Goal: Information Seeking & Learning: Learn about a topic

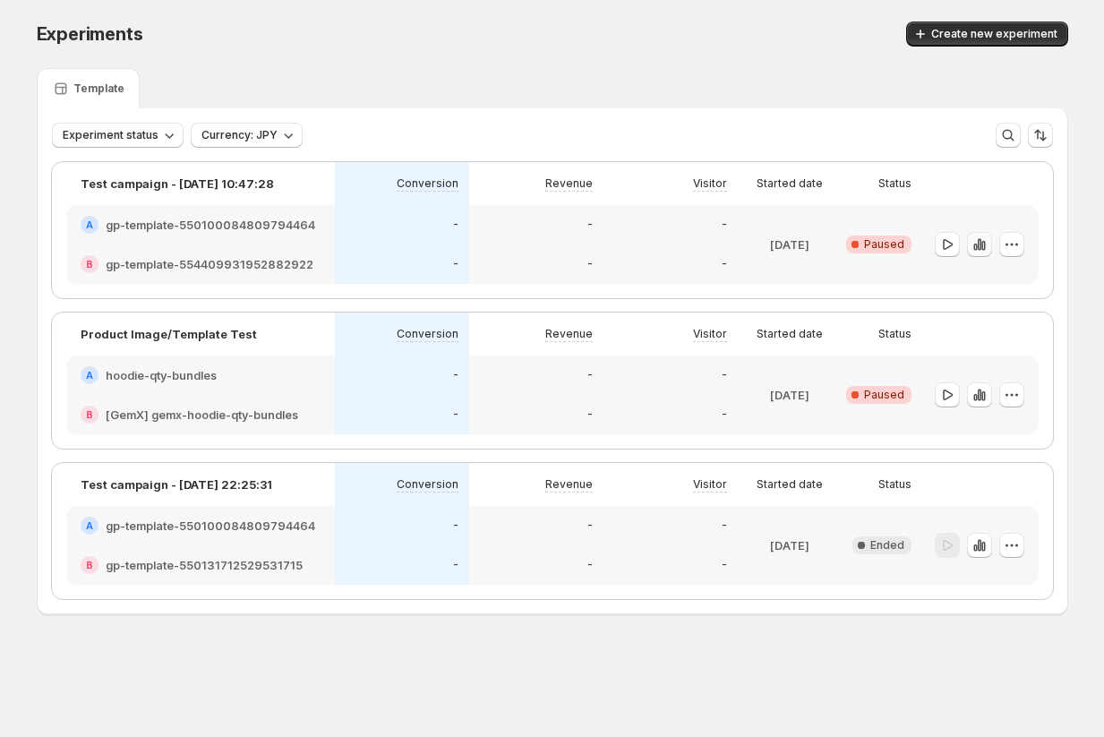
click at [979, 250] on icon "button" at bounding box center [980, 245] width 18 height 18
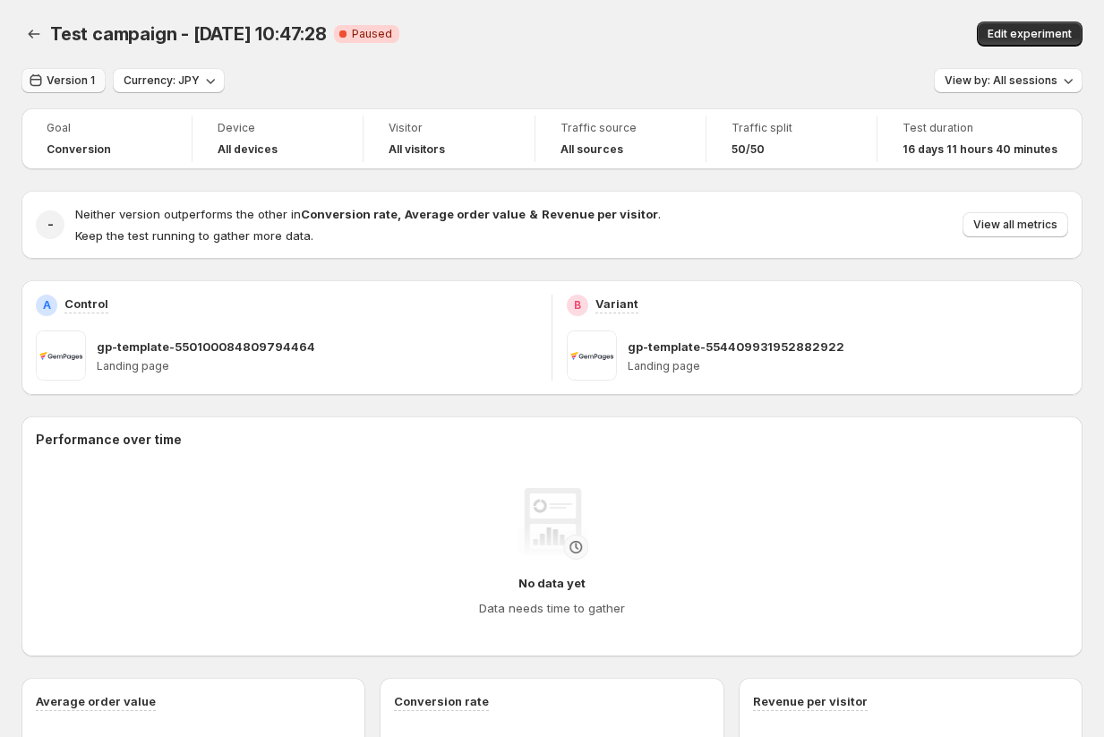
click at [64, 83] on span "Version 1" at bounding box center [71, 80] width 48 height 14
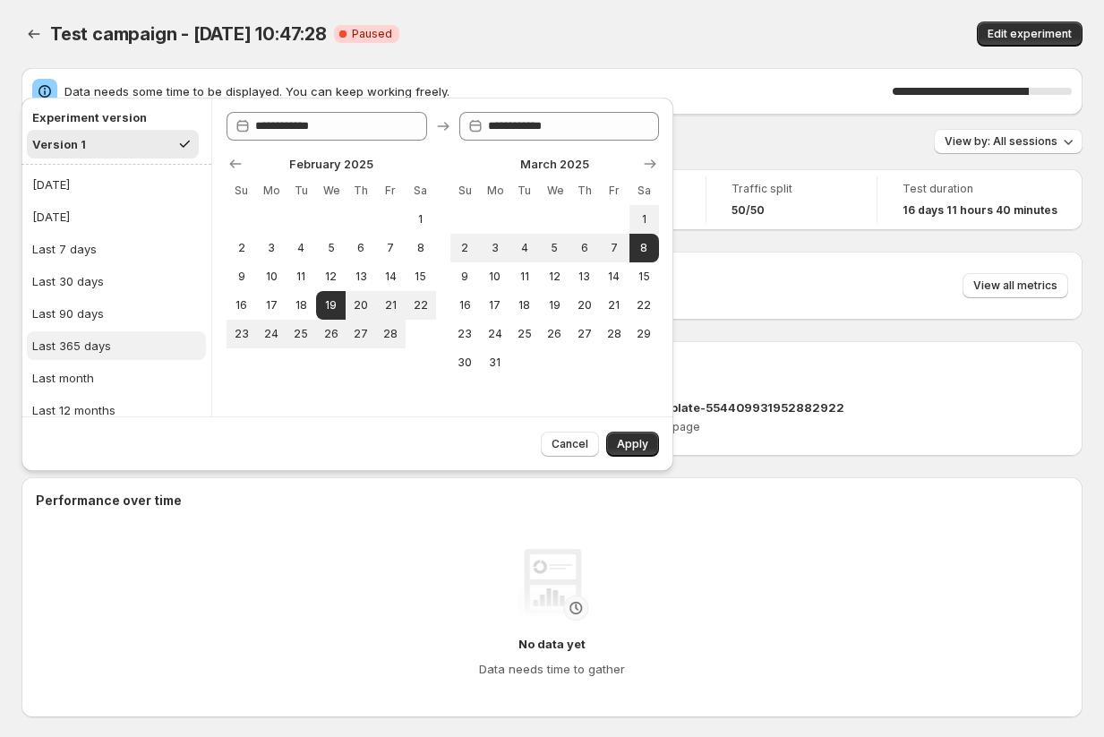
click at [69, 347] on div "Last 365 days" at bounding box center [71, 346] width 79 height 18
type input "**********"
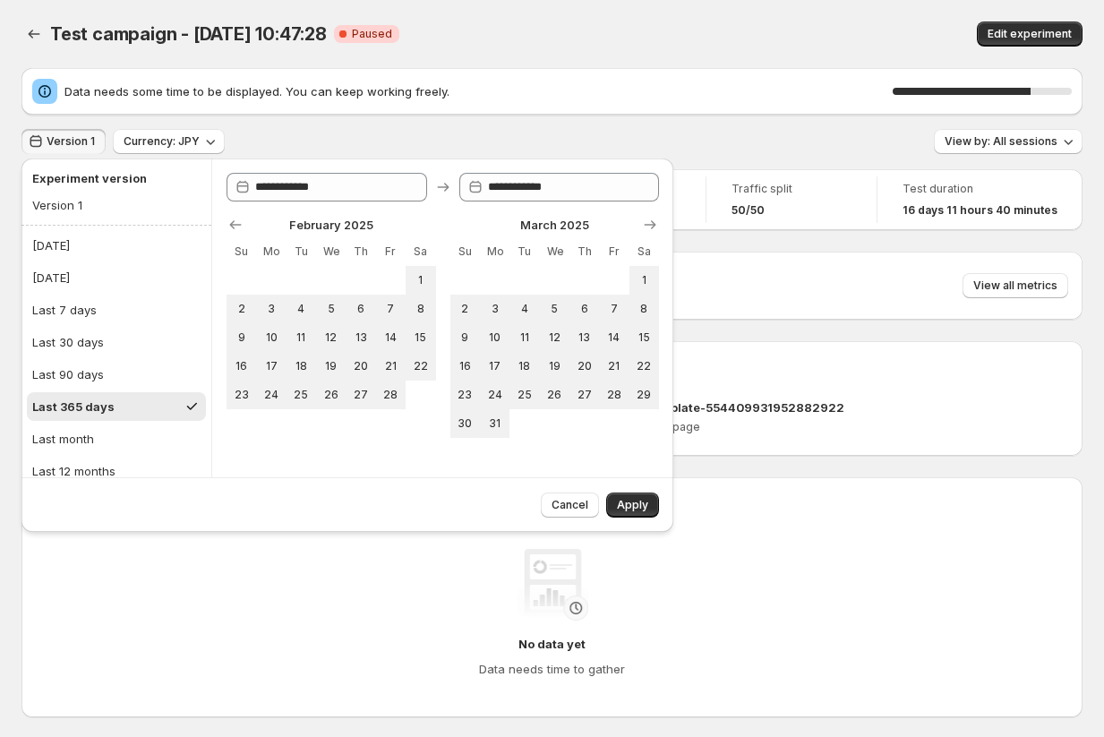
click at [623, 95] on span "Data needs some time to be displayed. You can keep working freely." at bounding box center [478, 91] width 828 height 18
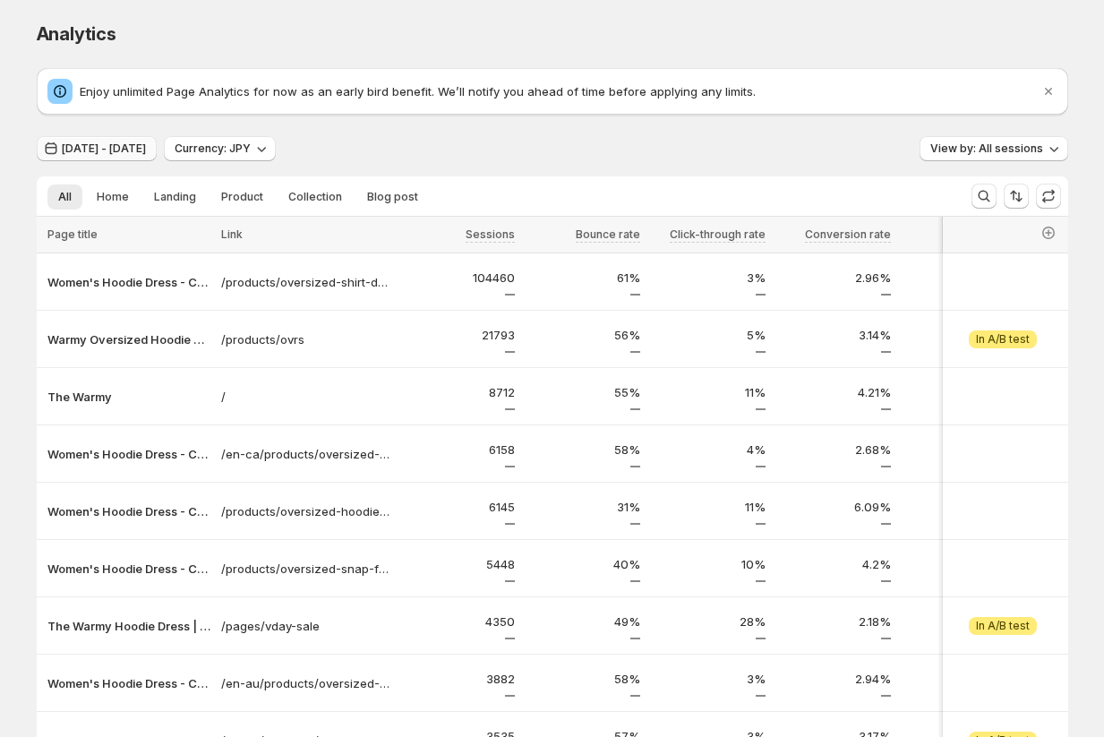
click at [132, 157] on button "Jul 01, 2025 - Jul 31, 2025" at bounding box center [97, 148] width 120 height 25
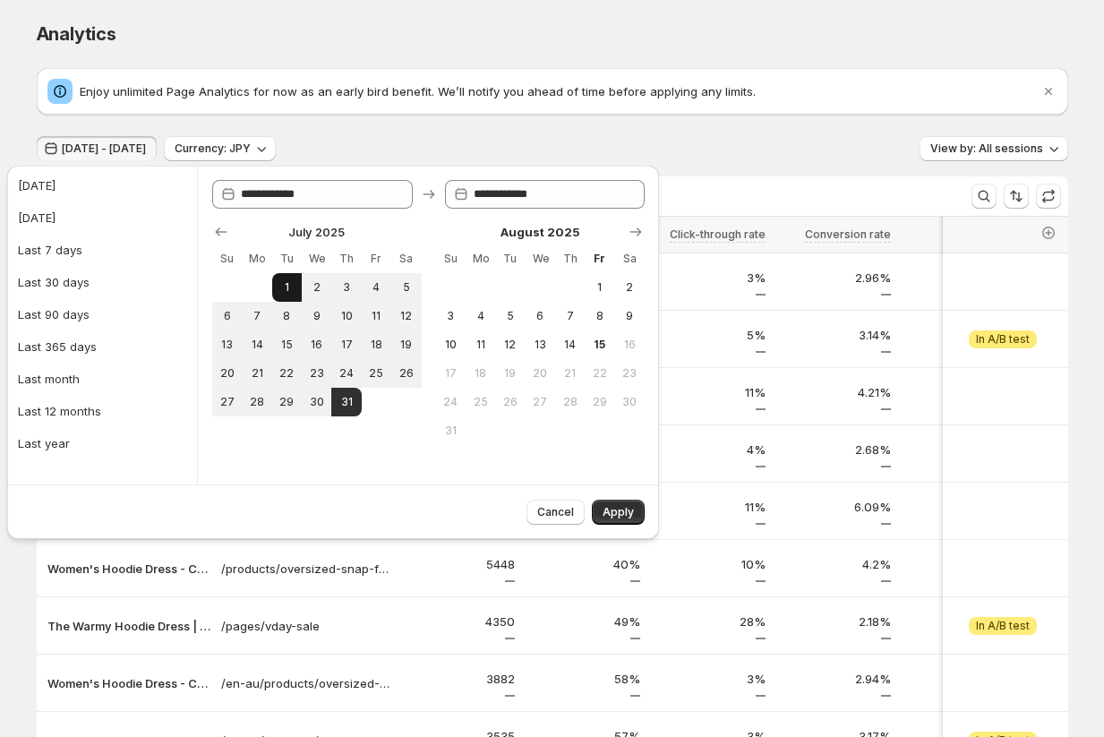
click at [287, 291] on span "1" at bounding box center [286, 287] width 15 height 14
click at [604, 292] on span "1" at bounding box center [599, 287] width 15 height 14
type input "**********"
click at [617, 518] on span "Apply" at bounding box center [618, 512] width 31 height 14
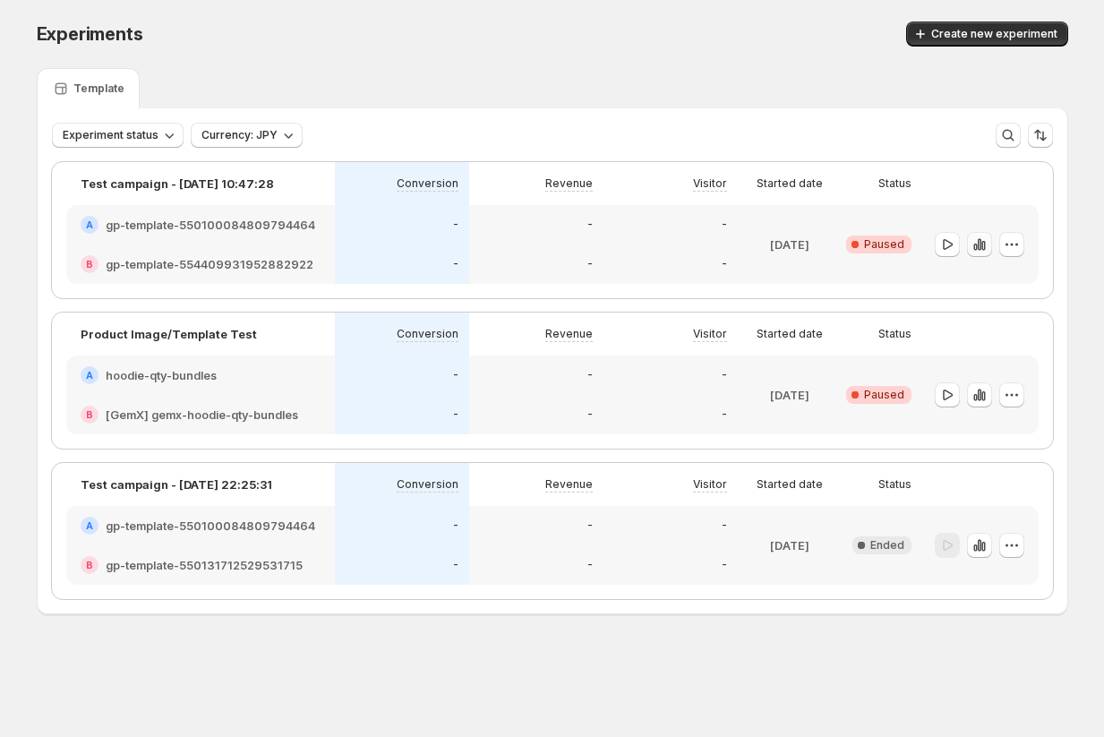
click at [981, 245] on icon "button" at bounding box center [979, 244] width 4 height 12
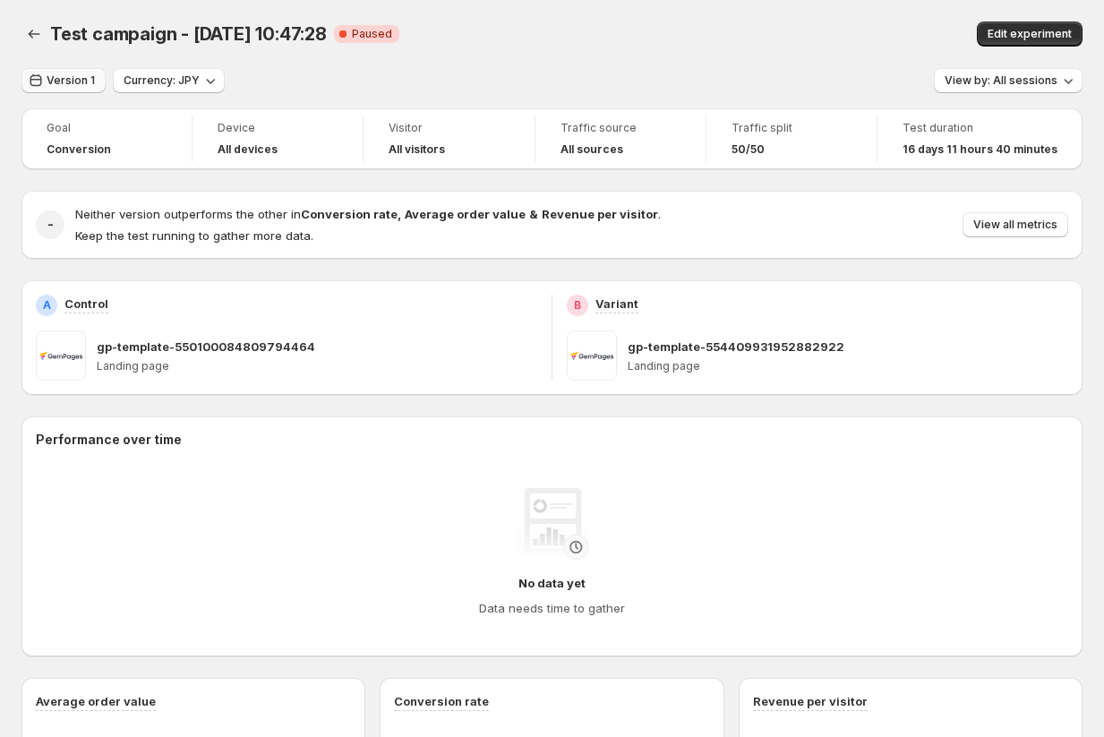
click at [75, 78] on span "Version 1" at bounding box center [71, 80] width 48 height 14
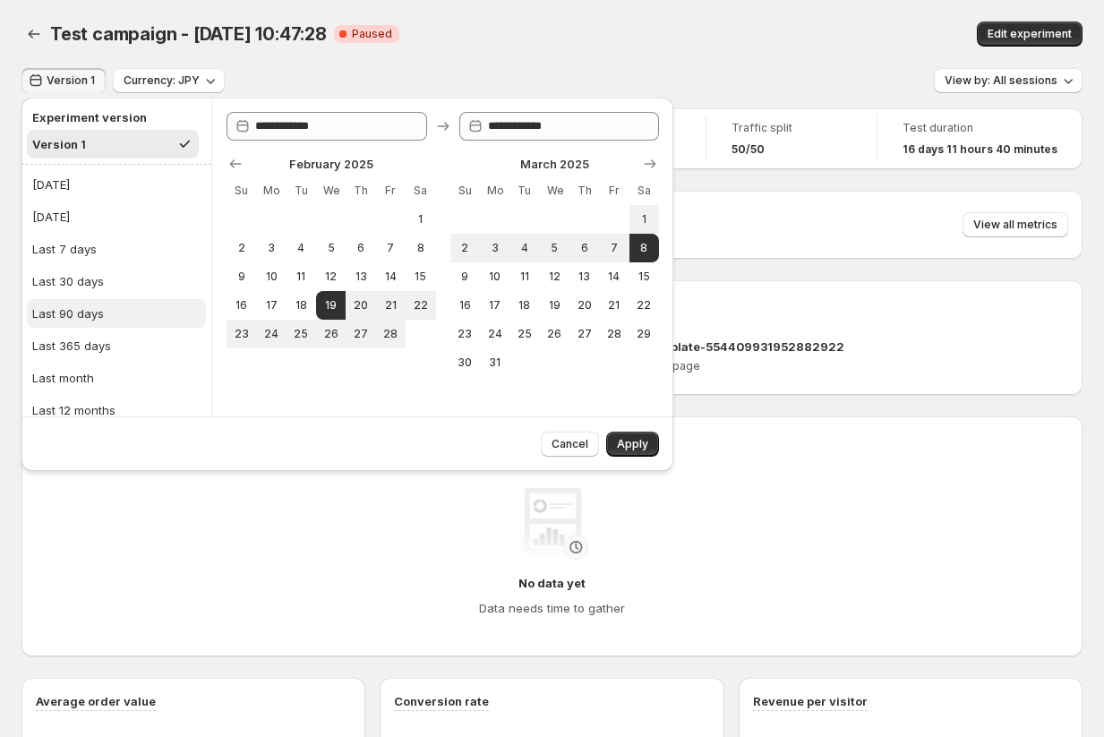
click at [89, 314] on div "Last 90 days" at bounding box center [68, 314] width 72 height 18
type input "**********"
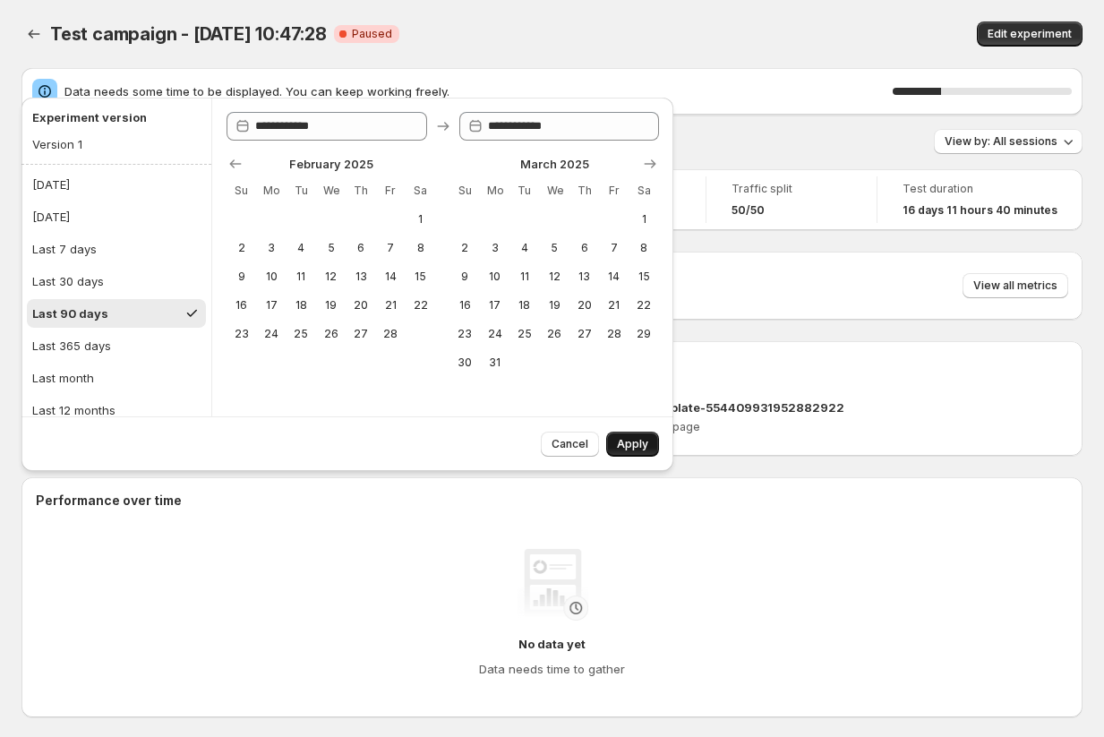
click at [642, 443] on span "Apply" at bounding box center [632, 444] width 31 height 14
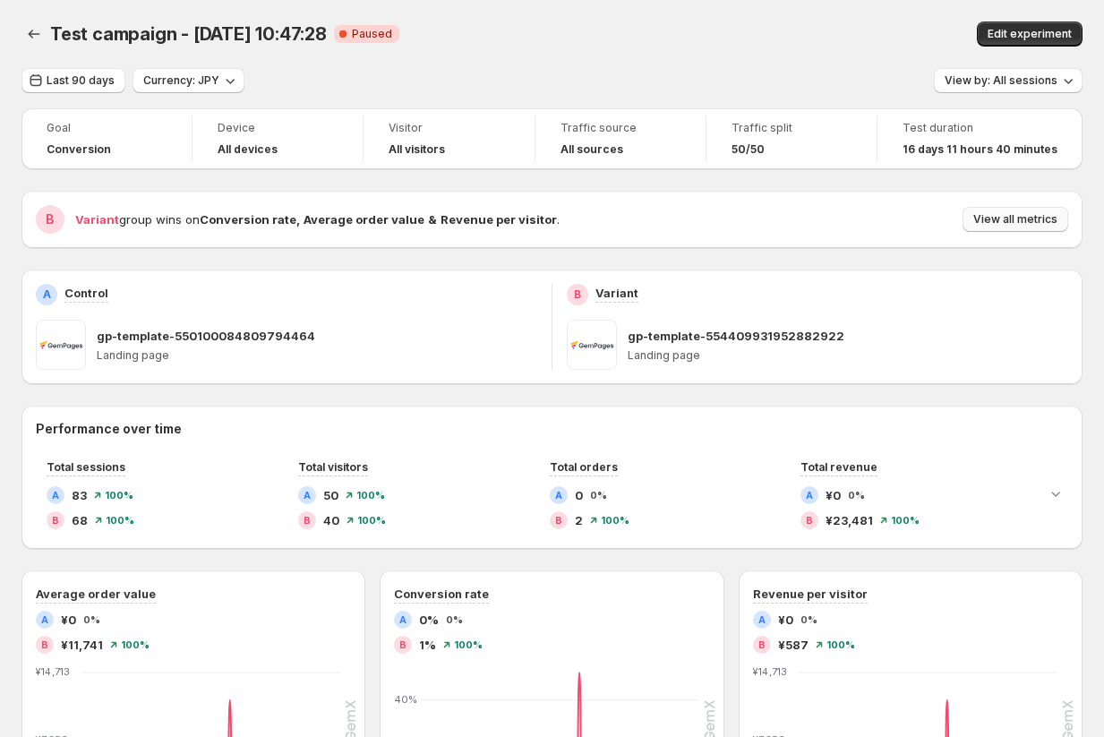
click at [1029, 218] on span "View all metrics" at bounding box center [1016, 219] width 84 height 14
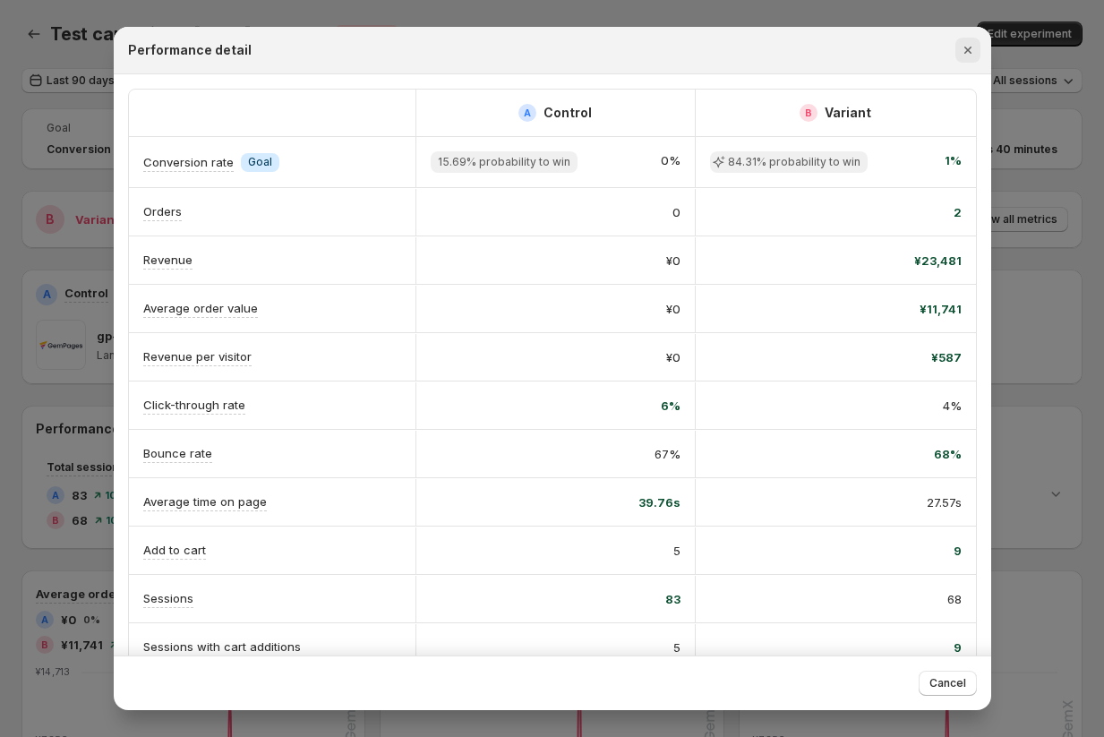
click at [968, 57] on icon "Close" at bounding box center [968, 50] width 18 height 18
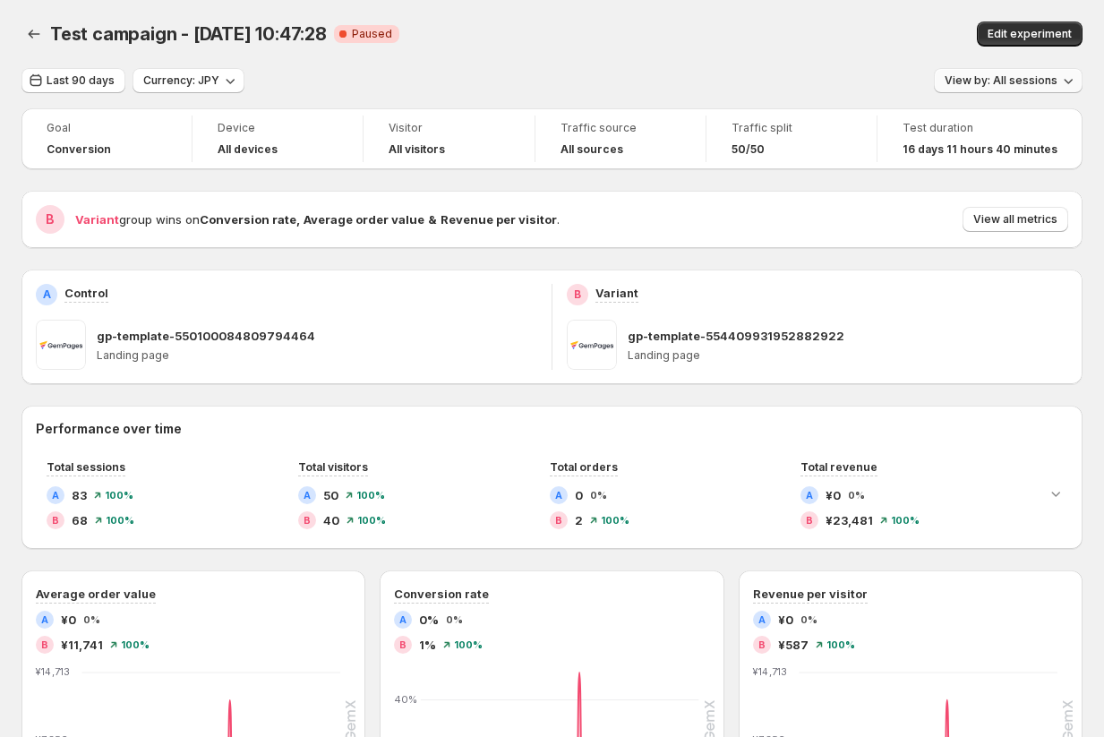
click at [1008, 79] on span "View by: All sessions" at bounding box center [1001, 80] width 113 height 14
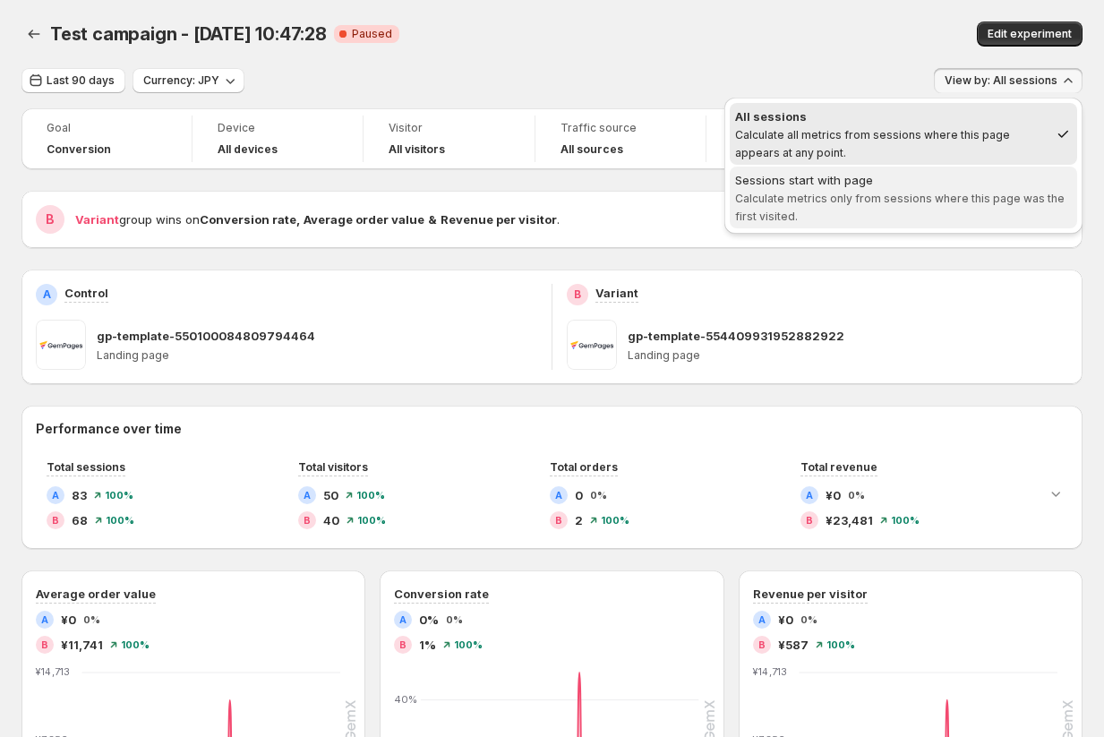
click at [926, 195] on span "Calculate metrics only from sessions where this page was the first visited." at bounding box center [900, 207] width 330 height 31
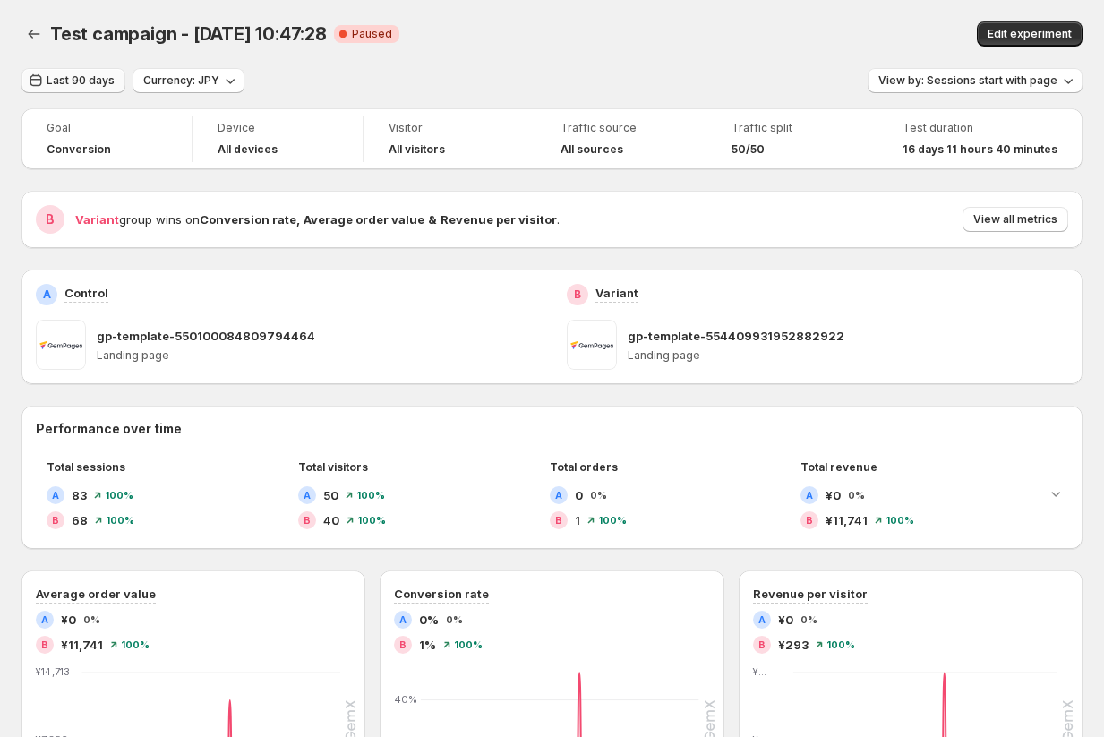
click at [79, 87] on button "Last 90 days" at bounding box center [73, 80] width 104 height 25
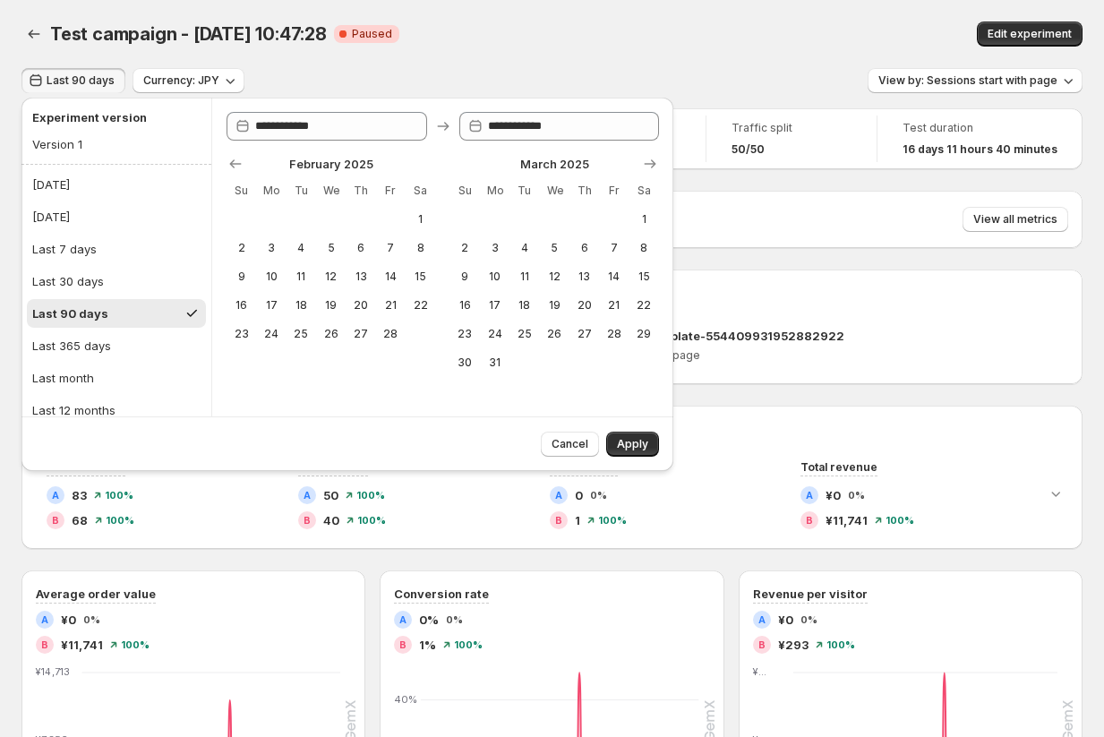
click at [430, 50] on div "Test campaign - Feb 19, 10:47:28. This page is ready Test campaign - Feb 19, 10…" at bounding box center [551, 34] width 1061 height 68
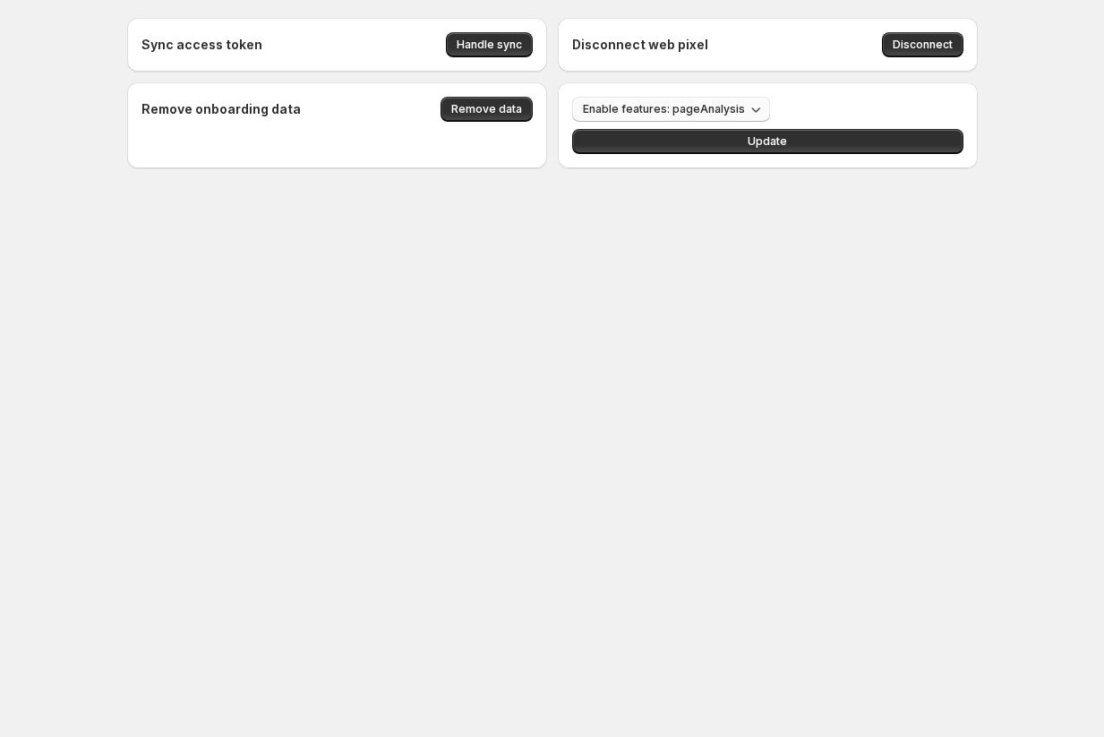
click at [735, 109] on span "Enable features: pageAnalysis" at bounding box center [664, 109] width 162 height 14
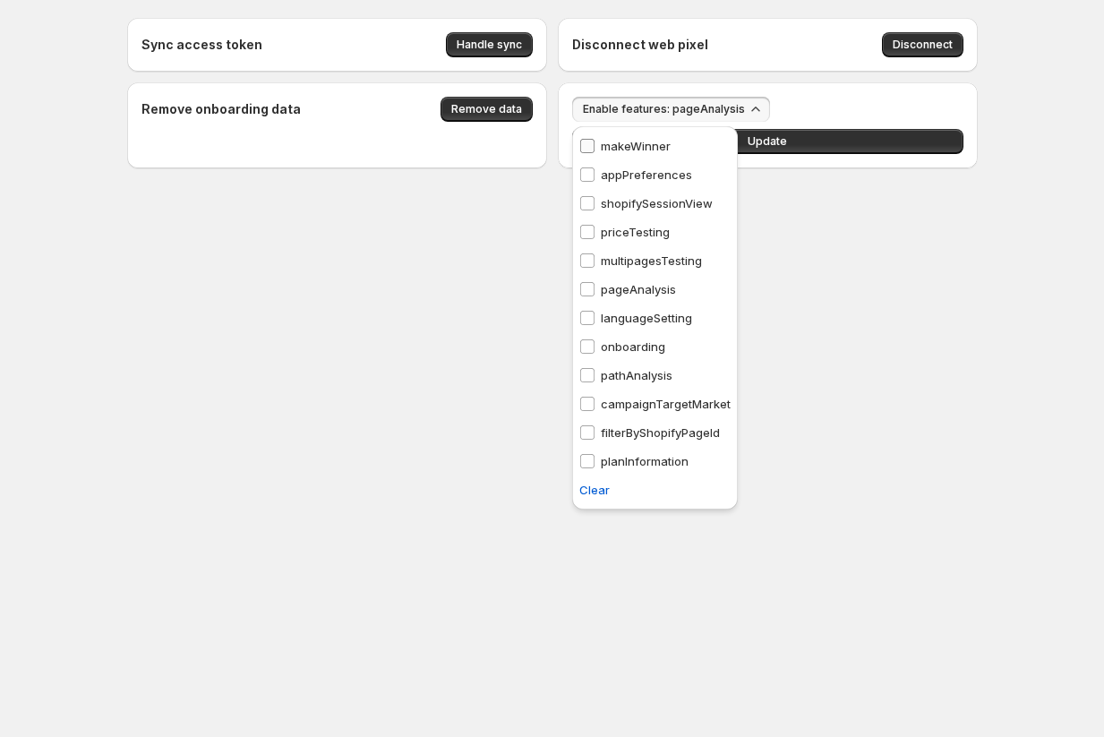
click at [594, 142] on span at bounding box center [587, 146] width 16 height 16
click at [594, 178] on span at bounding box center [587, 175] width 16 height 16
click at [591, 212] on div "shopifySessionView shopifySessionView" at bounding box center [646, 203] width 148 height 29
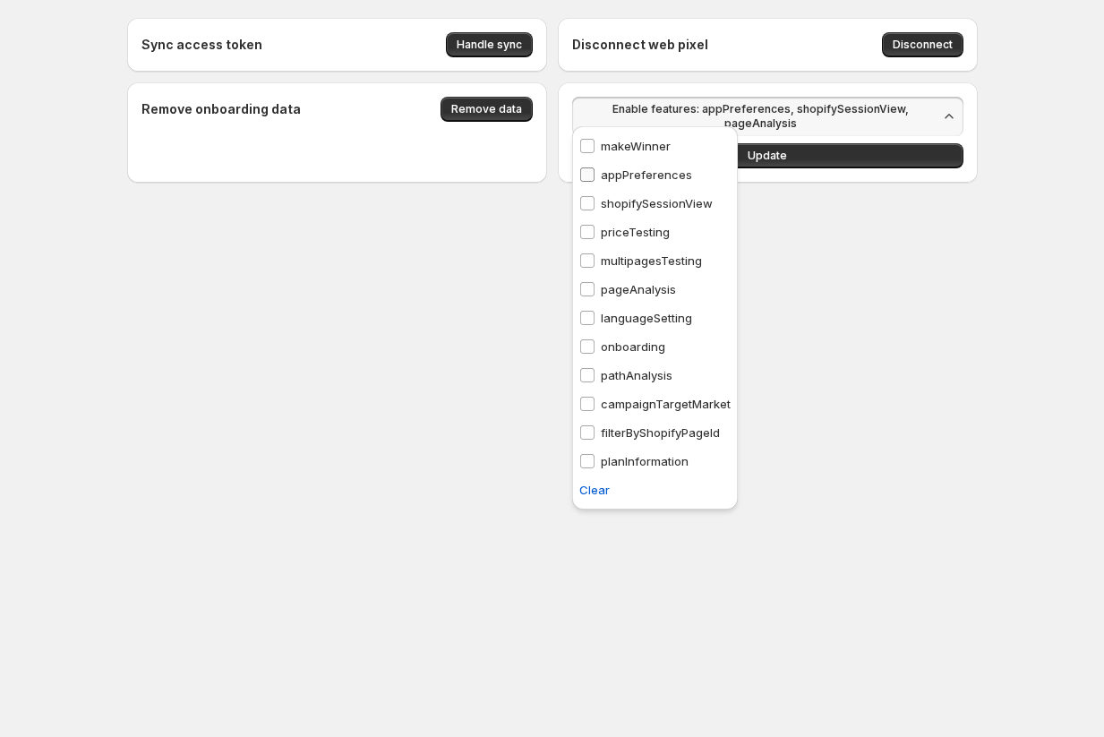
click at [587, 182] on span at bounding box center [587, 175] width 16 height 16
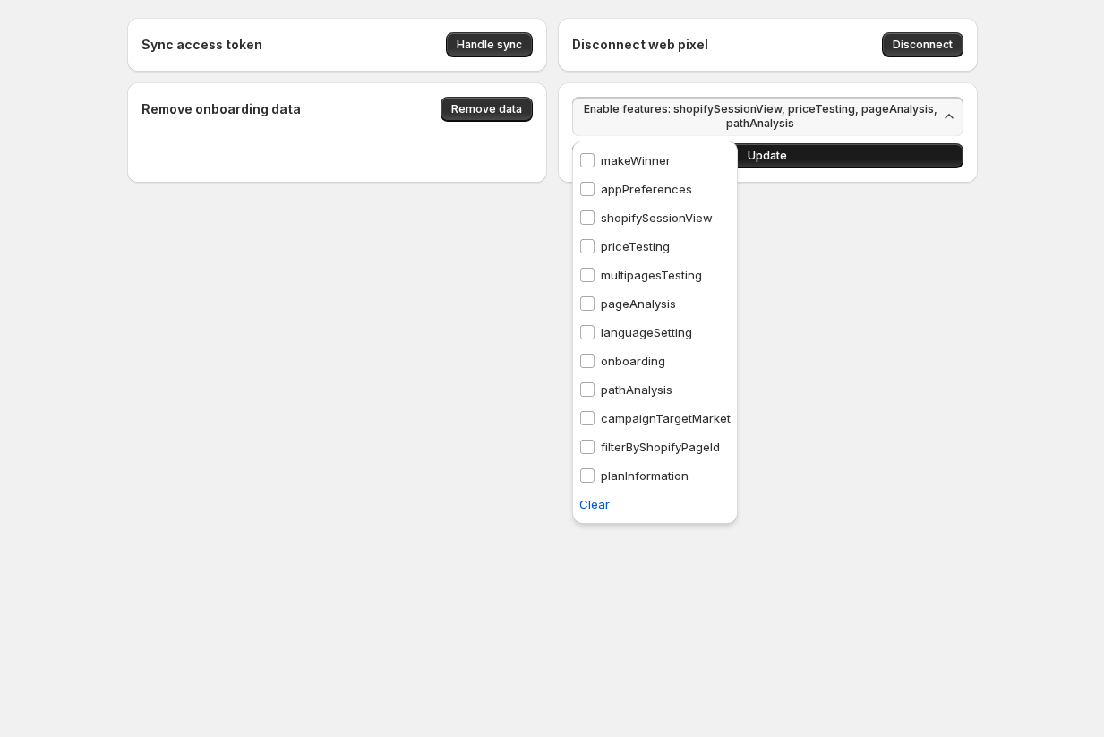
click at [820, 151] on button "Update" at bounding box center [767, 155] width 391 height 25
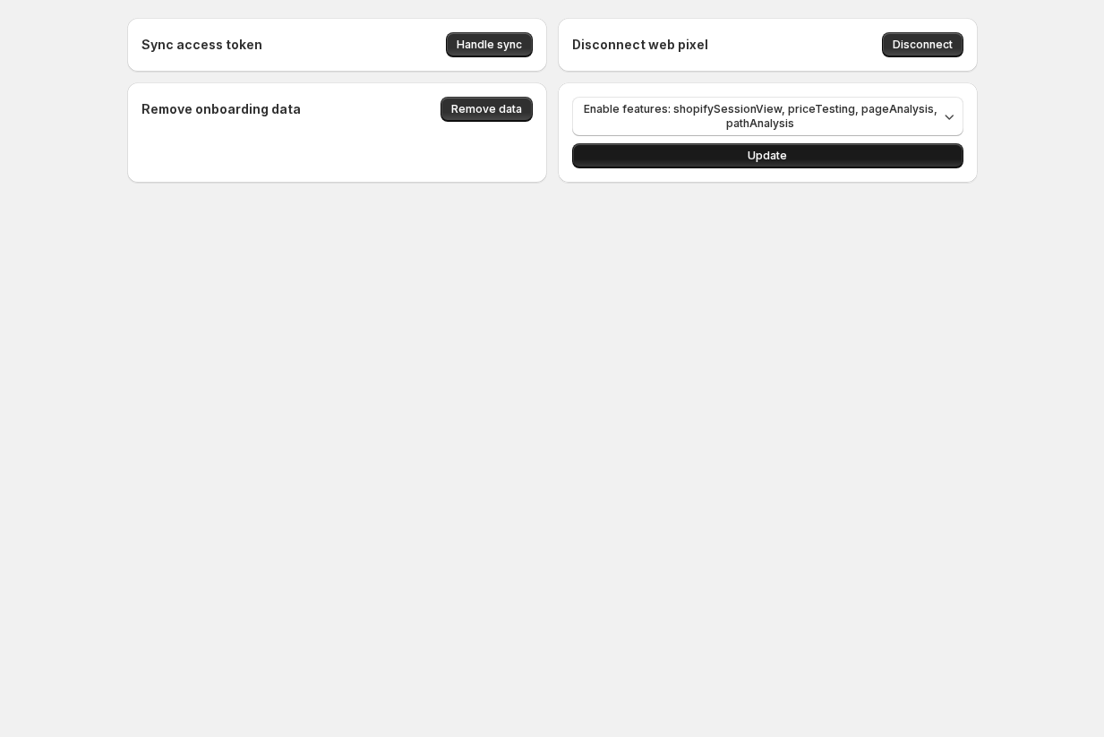
click at [727, 162] on button "Update" at bounding box center [767, 155] width 391 height 25
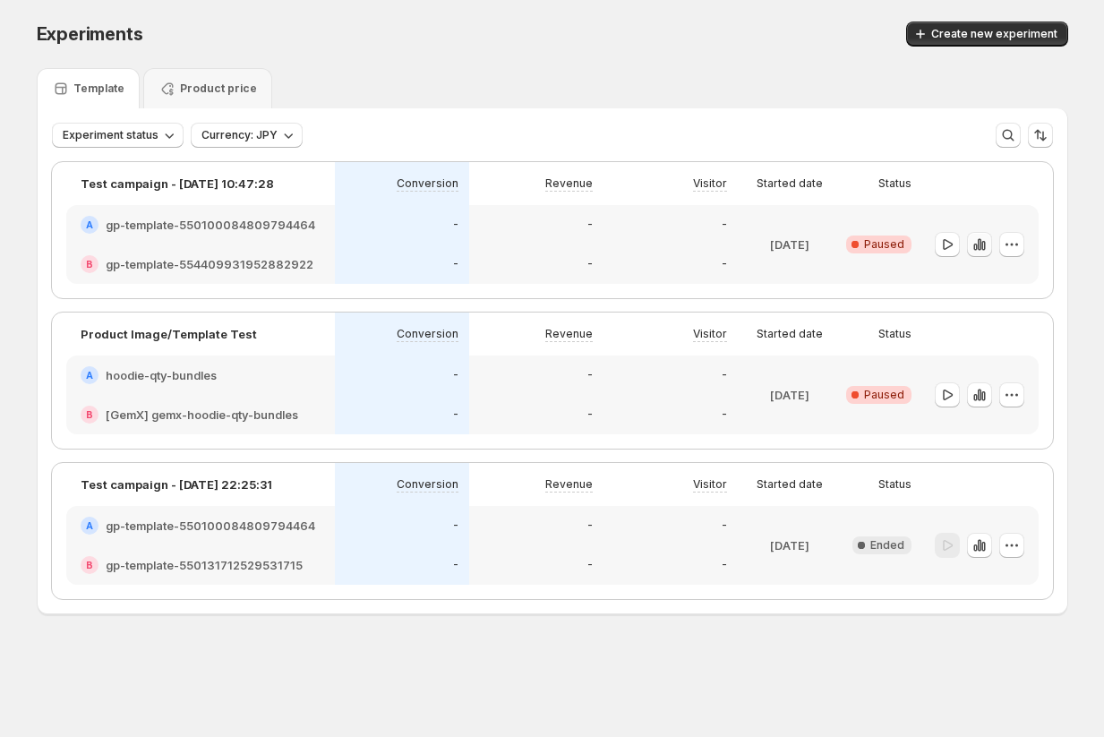
click at [974, 246] on icon "button" at bounding box center [976, 247] width 4 height 7
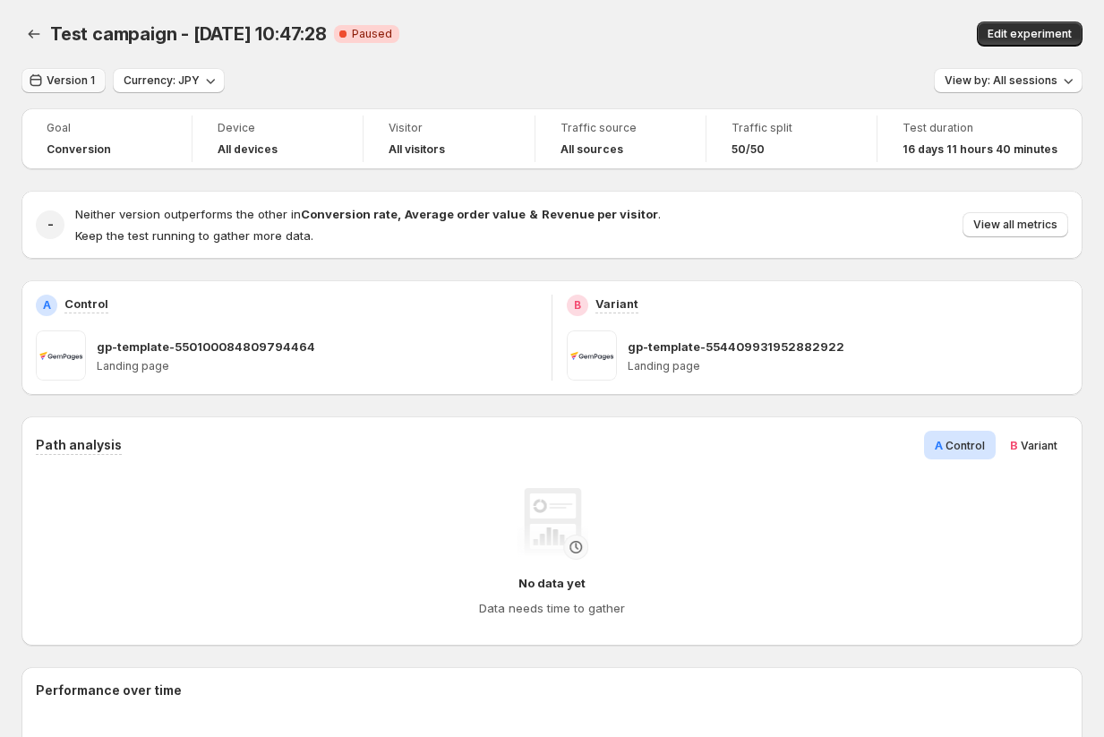
click at [75, 73] on button "Version 1" at bounding box center [63, 80] width 84 height 25
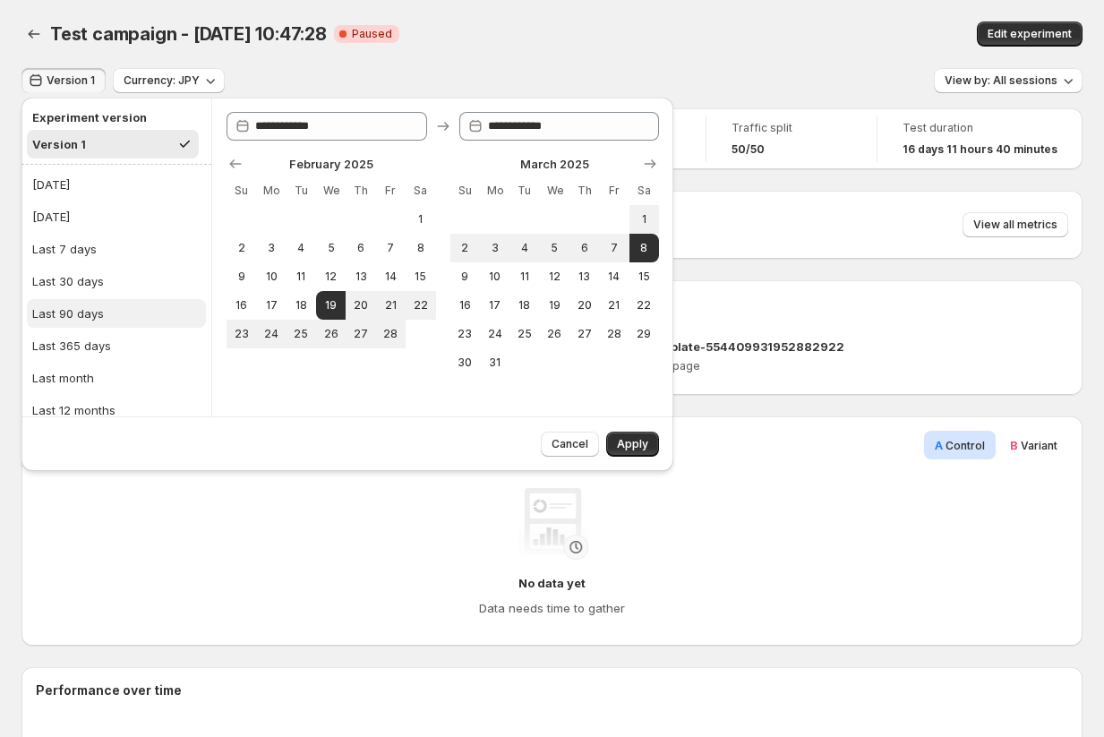
click at [99, 313] on div "Last 90 days" at bounding box center [68, 314] width 72 height 18
type input "**********"
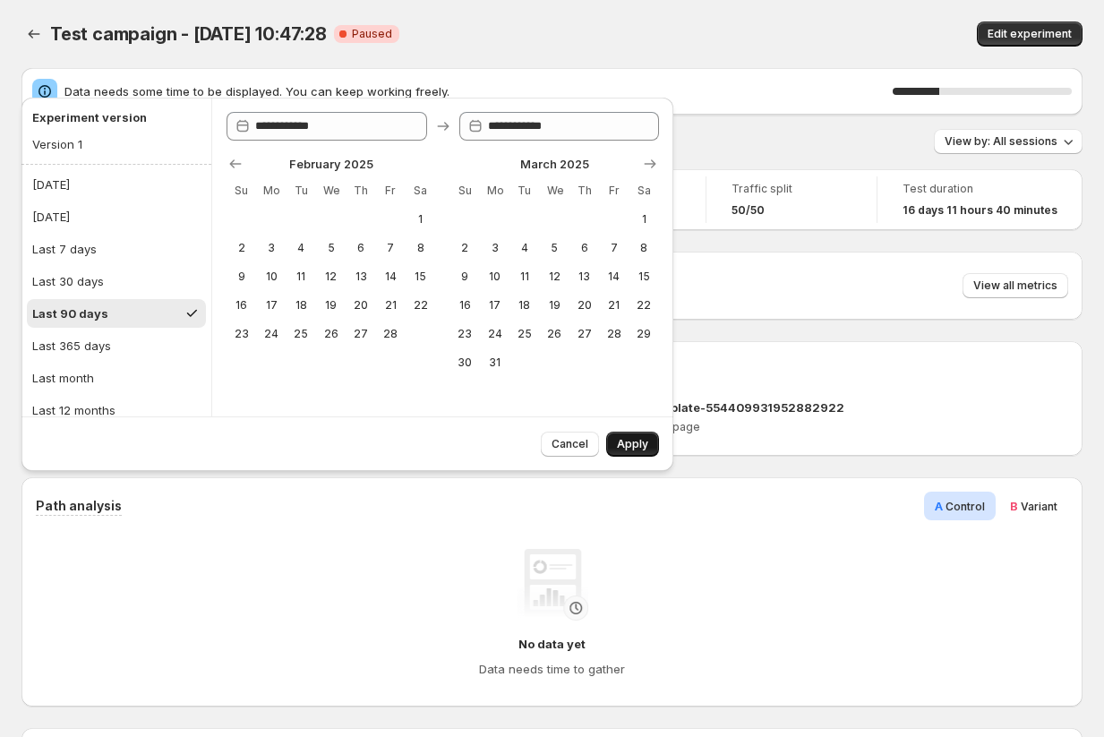
click at [639, 439] on span "Apply" at bounding box center [632, 444] width 31 height 14
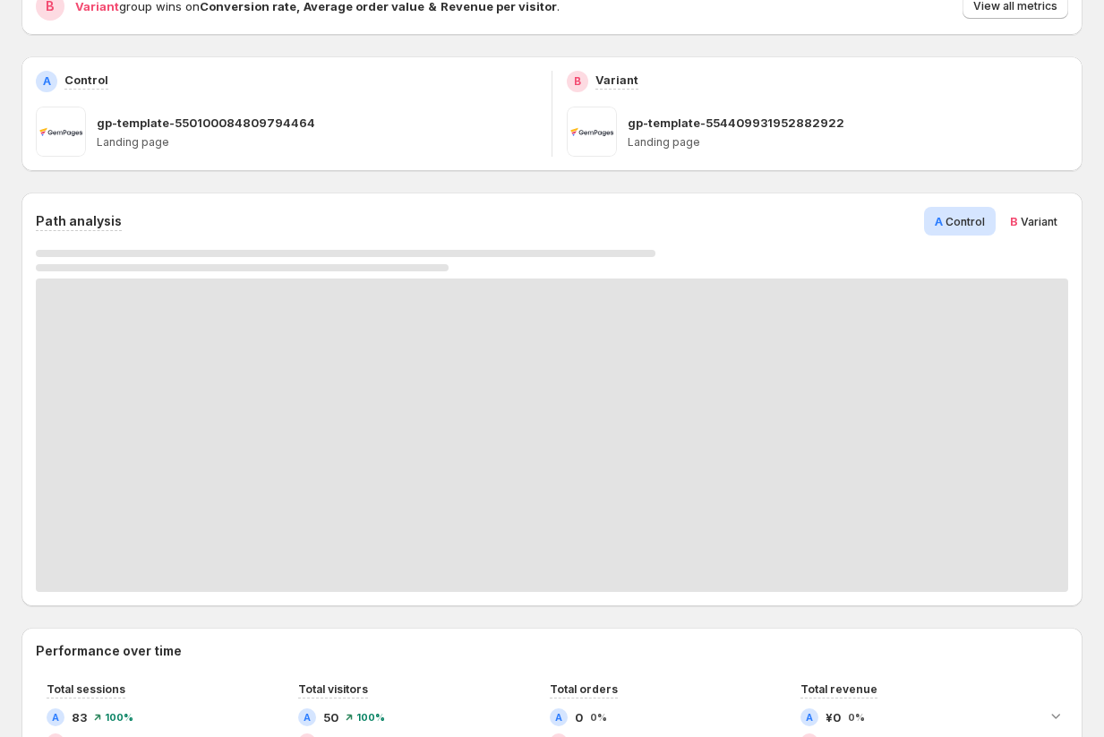
scroll to position [202, 0]
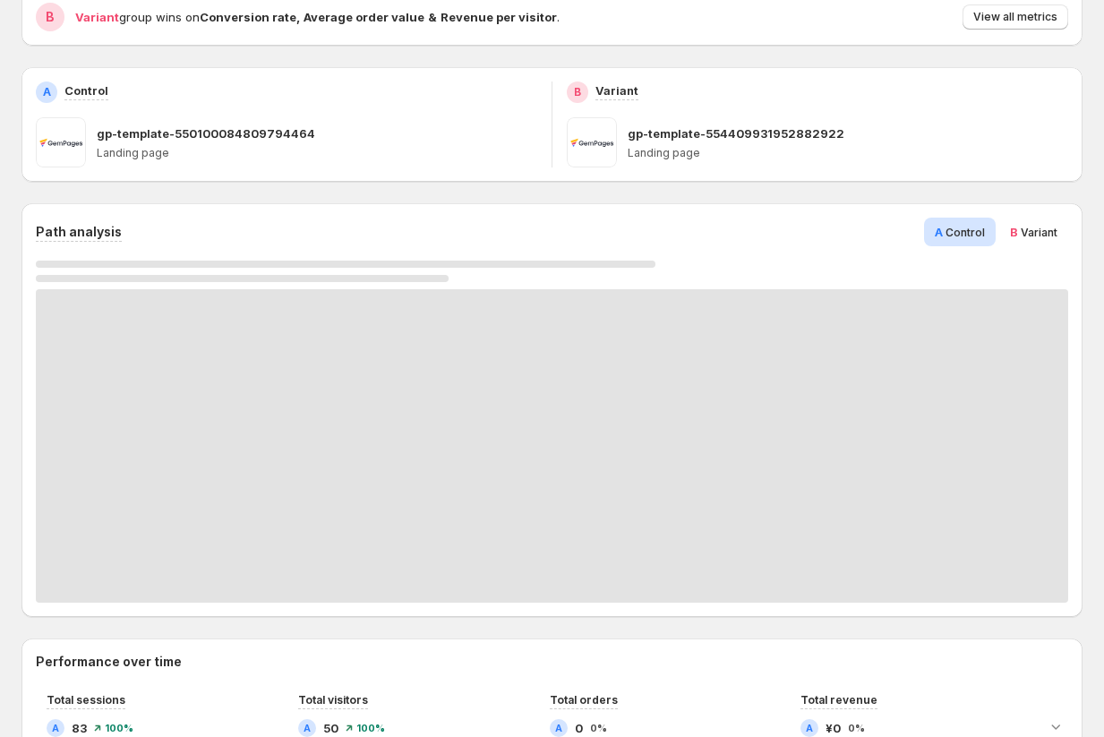
click at [1033, 235] on span "Variant" at bounding box center [1039, 232] width 37 height 13
click at [980, 245] on div "A Control" at bounding box center [960, 232] width 72 height 29
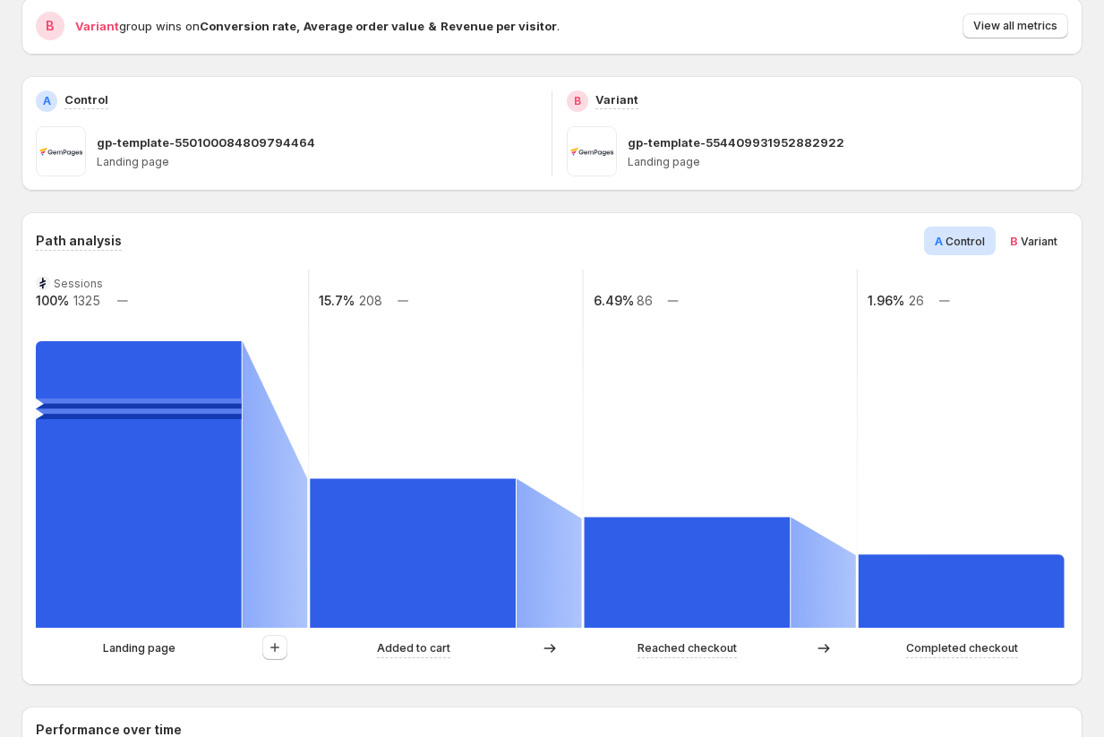
scroll to position [206, 0]
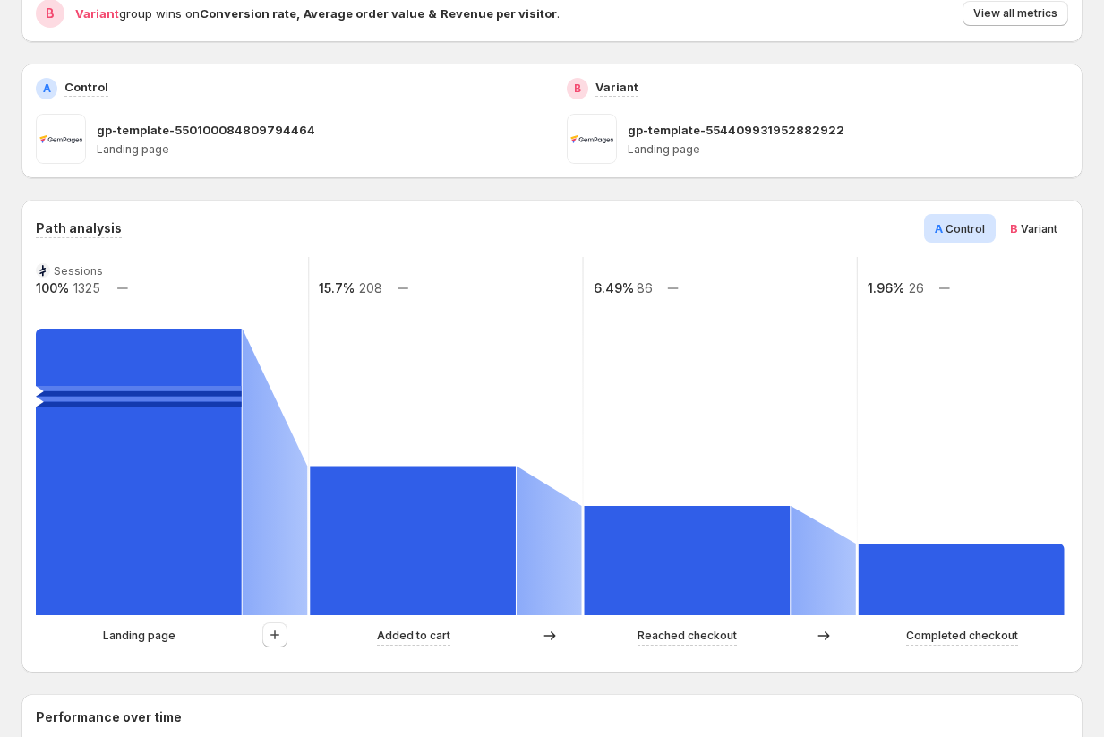
click at [1039, 223] on span "Variant" at bounding box center [1039, 228] width 37 height 13
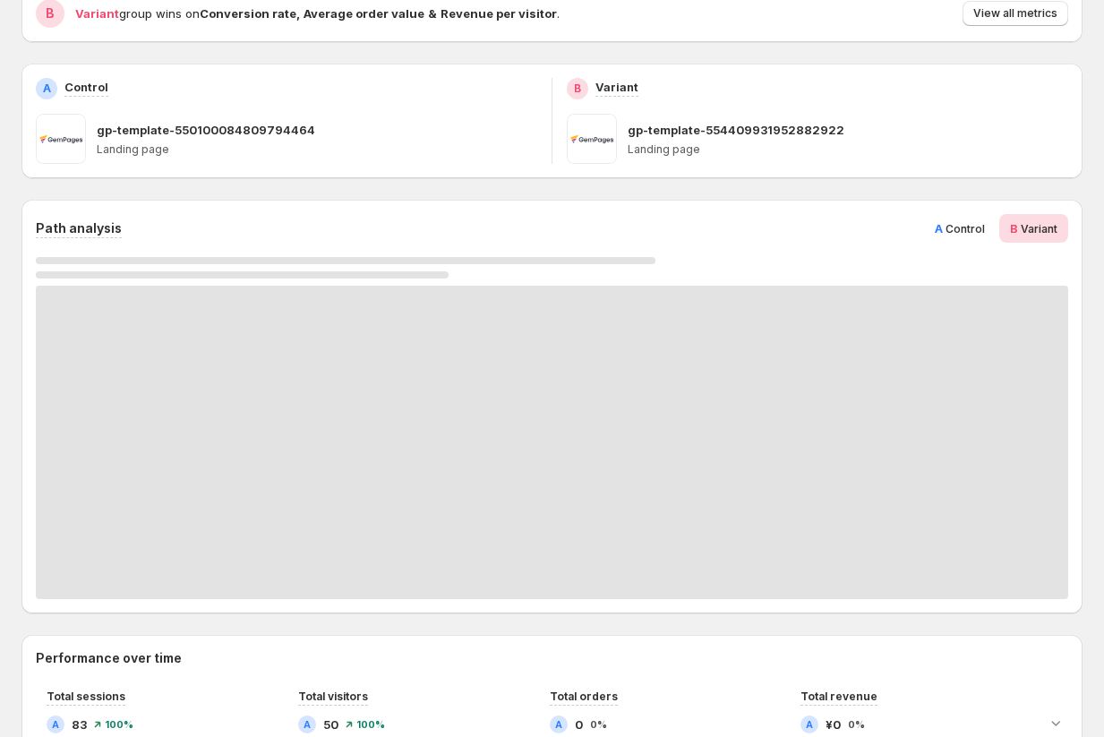
click at [965, 228] on span "Control" at bounding box center [965, 228] width 39 height 13
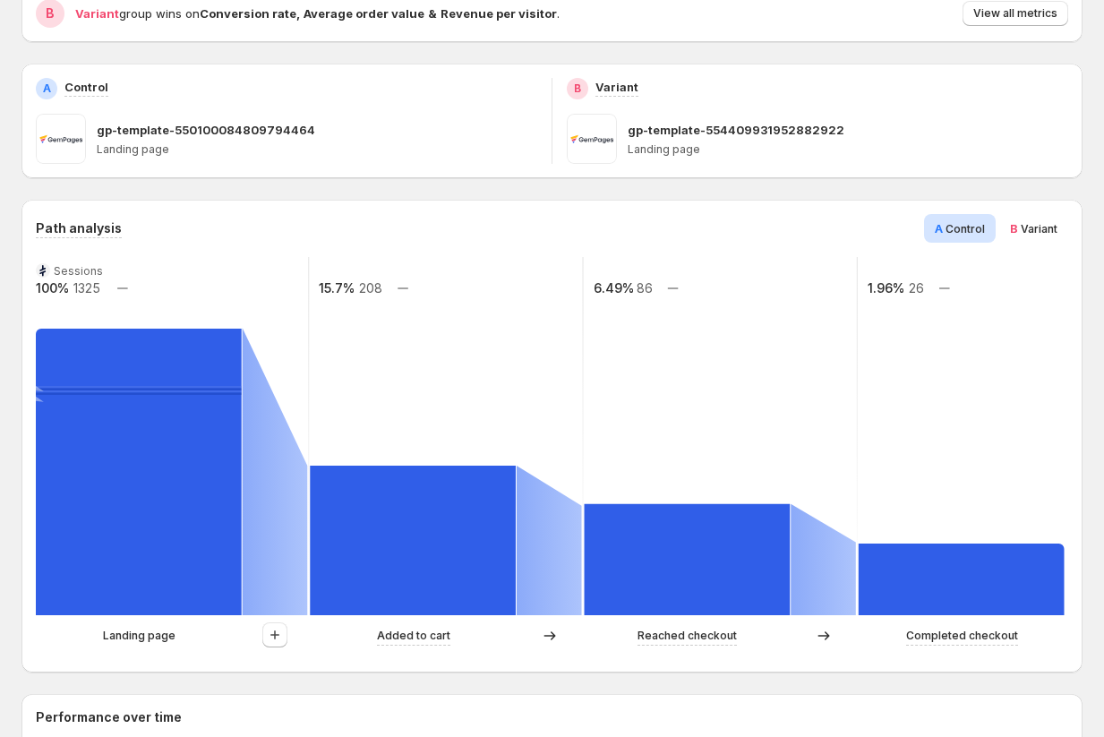
click at [1025, 225] on span "Variant" at bounding box center [1039, 228] width 37 height 13
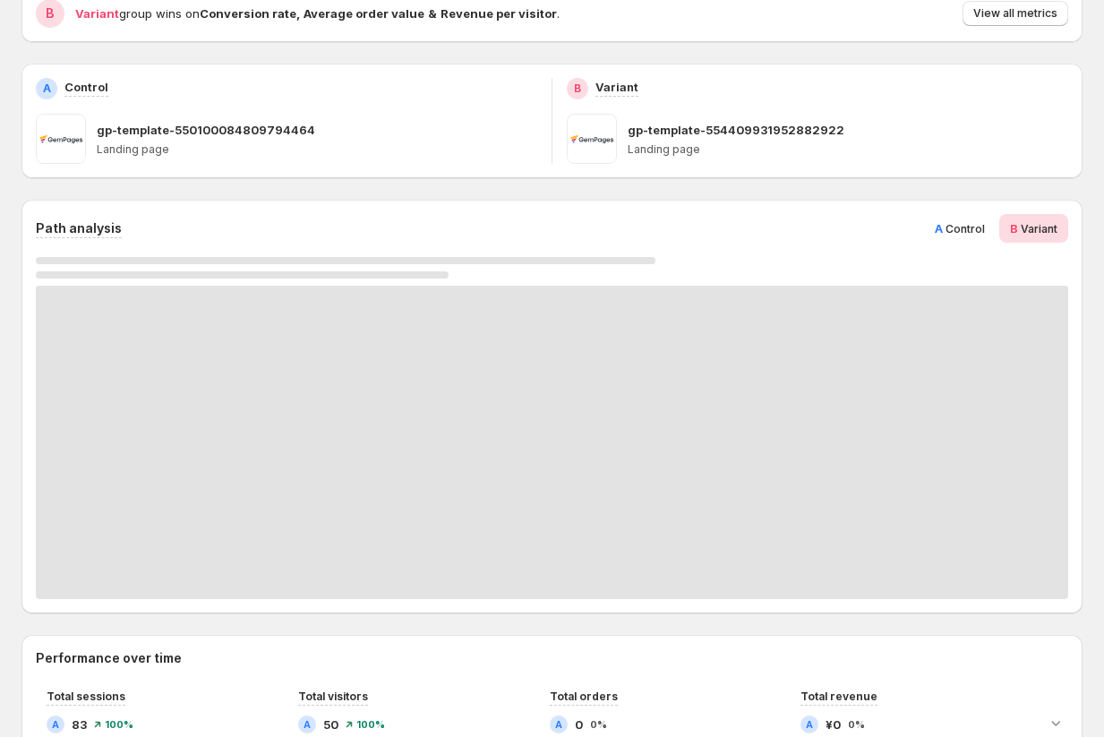
click at [968, 236] on span "A Control" at bounding box center [960, 228] width 50 height 18
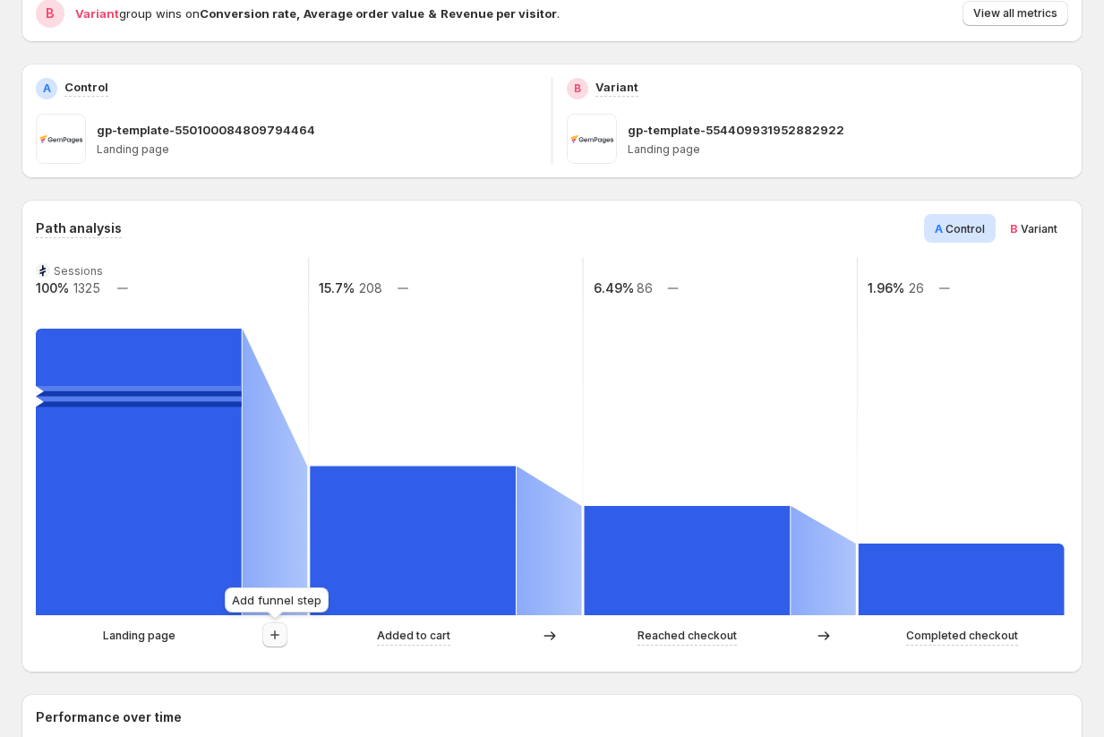
click at [281, 631] on icon "button" at bounding box center [275, 635] width 18 height 18
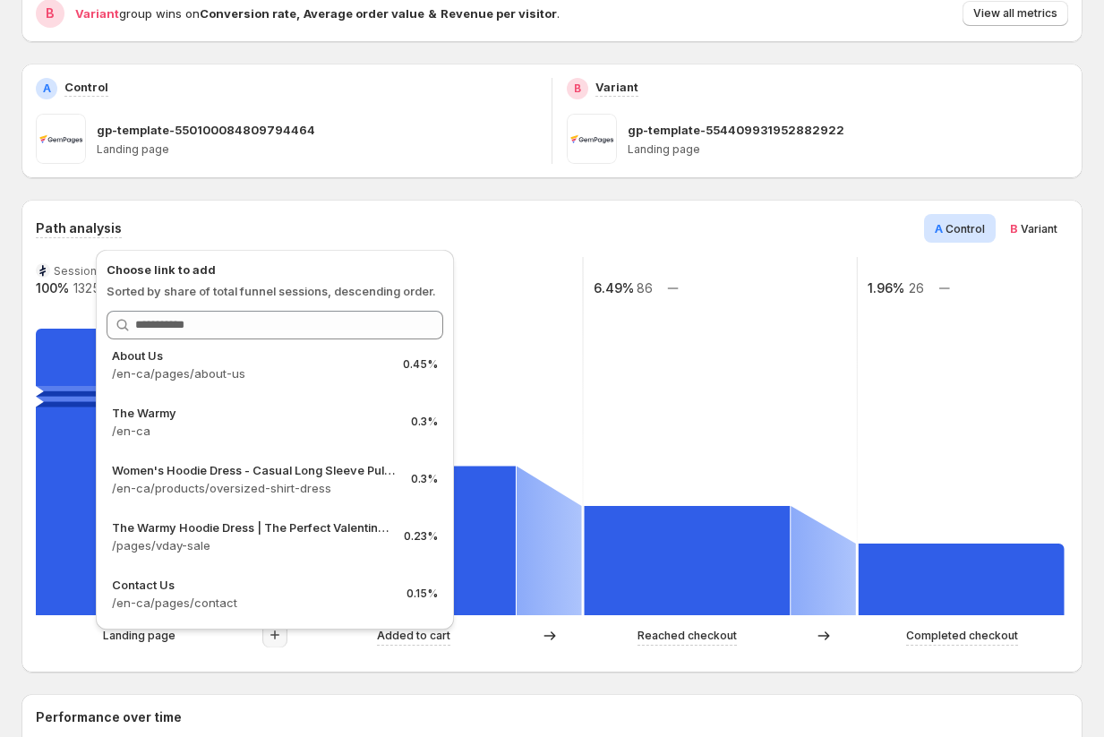
scroll to position [330, 0]
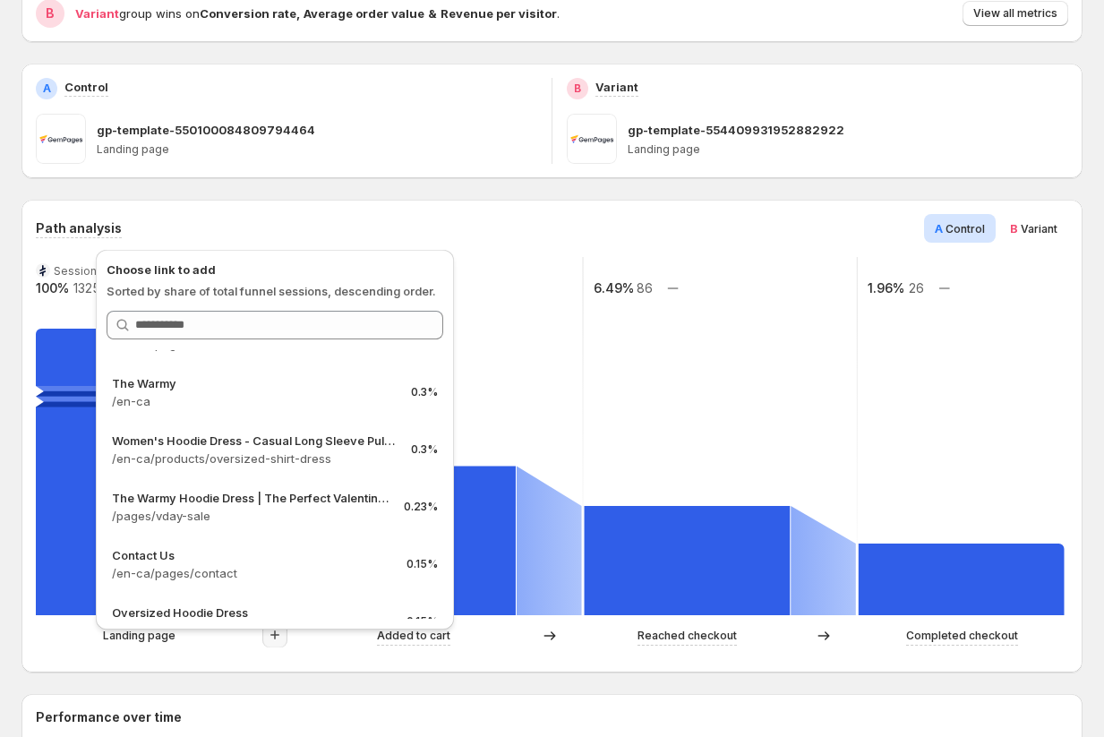
click at [179, 661] on div "Path analysis A Control B Variant Sessions 100% 1325 15.7% 208 6.49% 86 1.96% 2…" at bounding box center [551, 436] width 1061 height 473
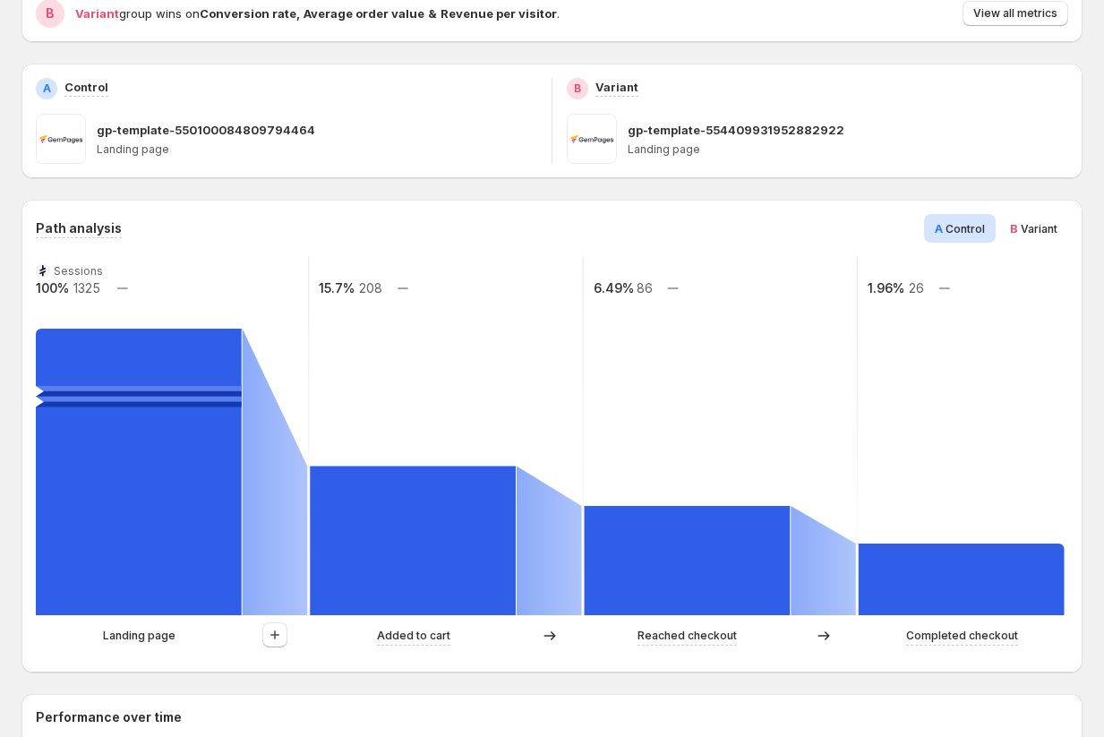
click at [1042, 230] on span "Variant" at bounding box center [1039, 228] width 37 height 13
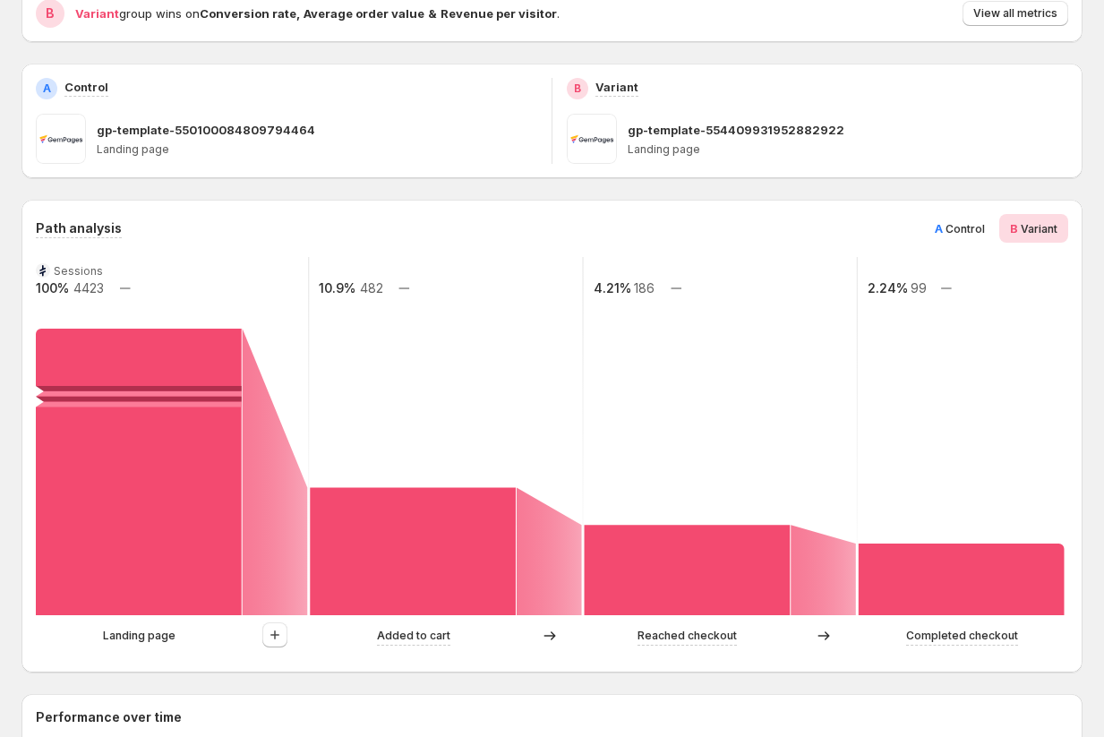
click at [958, 227] on span "Control" at bounding box center [965, 228] width 39 height 13
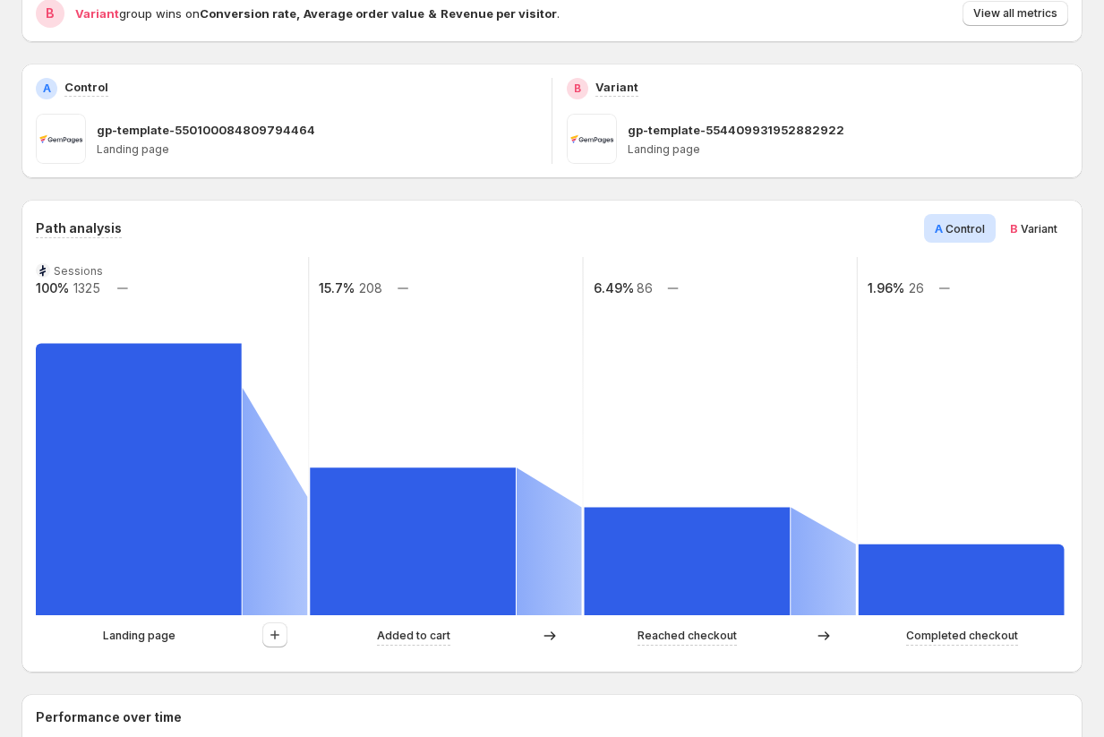
click at [1027, 230] on span "Variant" at bounding box center [1039, 228] width 37 height 13
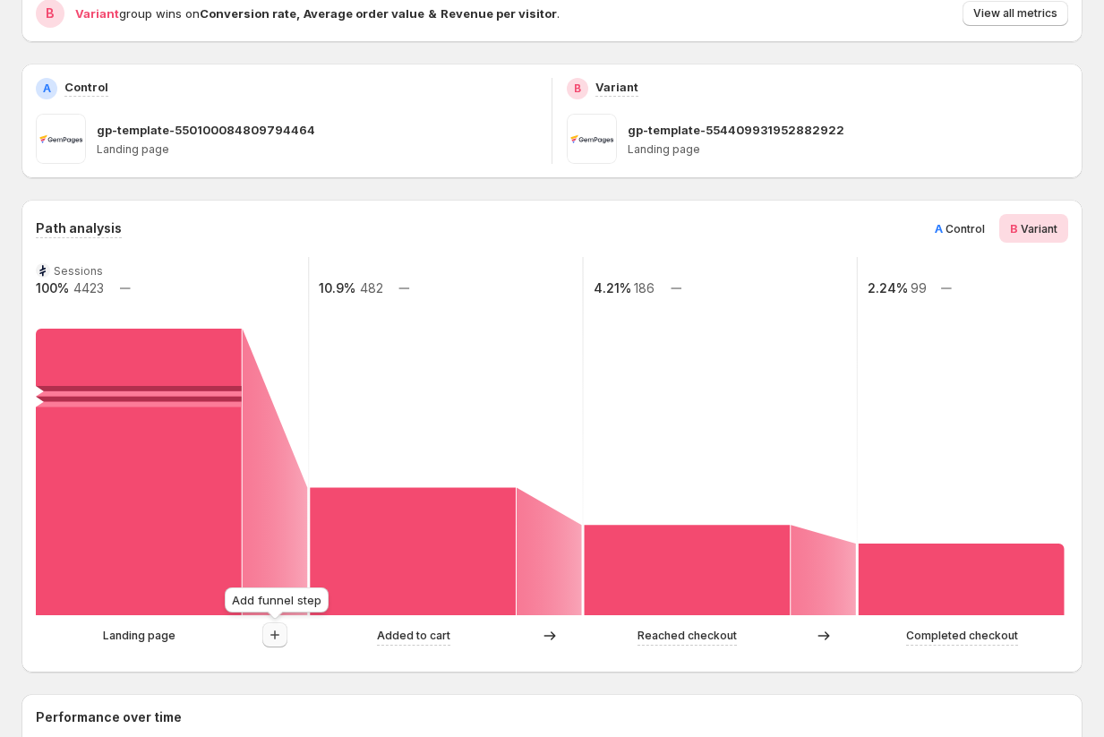
click at [273, 636] on icon "button" at bounding box center [275, 635] width 18 height 18
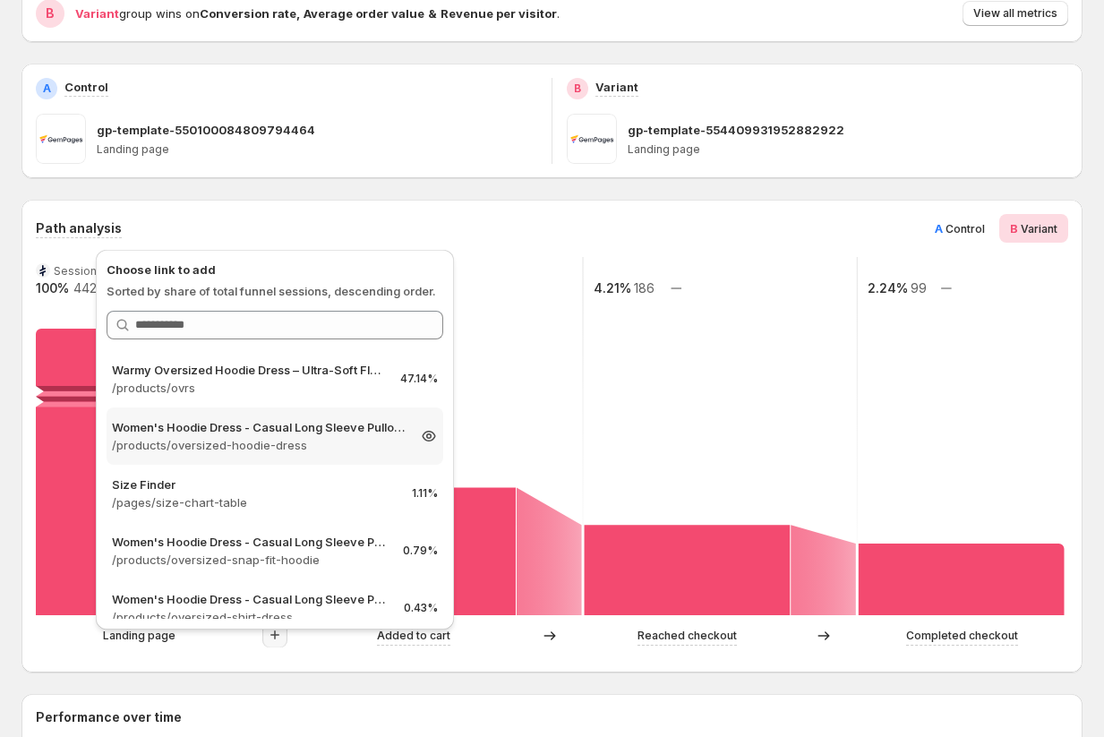
click at [309, 443] on p "/products/oversized-hoodie-dress" at bounding box center [259, 445] width 294 height 18
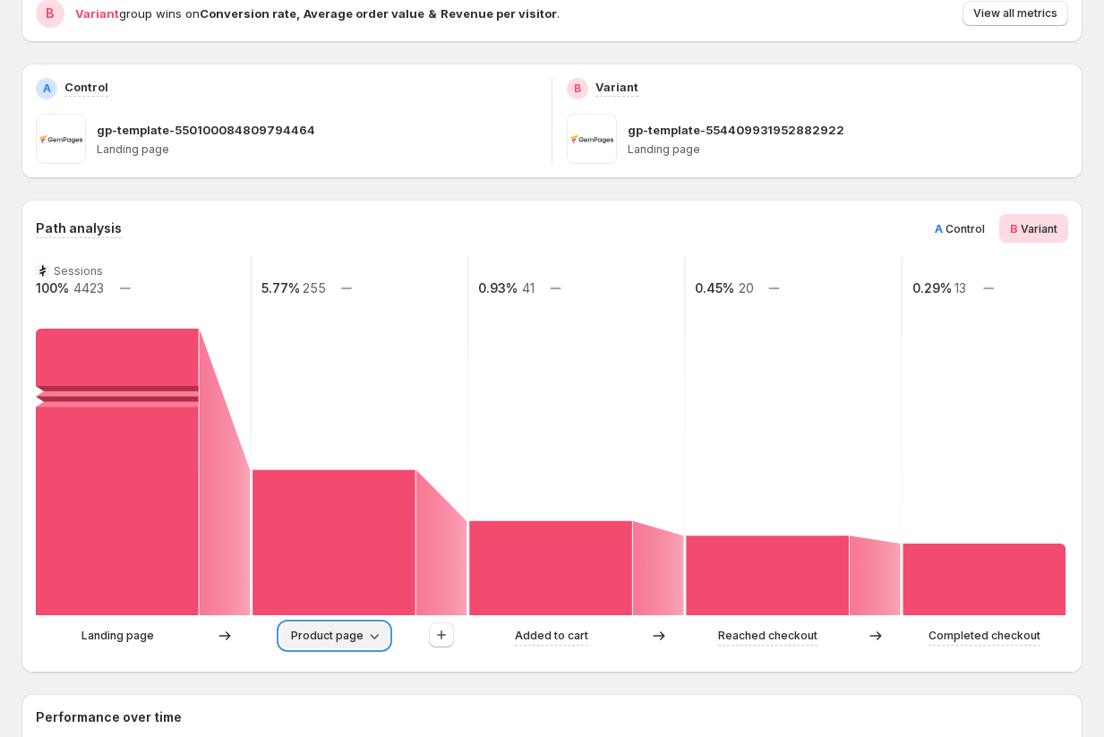
click at [371, 641] on icon "button" at bounding box center [374, 636] width 18 height 18
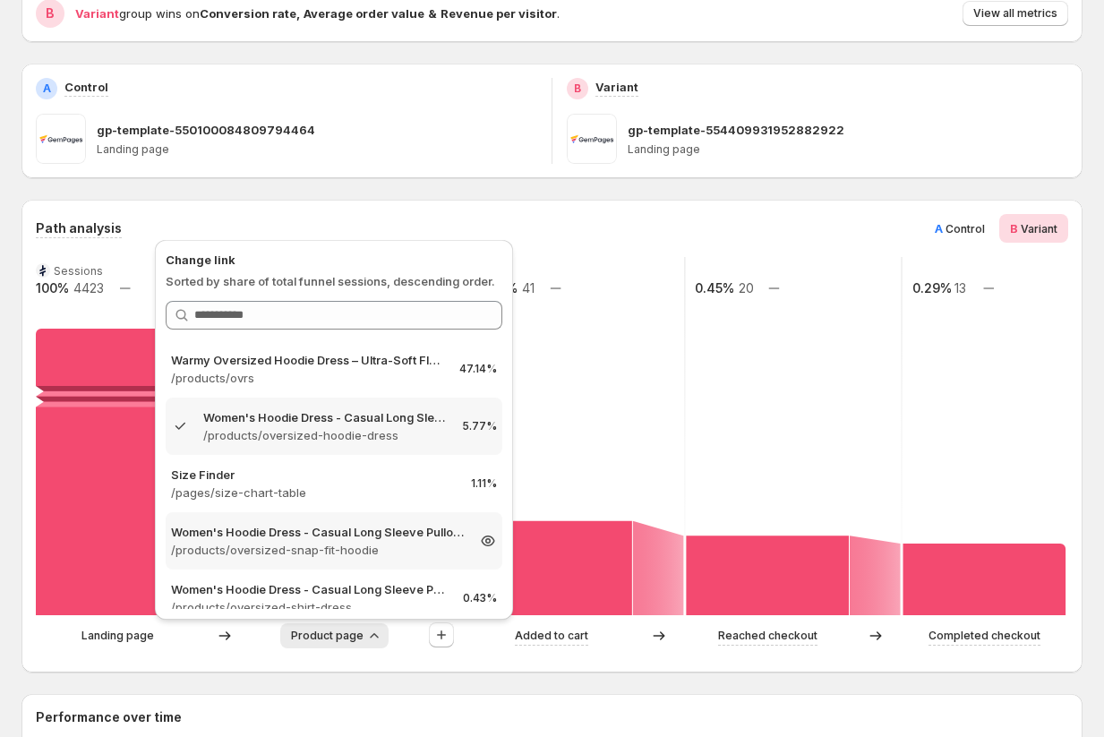
click at [294, 528] on p "Women's Hoodie Dress - Casual Long Sleeve Pullover Sweatshirt Dress" at bounding box center [318, 532] width 294 height 18
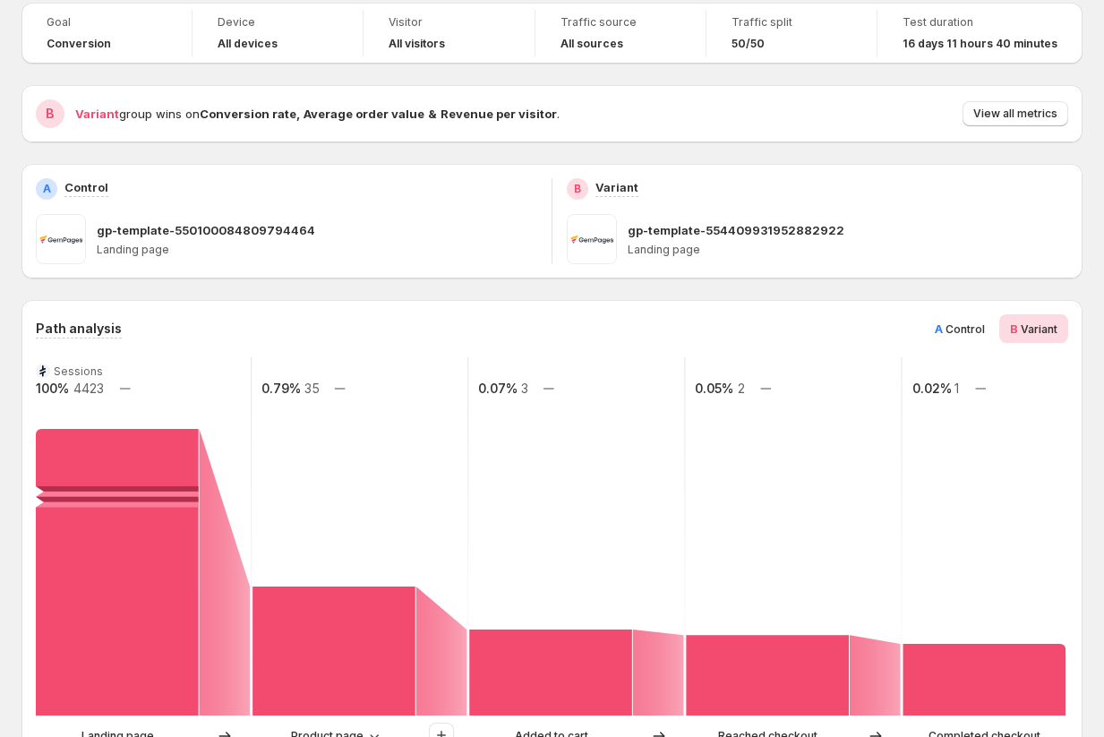
scroll to position [0, 0]
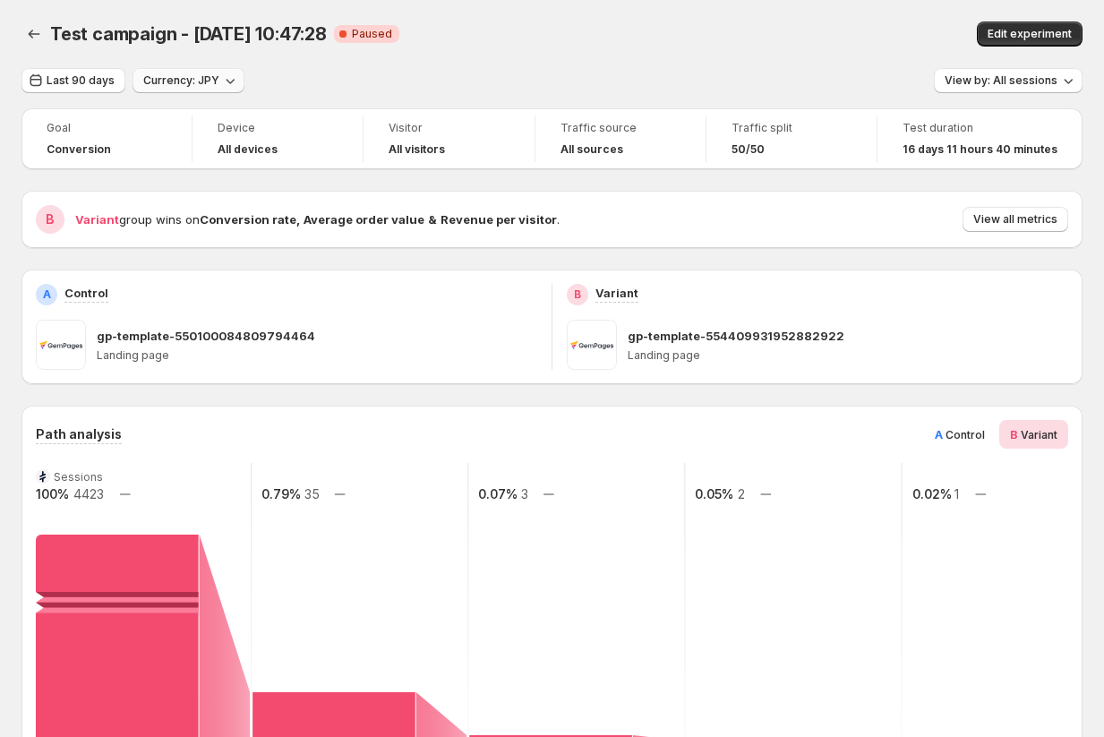
click at [196, 78] on span "Currency: JPY" at bounding box center [181, 80] width 76 height 14
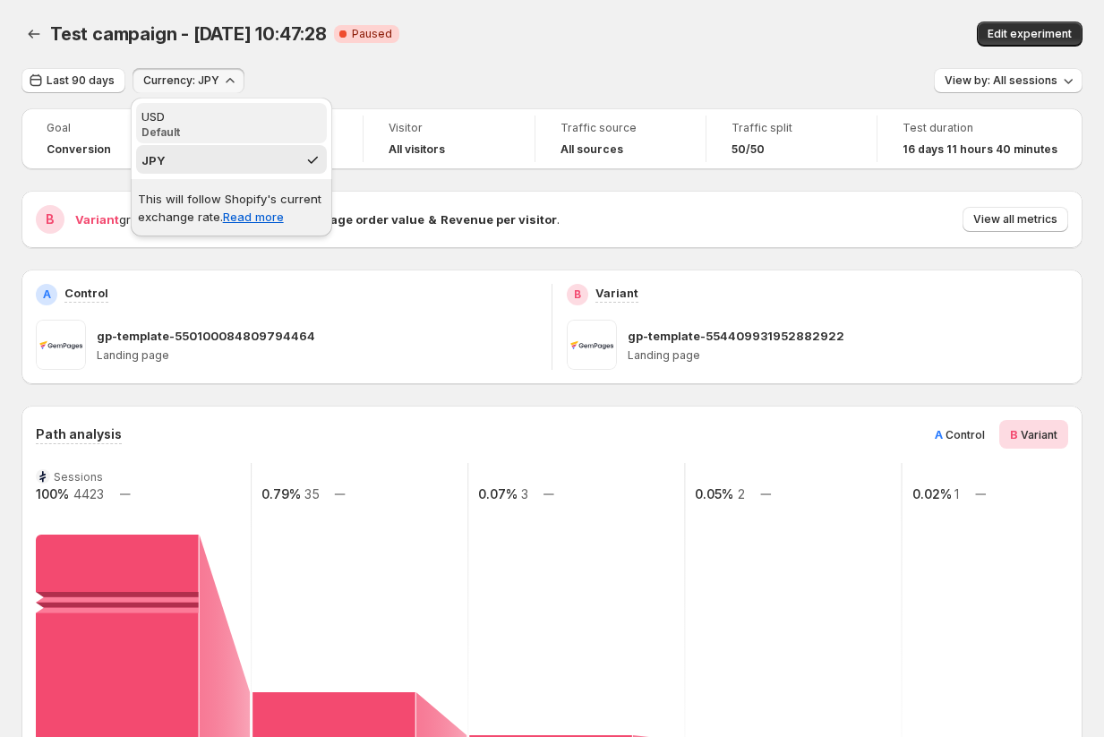
click at [184, 124] on div "USD" at bounding box center [232, 116] width 180 height 18
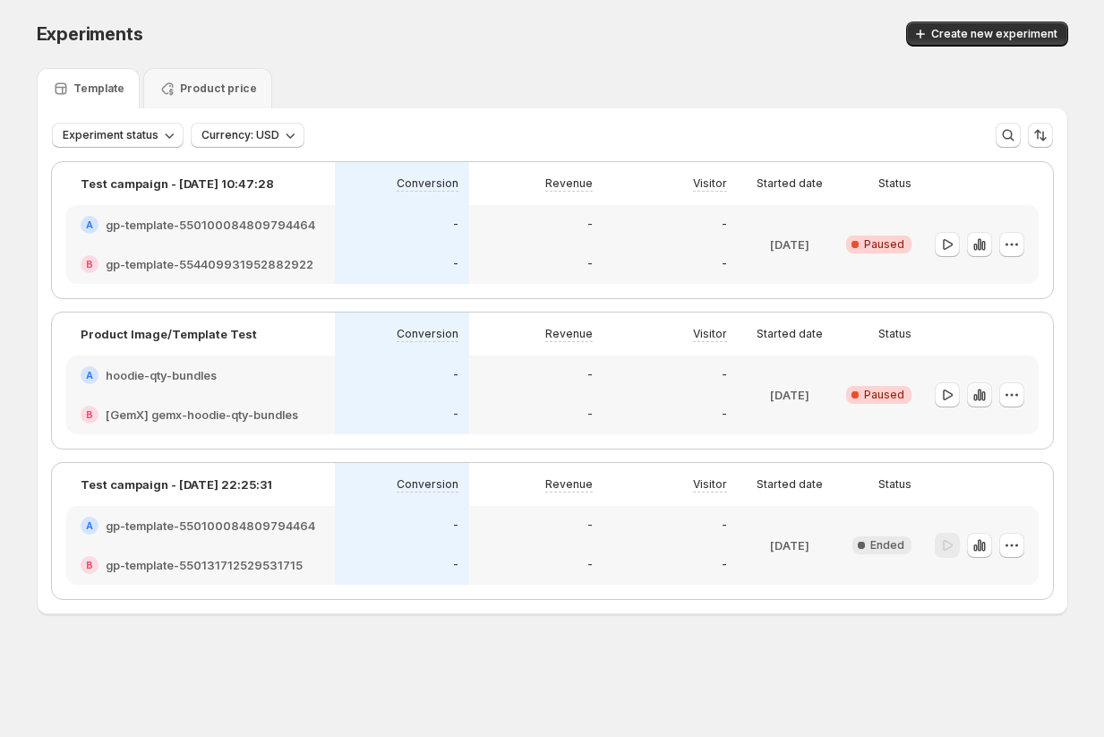
click at [979, 397] on icon "button" at bounding box center [980, 395] width 18 height 18
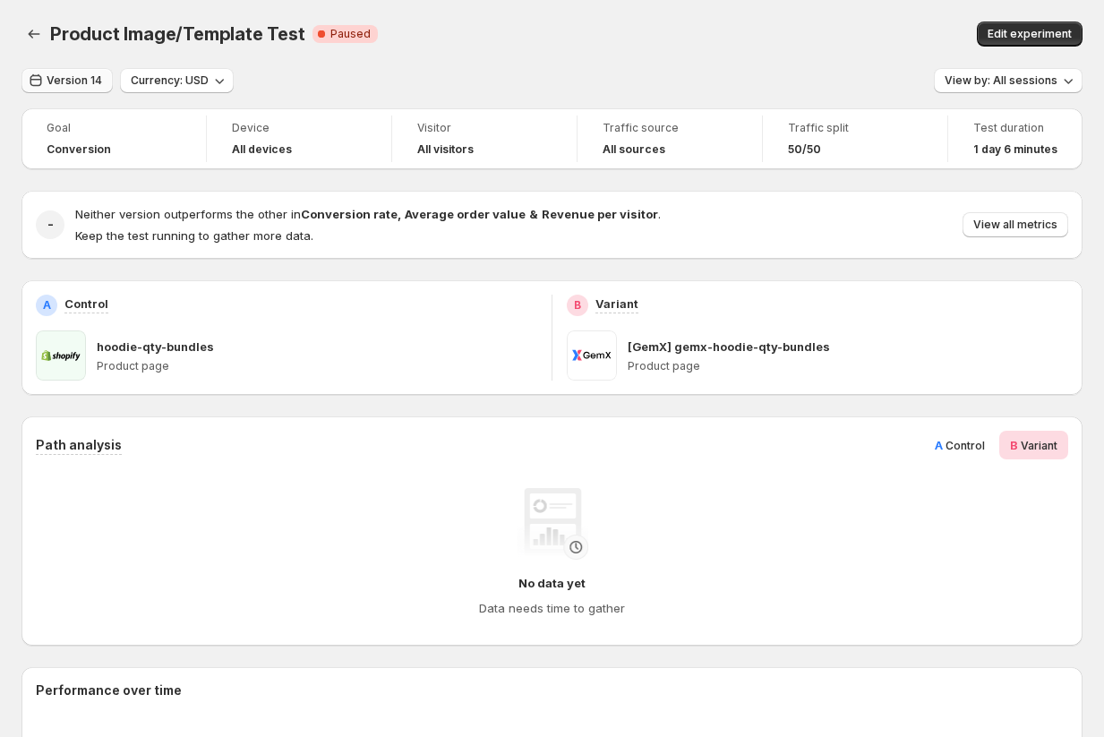
click at [71, 81] on span "Version 14" at bounding box center [75, 80] width 56 height 14
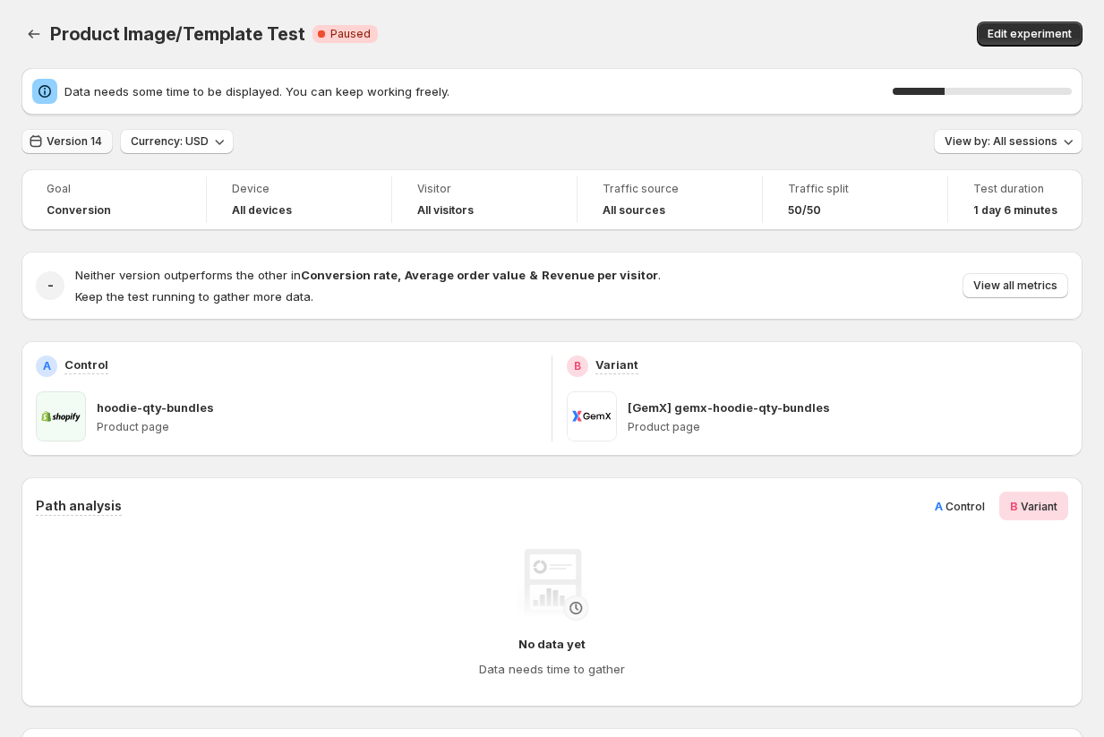
click at [67, 138] on span "Version 14" at bounding box center [75, 141] width 56 height 14
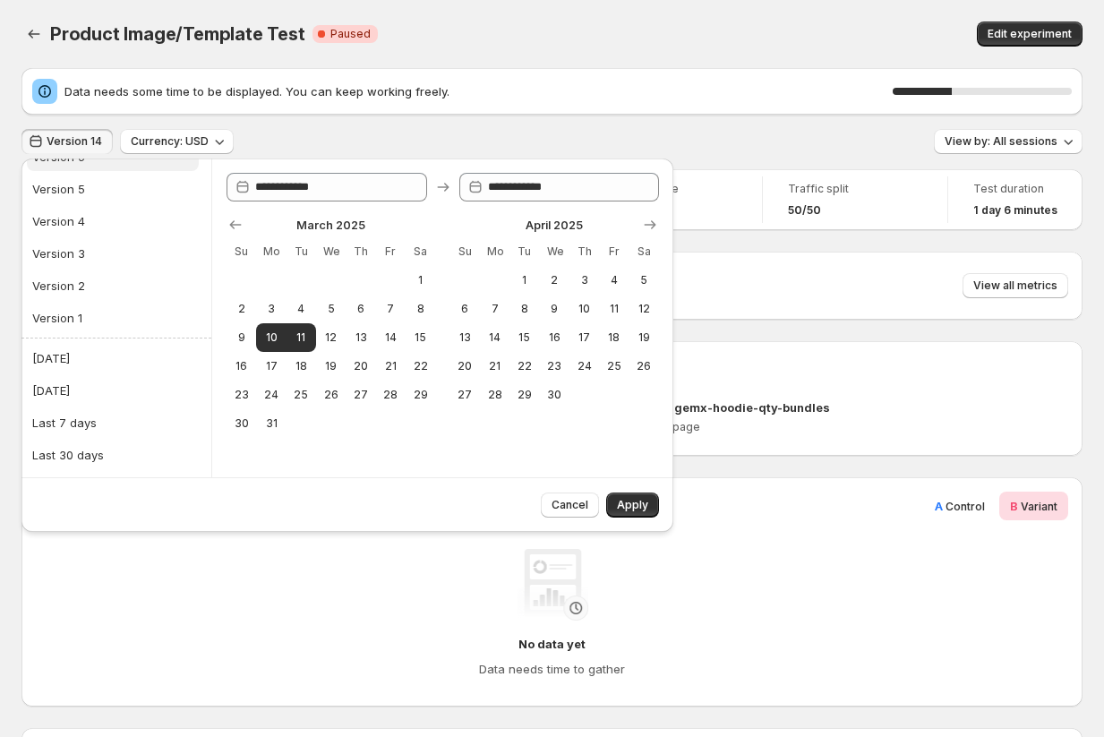
scroll to position [336, 0]
click at [83, 449] on div "Last 90 days" at bounding box center [68, 458] width 72 height 18
type input "**********"
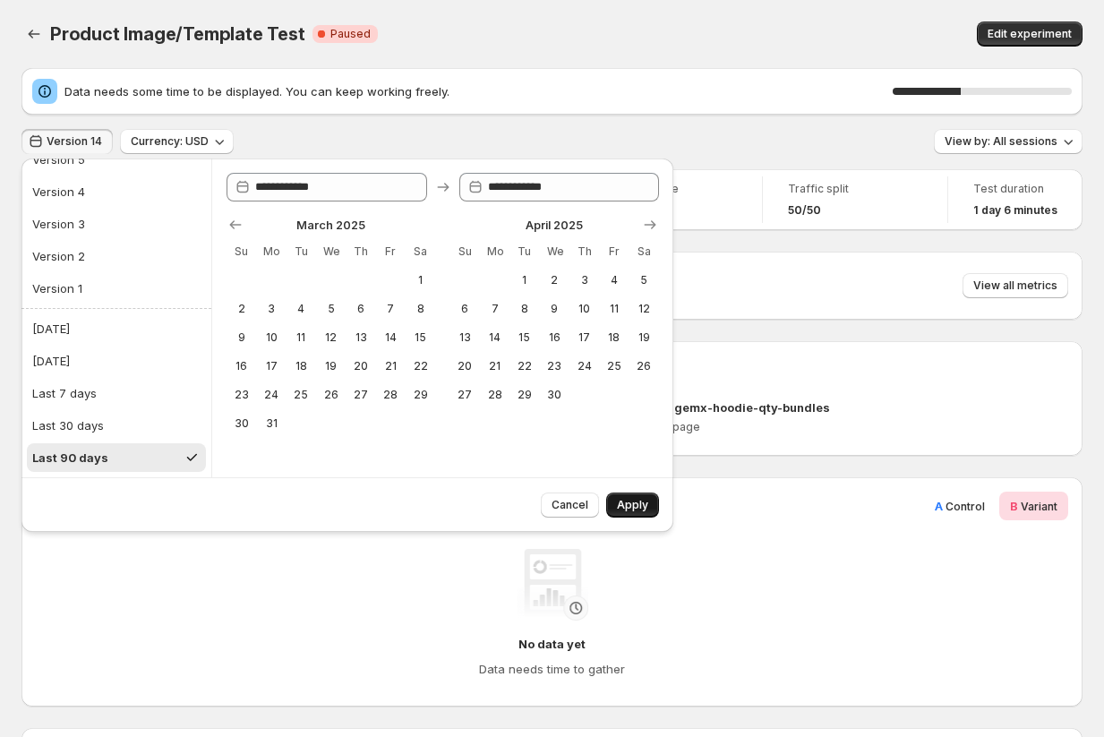
click at [626, 511] on span "Apply" at bounding box center [632, 505] width 31 height 14
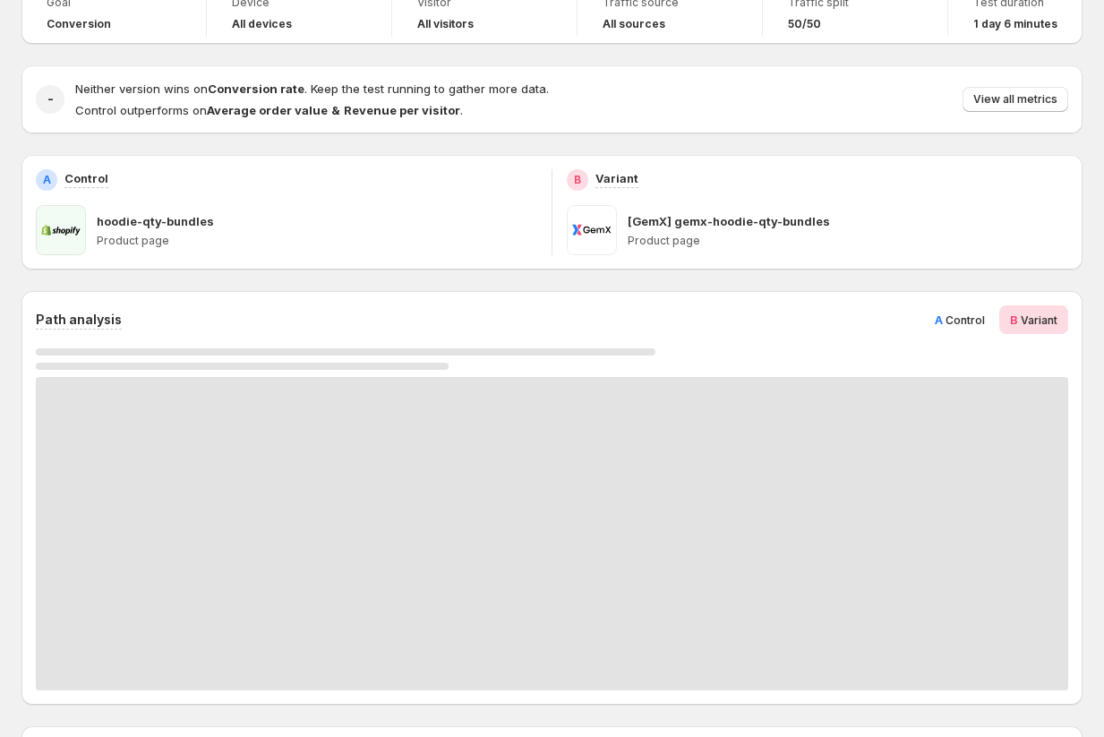
scroll to position [140, 0]
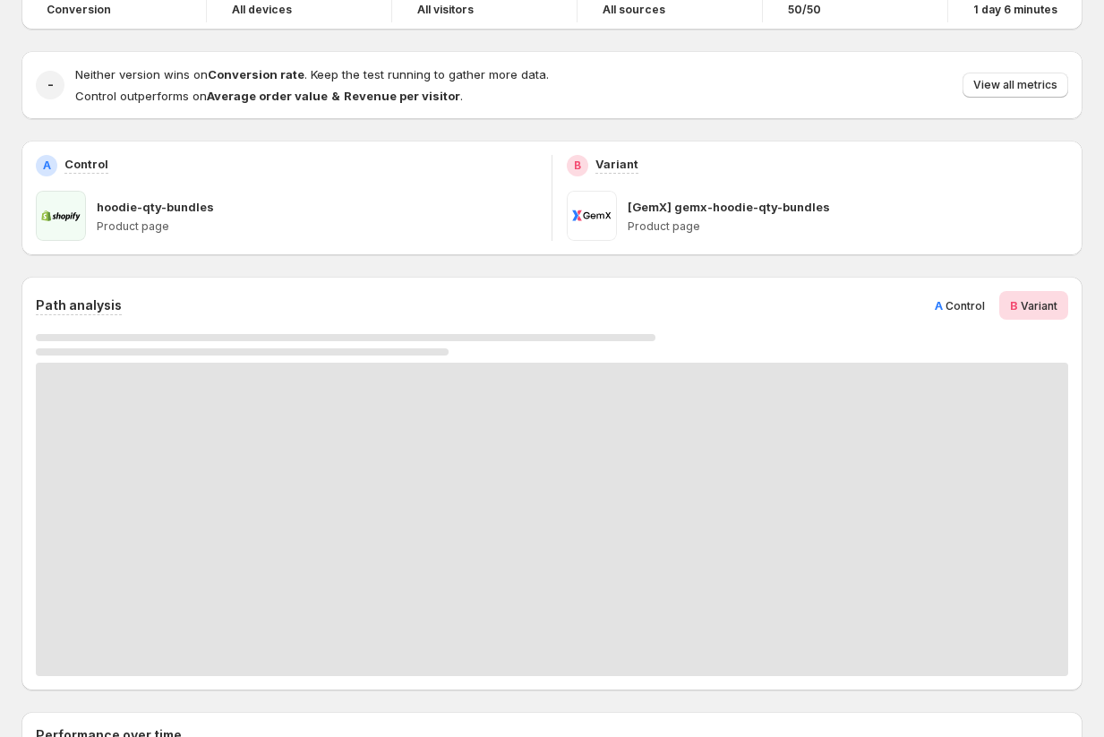
click at [958, 299] on span "Control" at bounding box center [965, 305] width 39 height 13
click at [1032, 314] on div "B Variant" at bounding box center [1034, 305] width 69 height 29
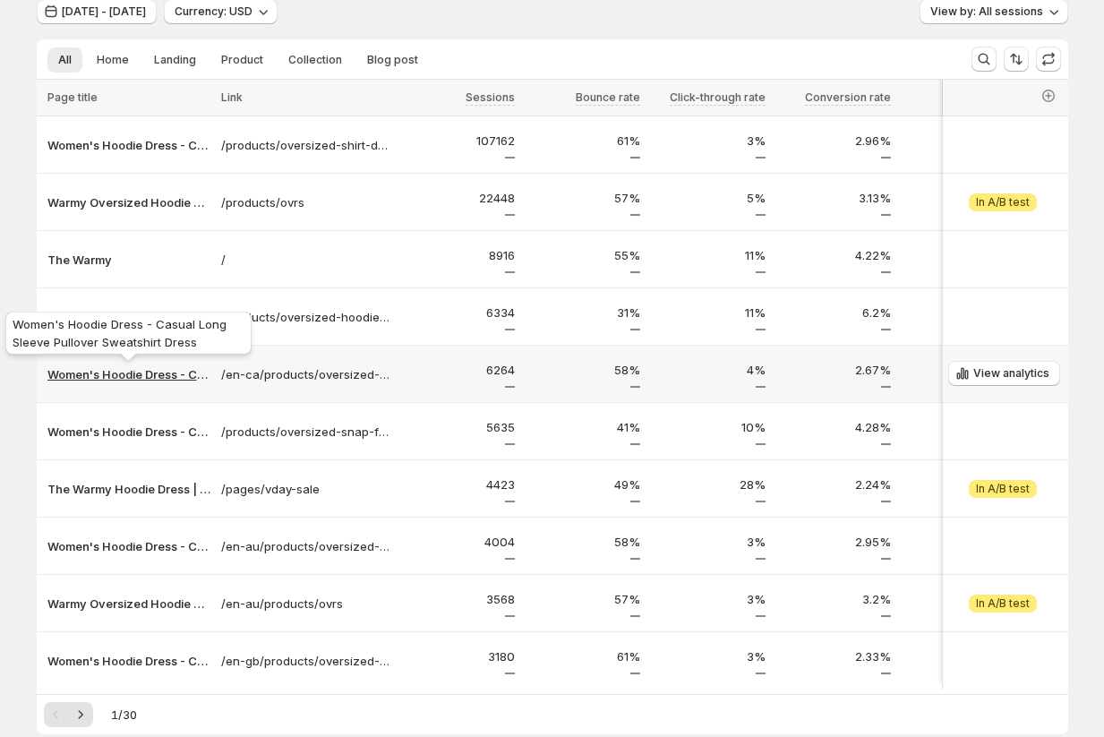
scroll to position [118, 0]
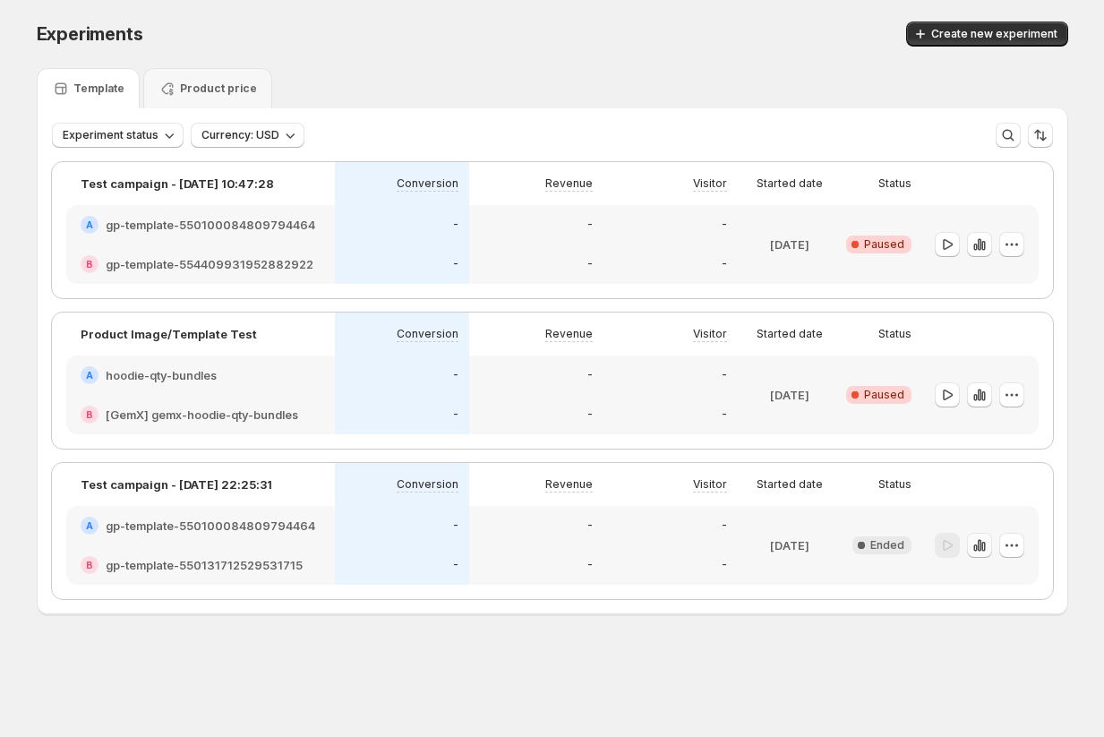
click at [979, 550] on icon "button" at bounding box center [980, 545] width 18 height 18
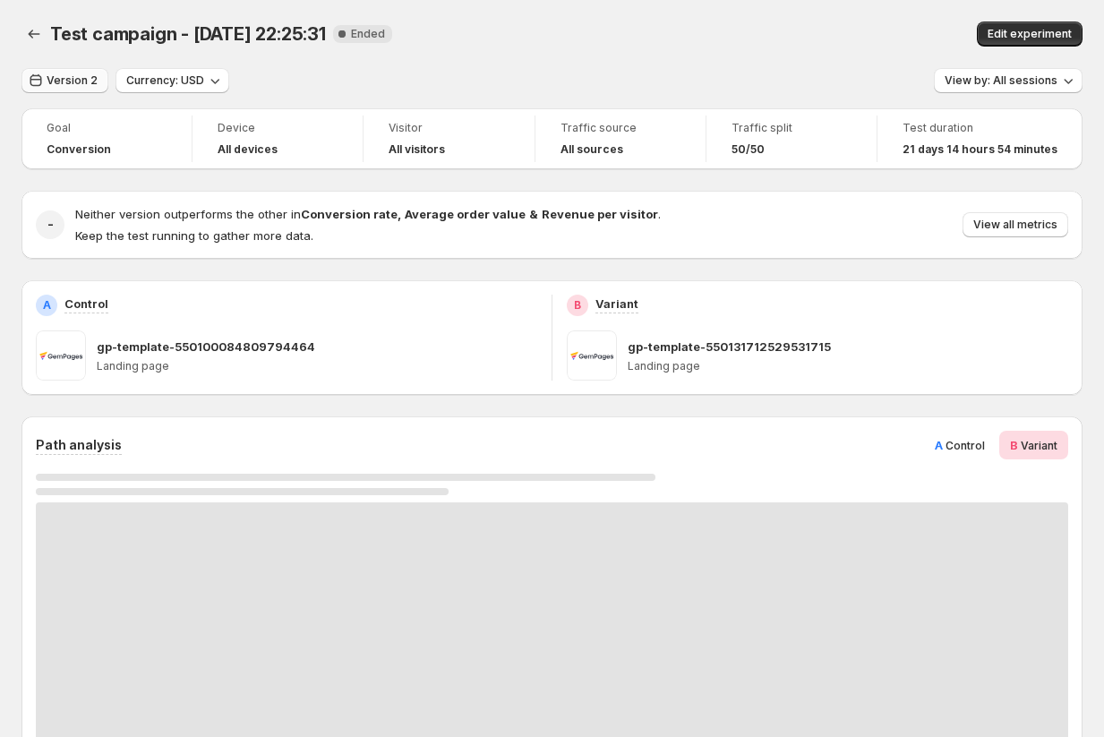
click at [64, 77] on span "Version 2" at bounding box center [72, 80] width 51 height 14
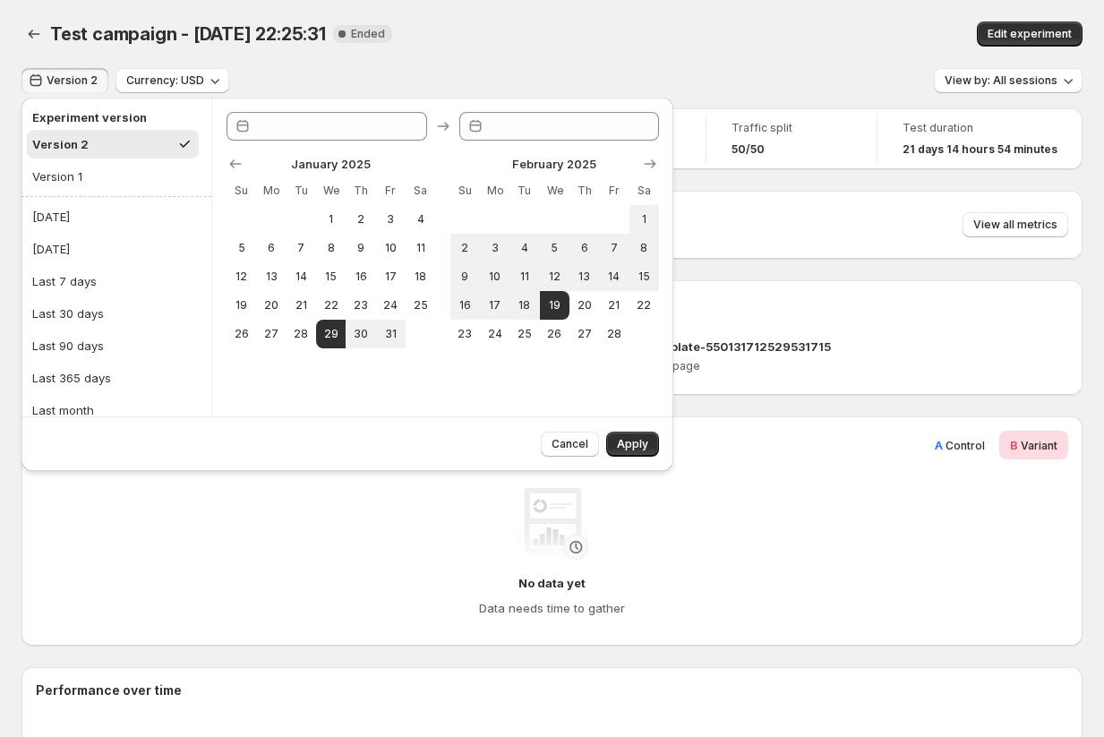
type input "**********"
click at [82, 349] on div "Last 90 days" at bounding box center [68, 346] width 72 height 18
type input "**********"
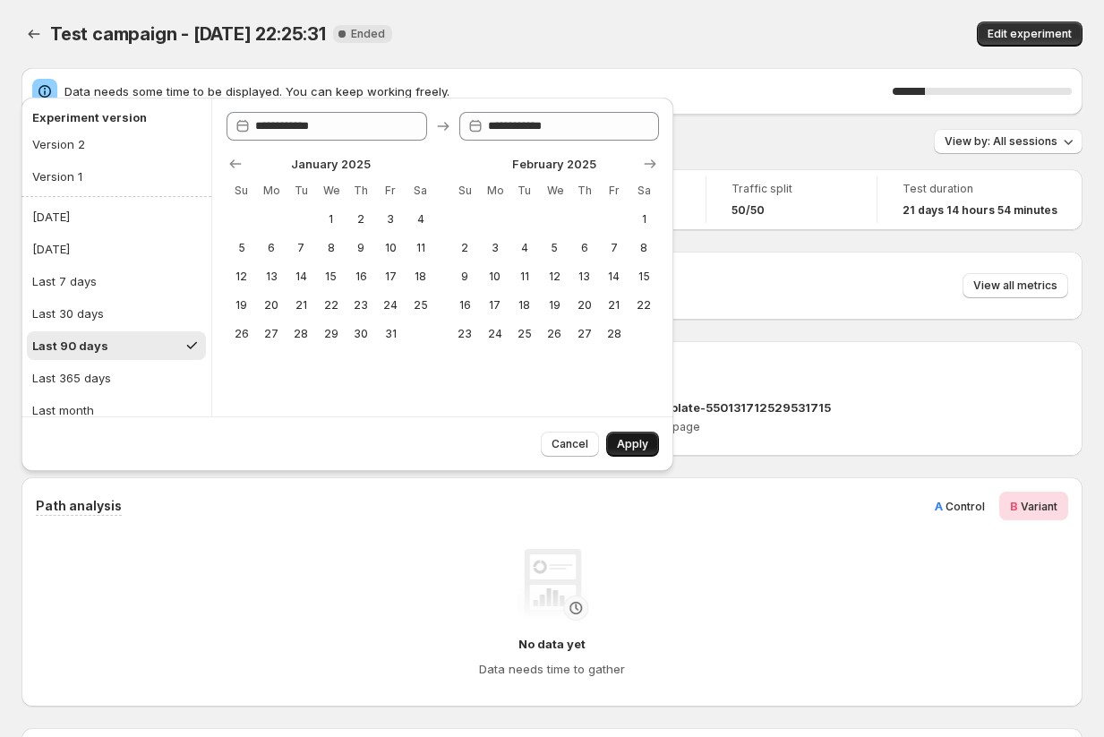
click at [641, 447] on span "Apply" at bounding box center [632, 444] width 31 height 14
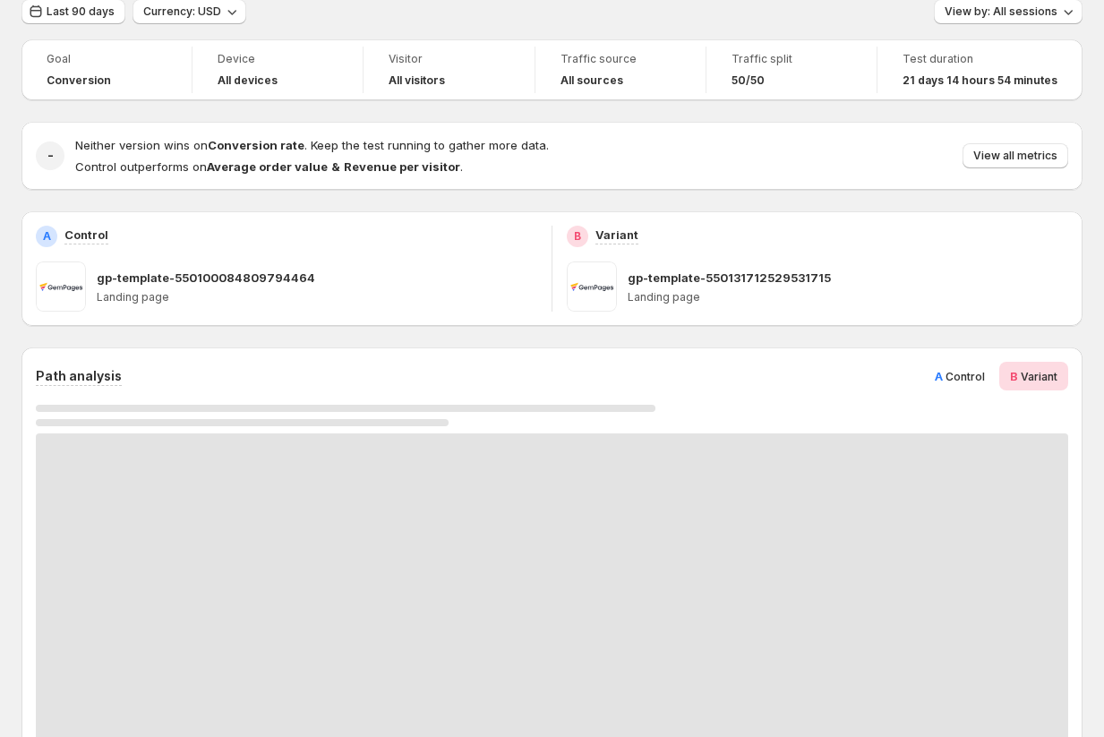
scroll to position [119, 0]
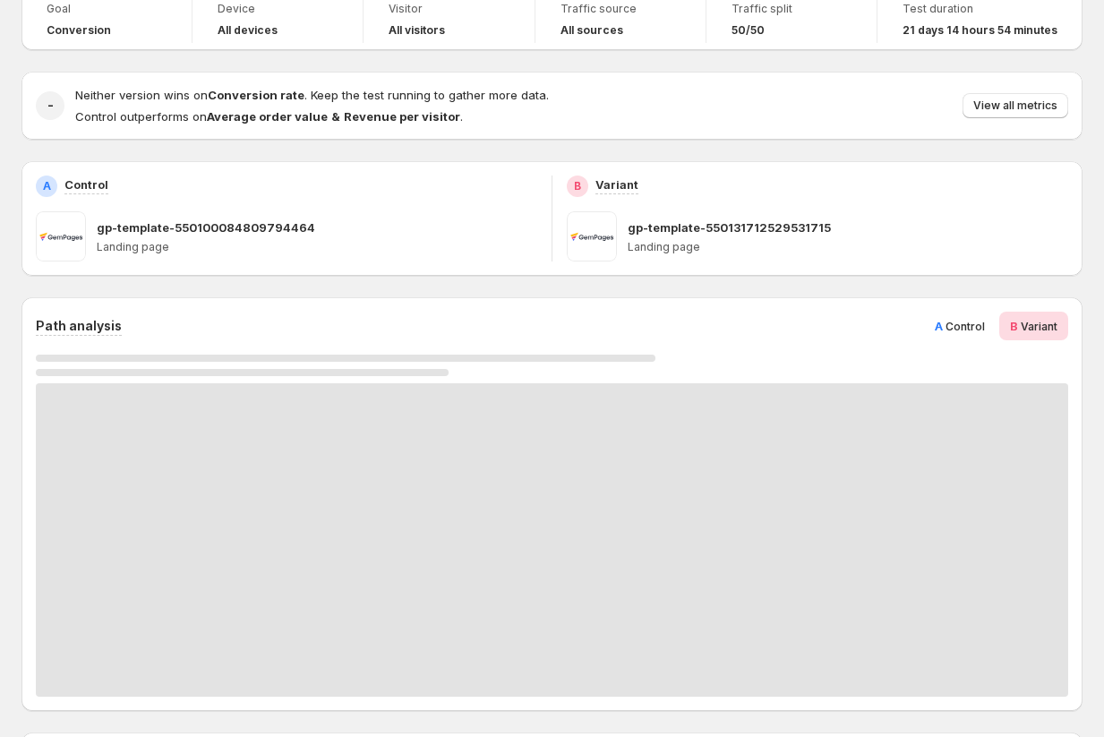
click at [956, 320] on span "Control" at bounding box center [965, 326] width 39 height 13
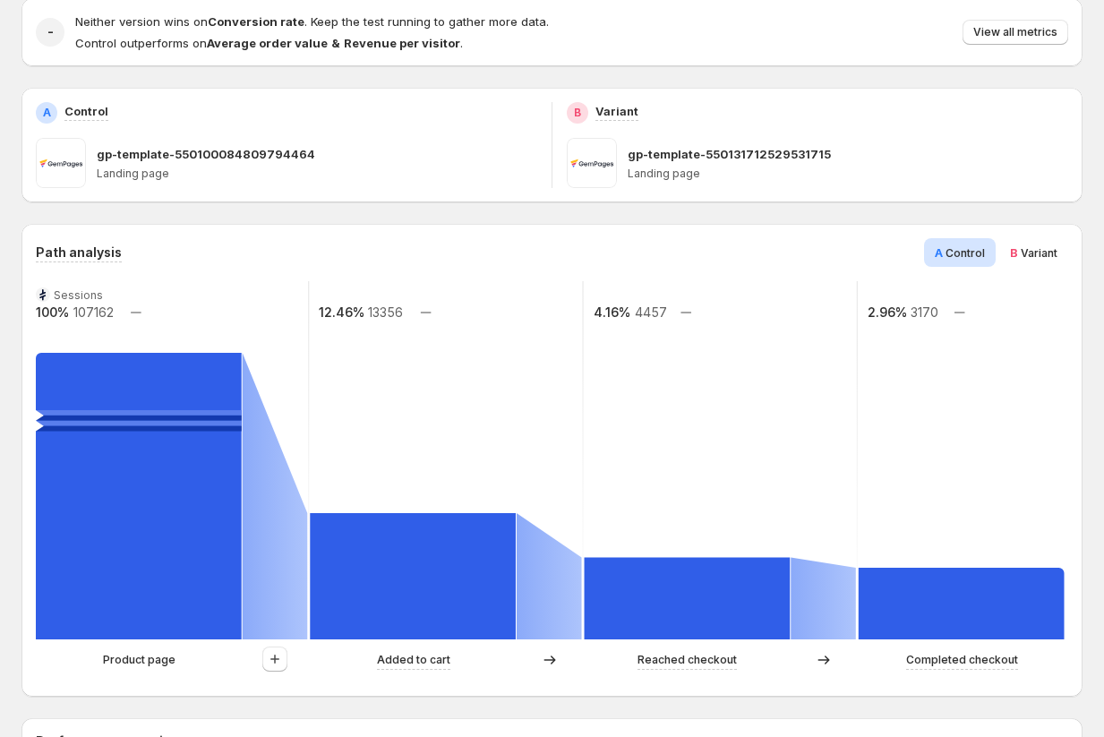
scroll to position [362, 0]
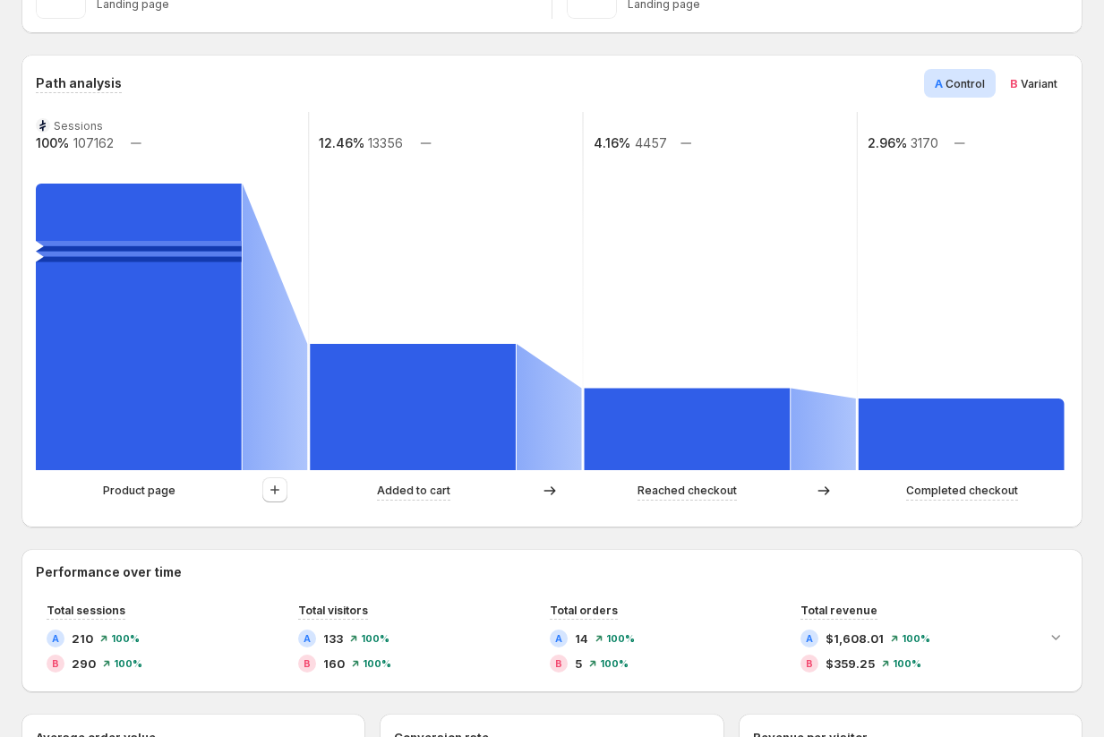
click at [73, 142] on text "107162" at bounding box center [93, 142] width 40 height 15
click at [168, 142] on rect at bounding box center [172, 291] width 276 height 358
drag, startPoint x: 68, startPoint y: 146, endPoint x: 153, endPoint y: 154, distance: 85.5
click at [150, 149] on g "Sessions 100% 107162 12.46% 13356 4.16% 4457 2.96% 3170" at bounding box center [583, 291] width 1099 height 358
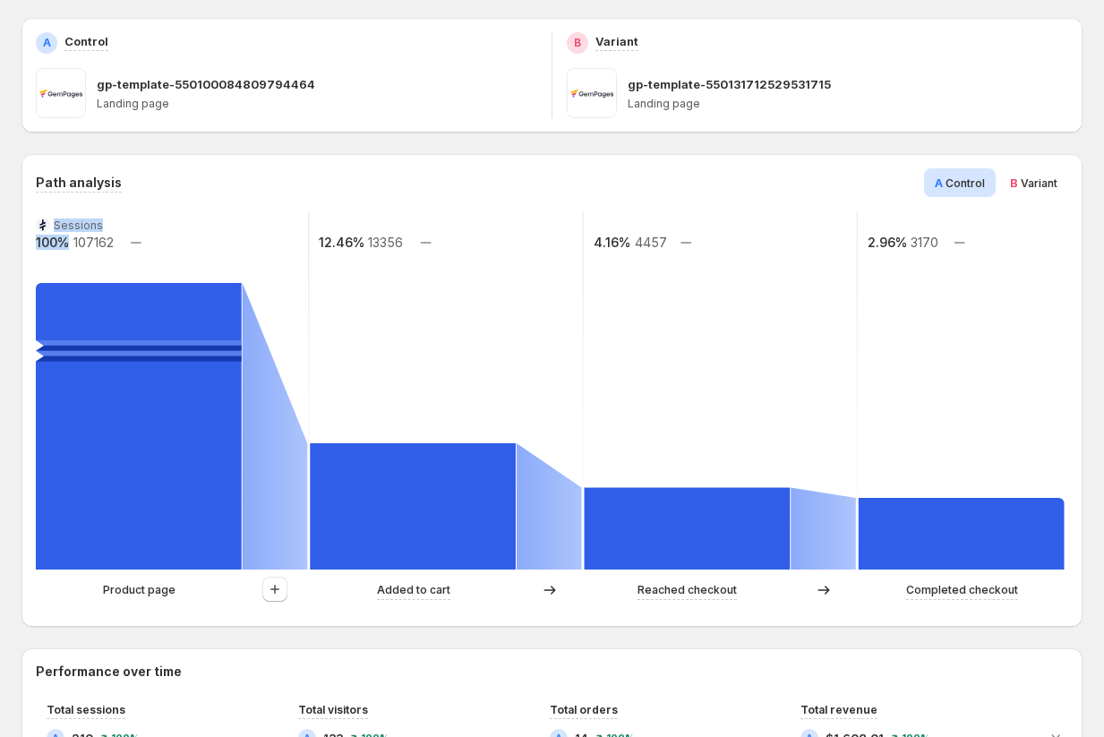
scroll to position [0, 0]
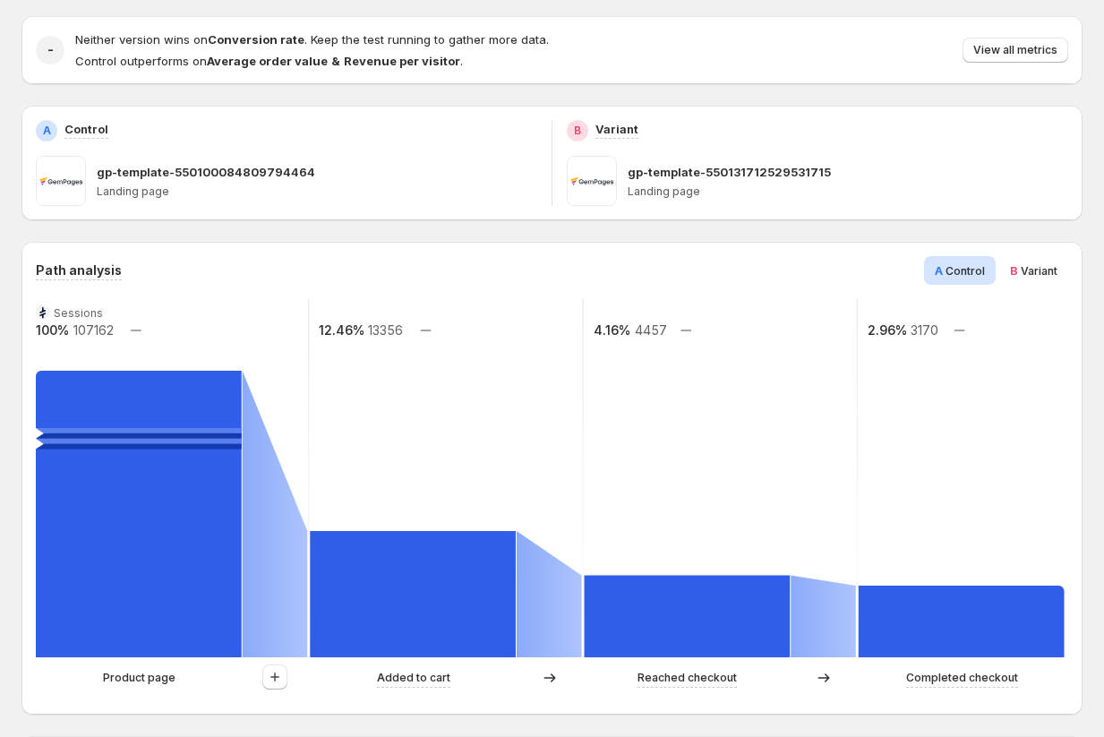
scroll to position [172, 0]
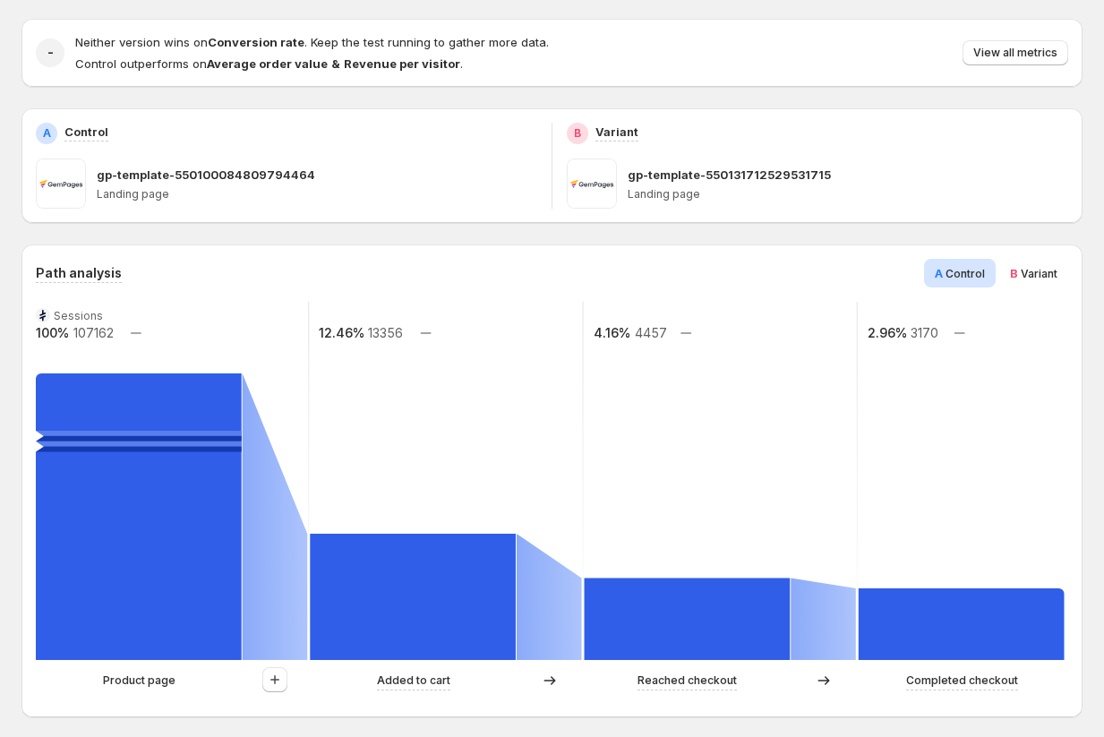
click at [1040, 280] on span "B Variant" at bounding box center [1033, 273] width 47 height 18
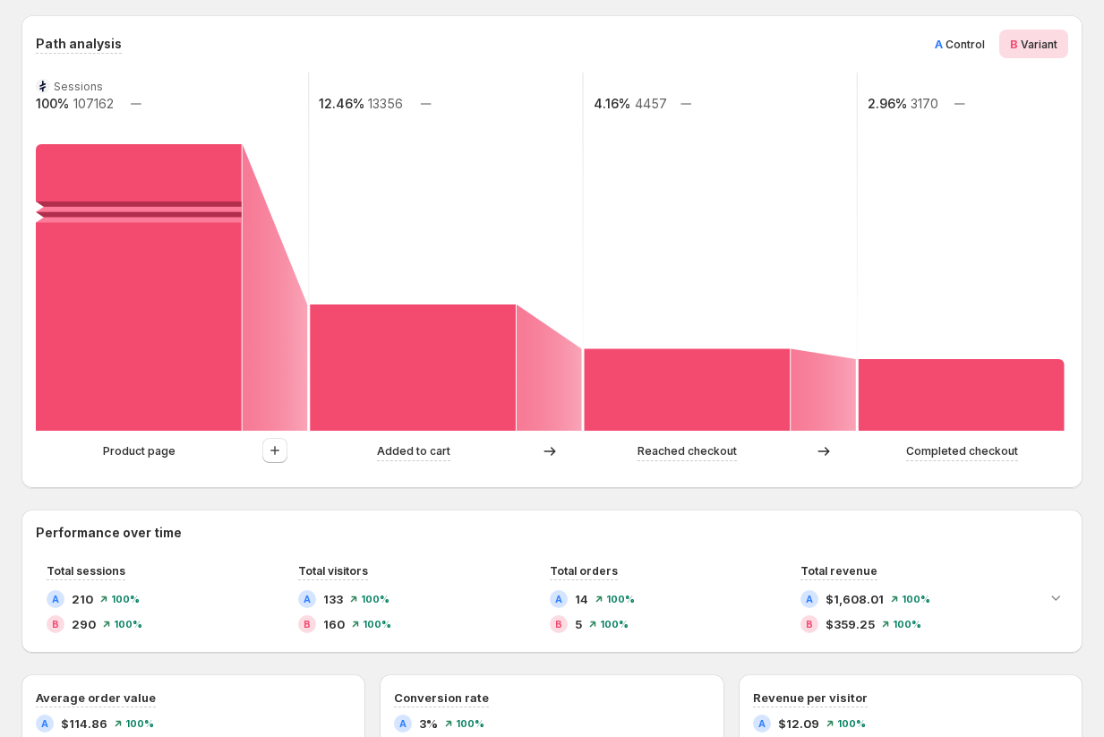
scroll to position [308, 0]
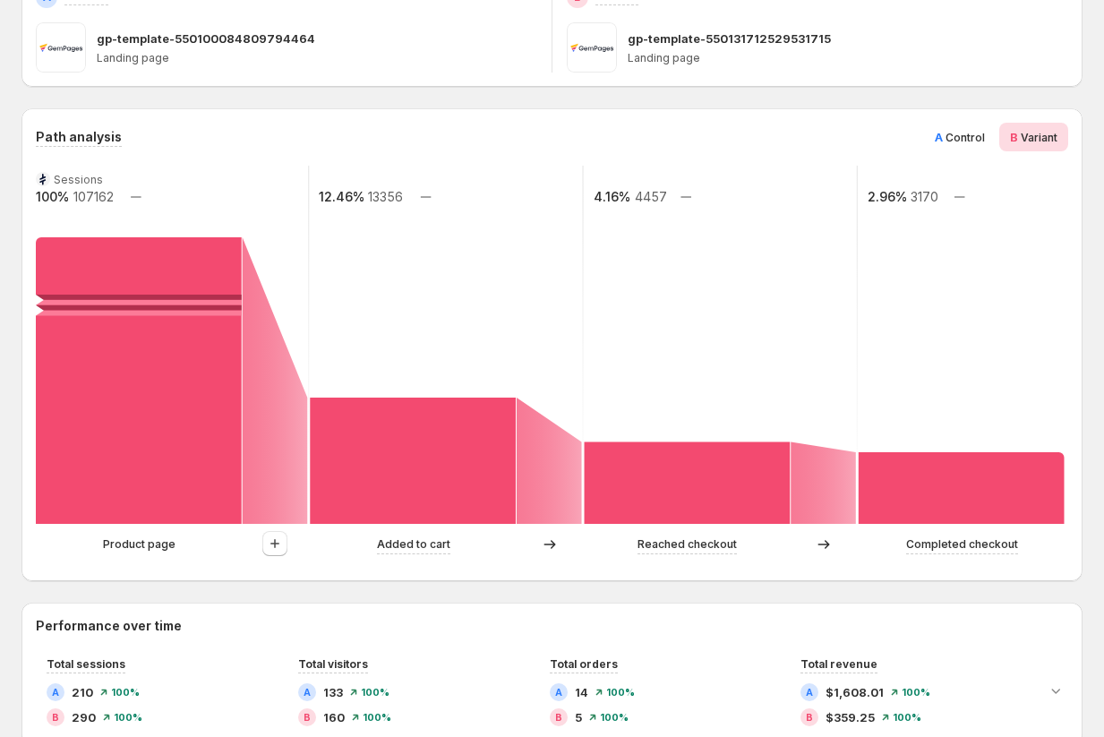
click at [950, 141] on span "Control" at bounding box center [965, 137] width 39 height 13
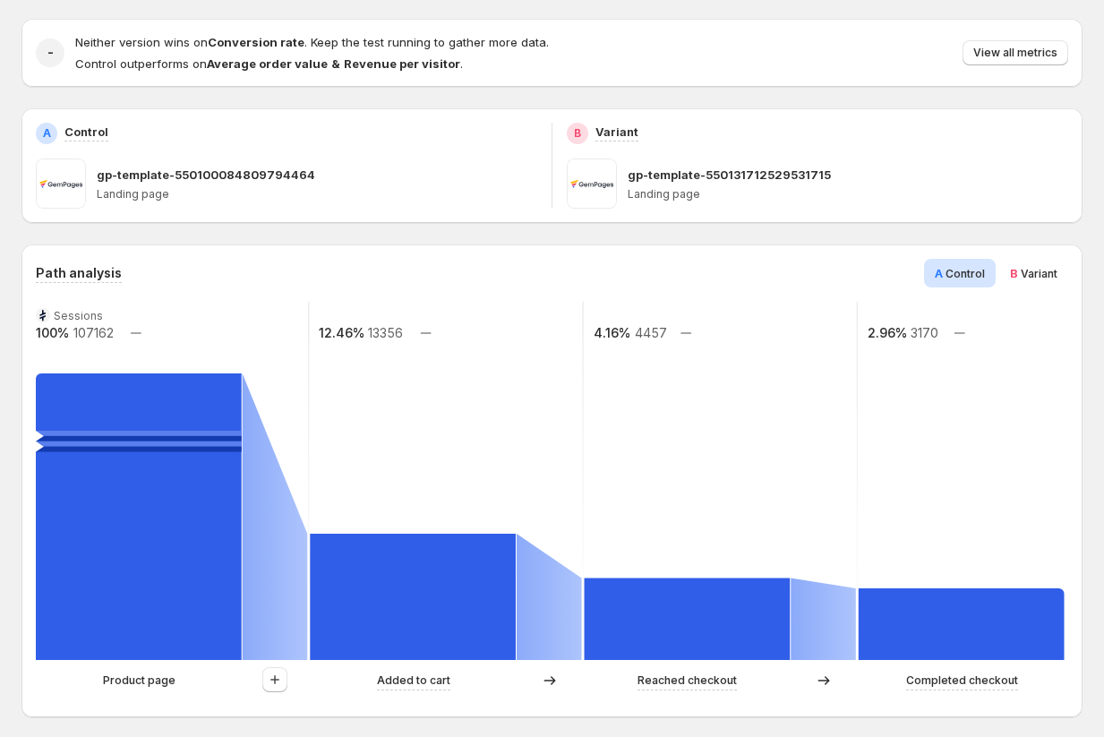
scroll to position [0, 0]
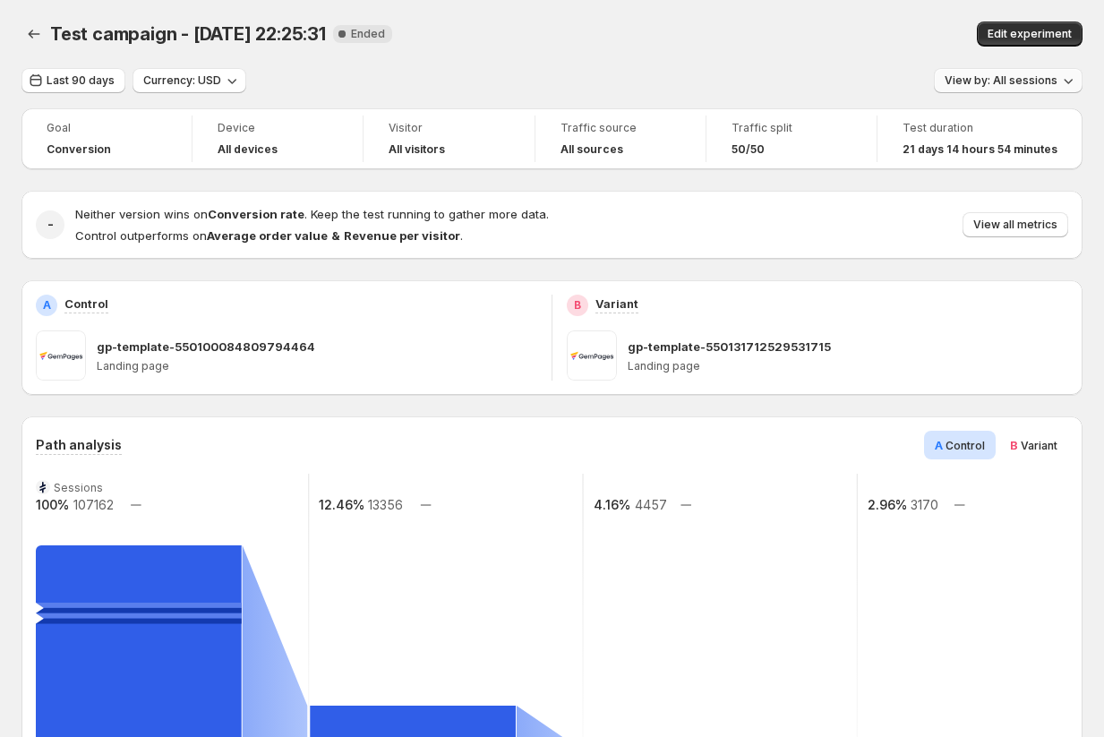
click at [1020, 81] on span "View by: All sessions" at bounding box center [1001, 80] width 113 height 14
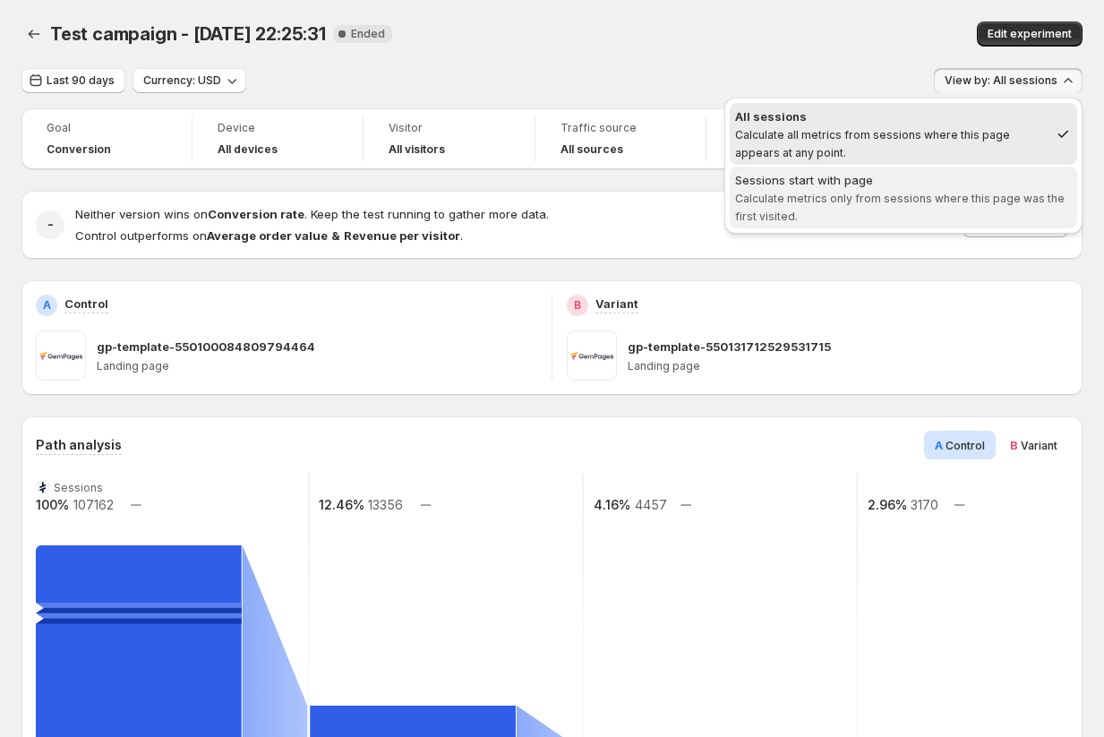
click at [905, 196] on span "Calculate metrics only from sessions where this page was the first visited." at bounding box center [900, 207] width 330 height 31
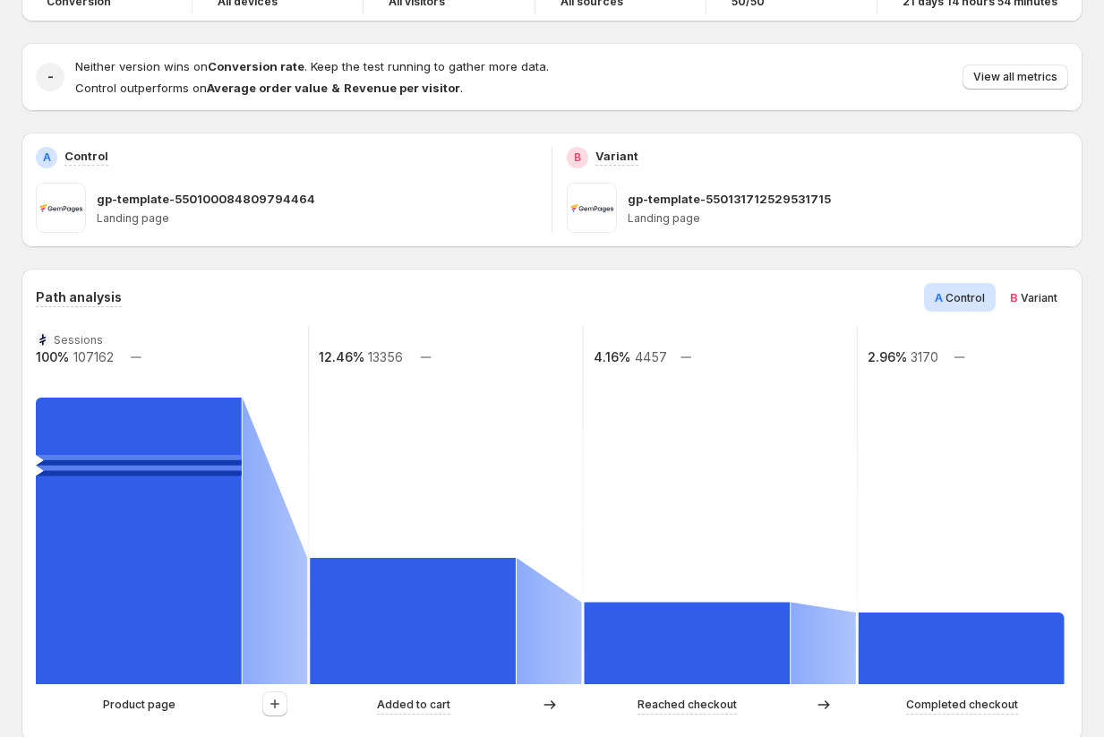
scroll to position [183, 0]
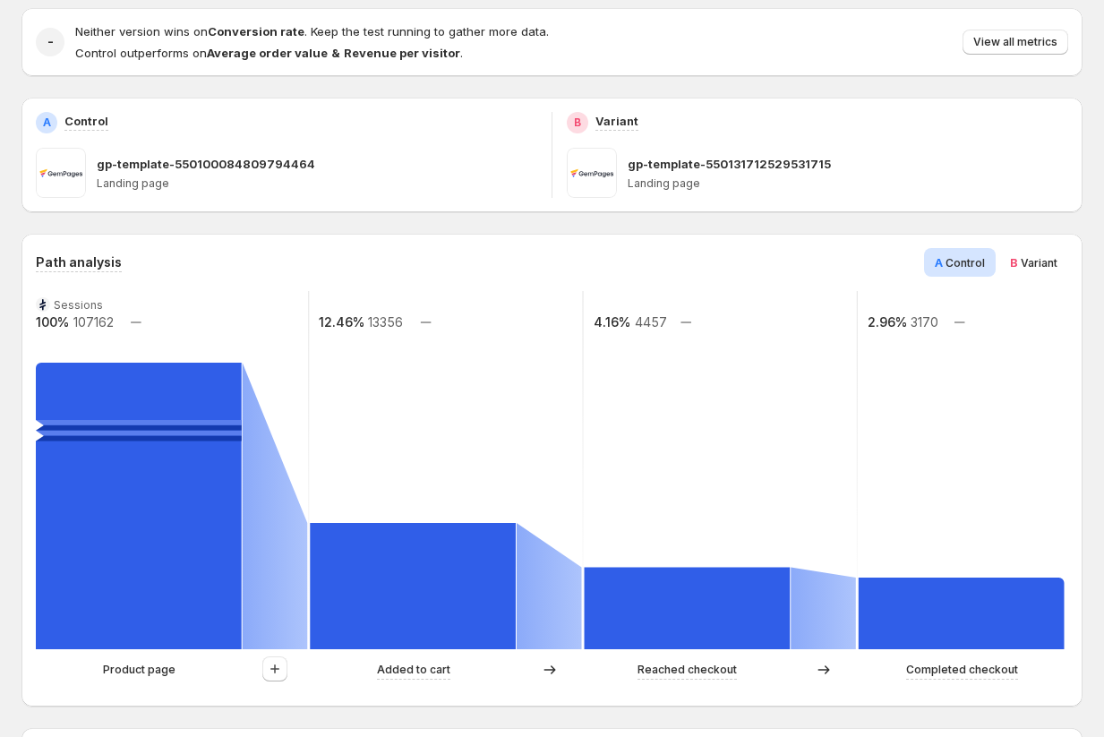
click at [1030, 259] on span "Variant" at bounding box center [1039, 262] width 37 height 13
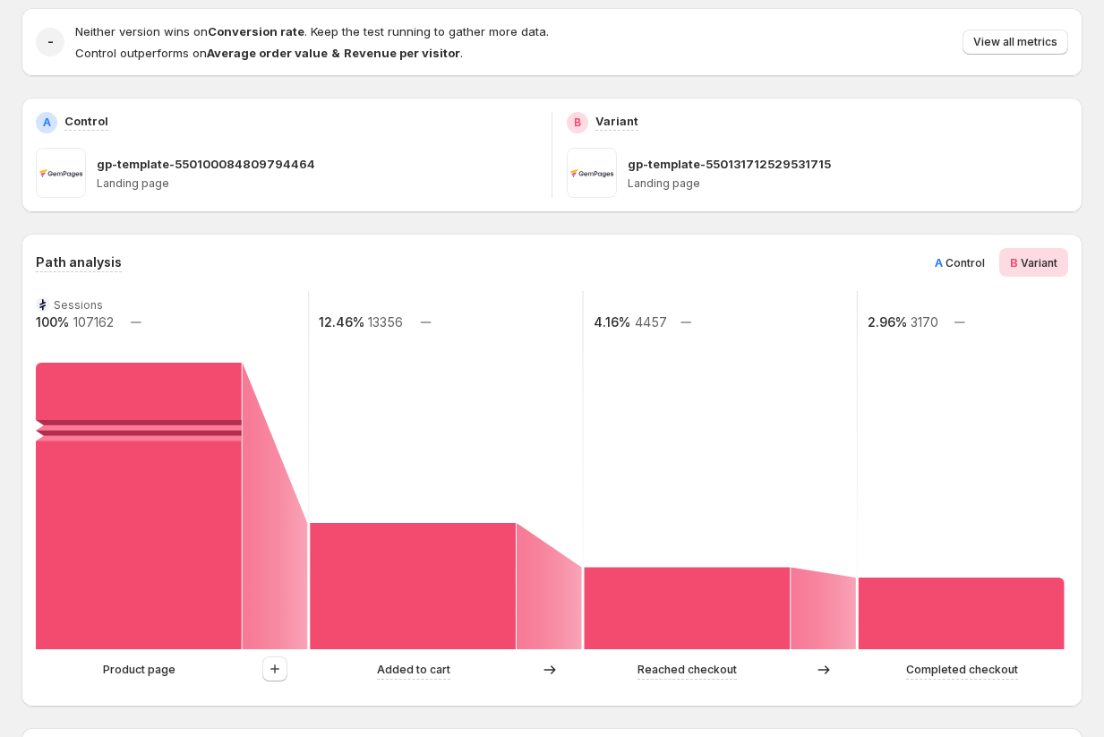
click at [943, 264] on span "A" at bounding box center [939, 262] width 8 height 14
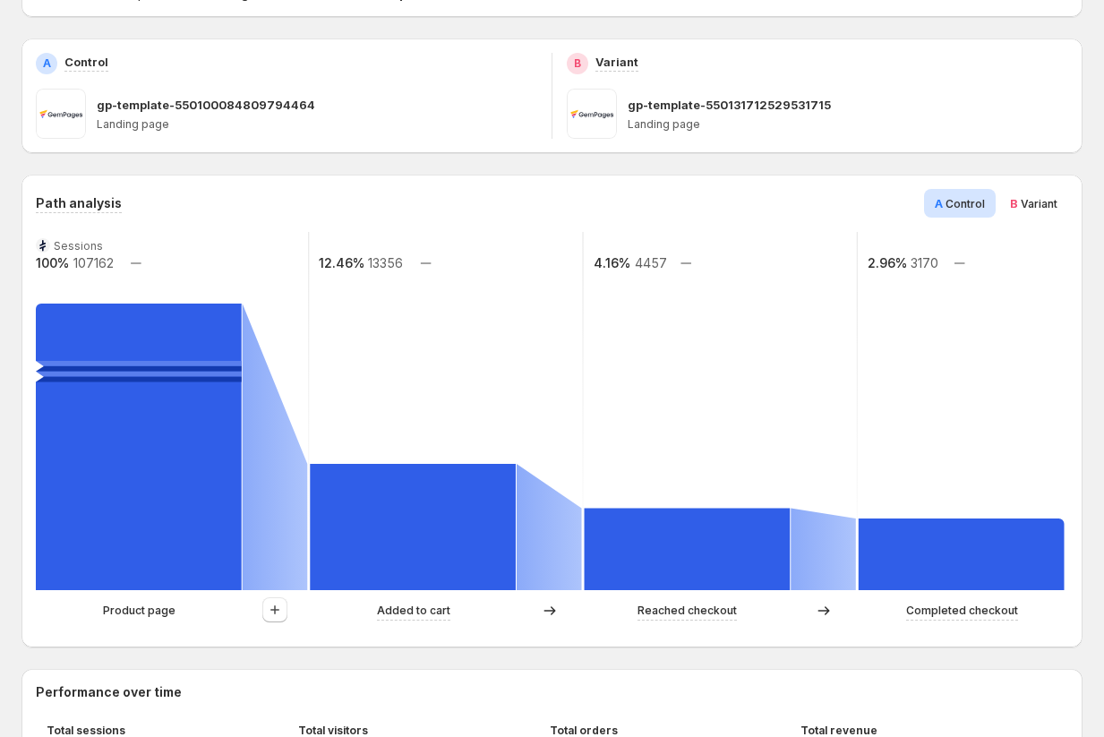
scroll to position [267, 0]
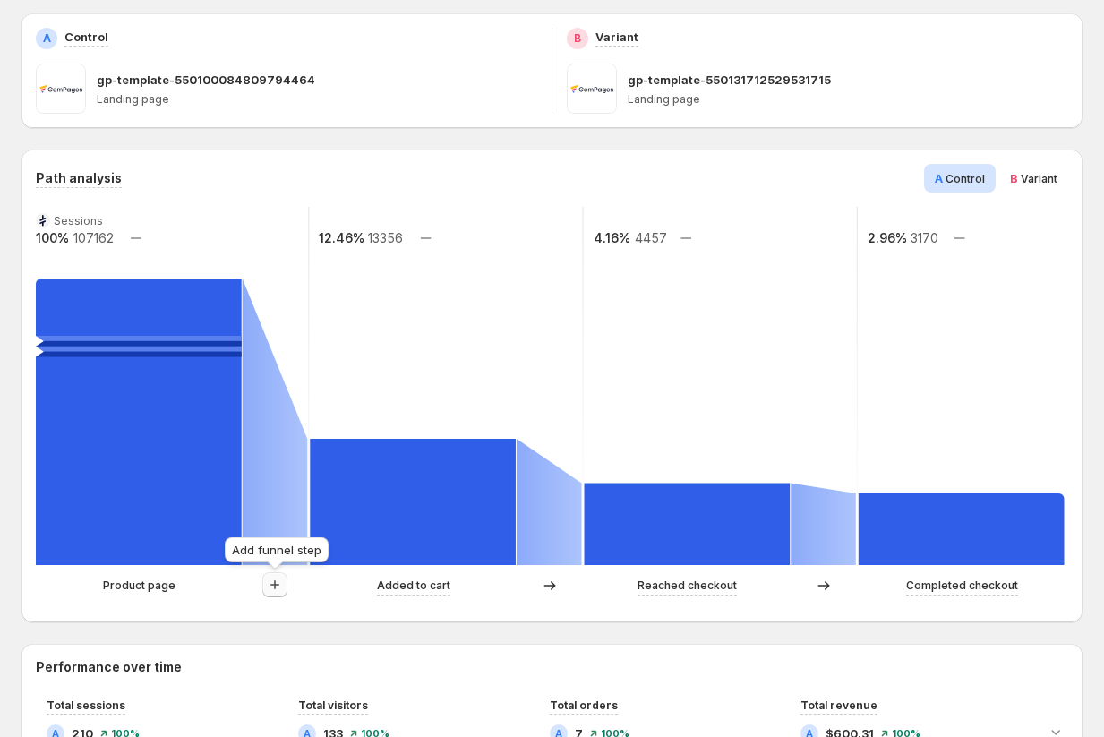
click at [278, 586] on icon "button" at bounding box center [275, 585] width 18 height 18
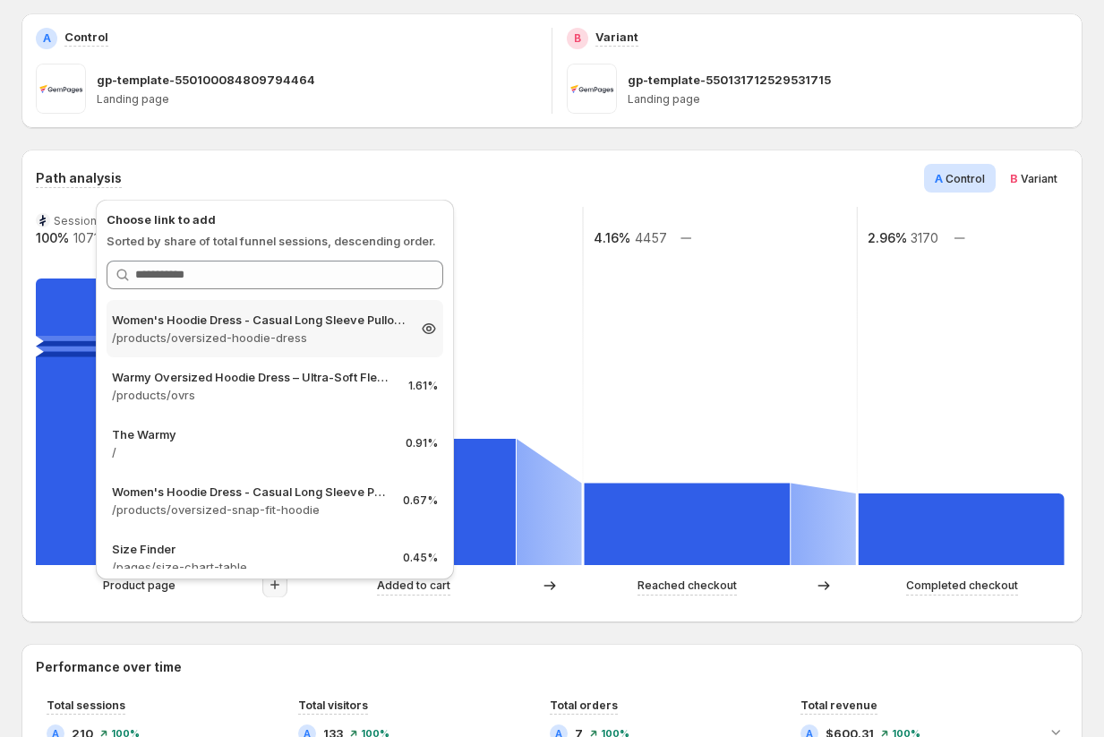
click at [309, 348] on div "Women's Hoodie Dress - Casual Long Sleeve Pullover Sweatshirt Dress /products/o…" at bounding box center [275, 328] width 337 height 57
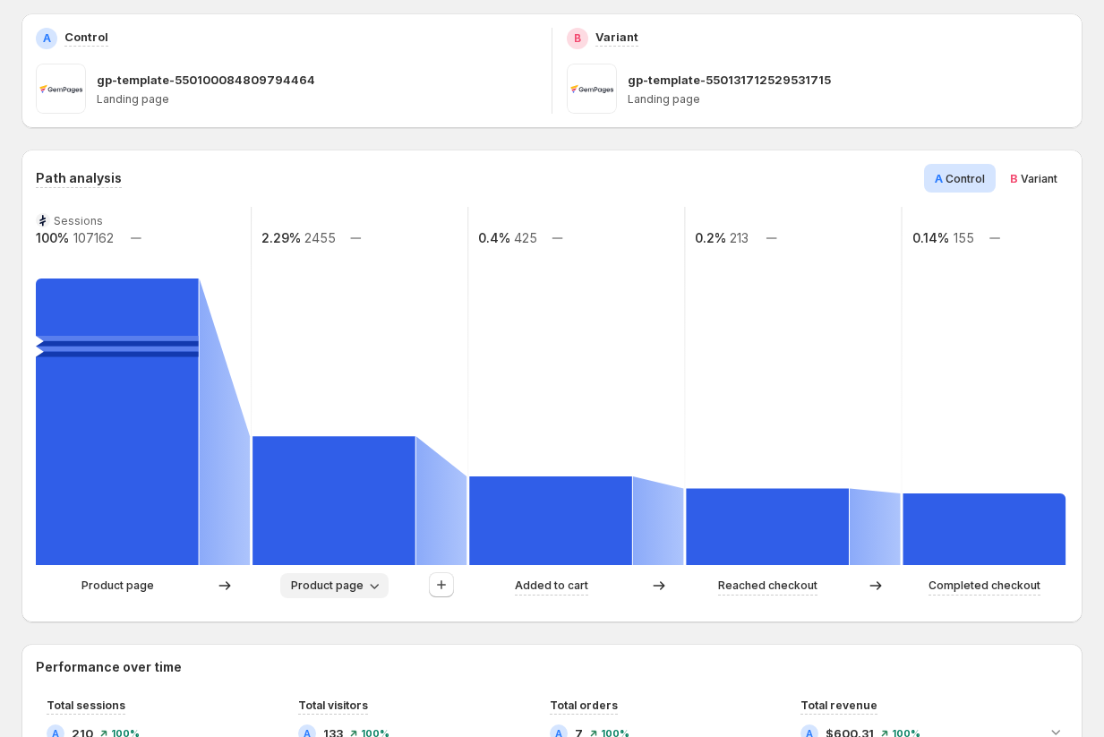
click at [373, 588] on icon "button" at bounding box center [374, 586] width 9 height 5
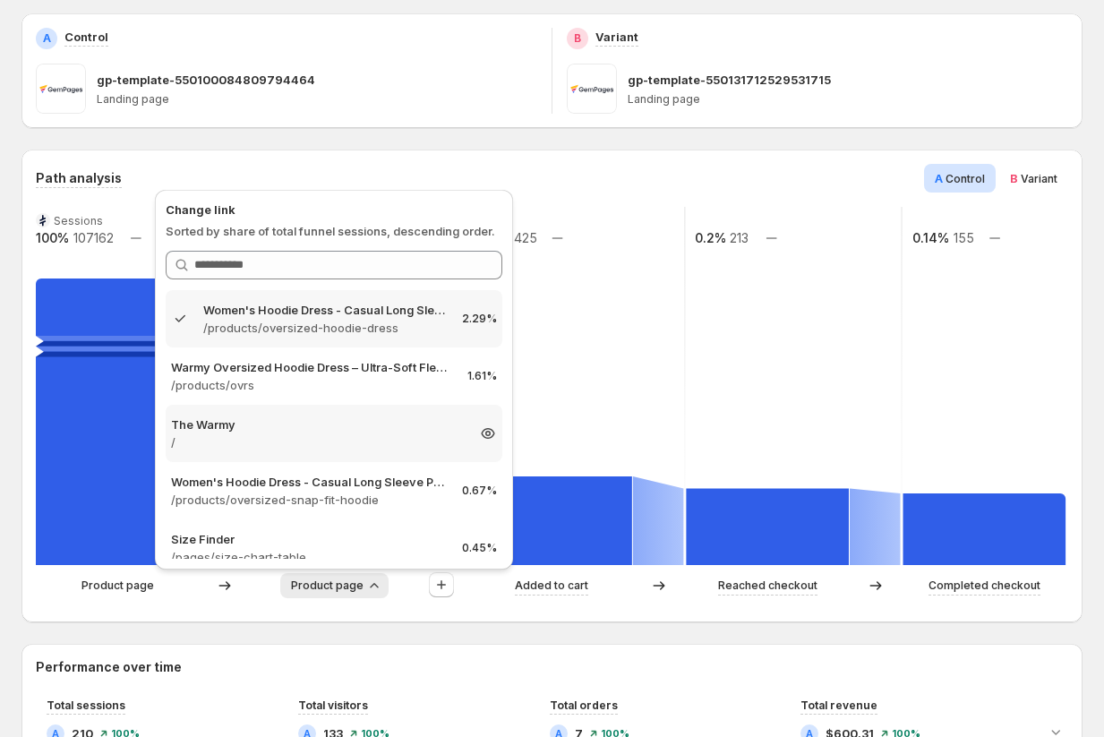
click at [291, 442] on p "/" at bounding box center [318, 442] width 294 height 18
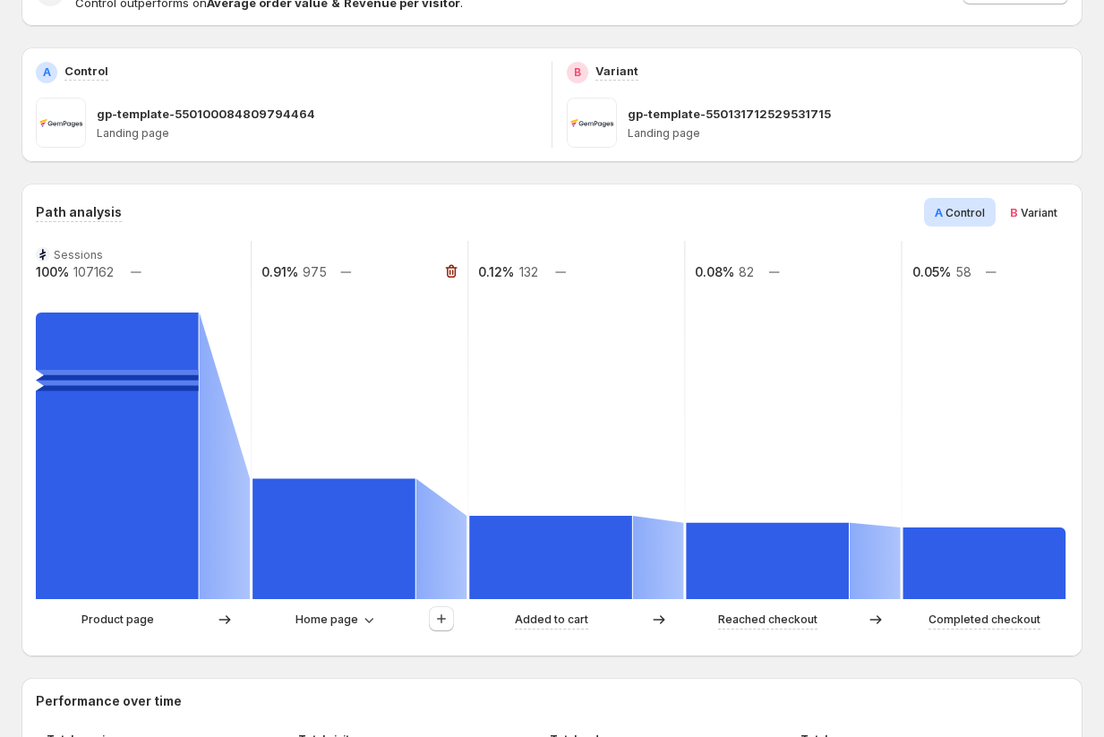
scroll to position [0, 0]
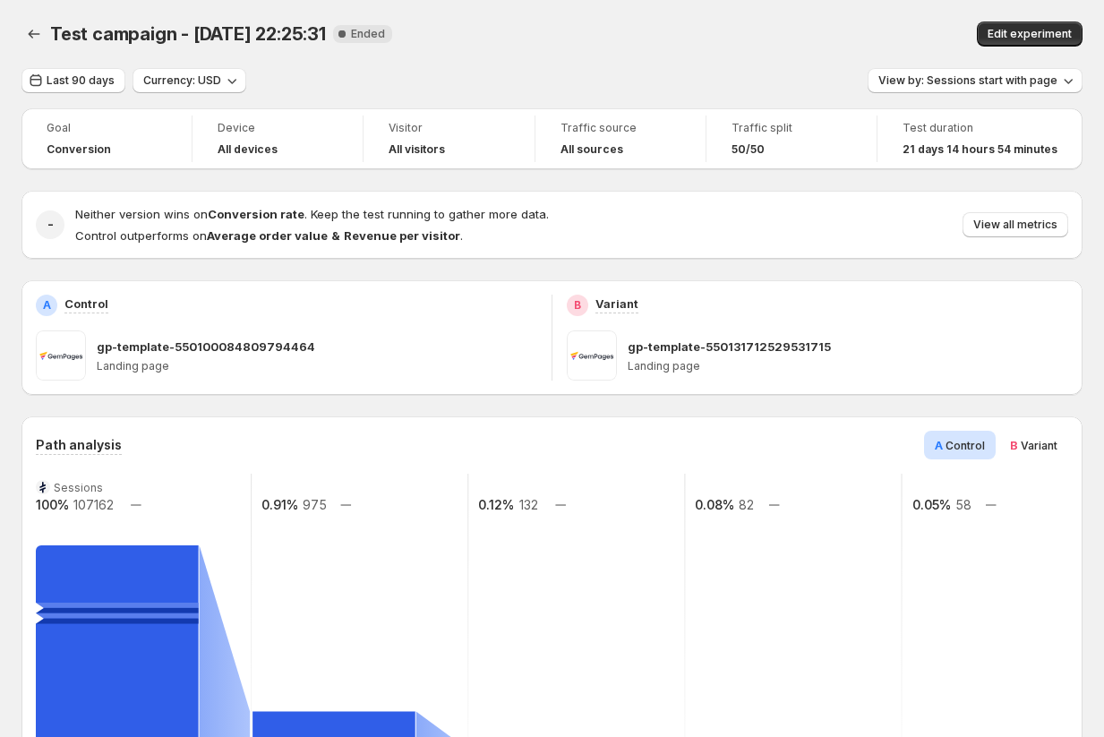
click at [281, 145] on div "All devices" at bounding box center [278, 149] width 120 height 14
click at [83, 82] on span "Last 90 days" at bounding box center [81, 80] width 68 height 14
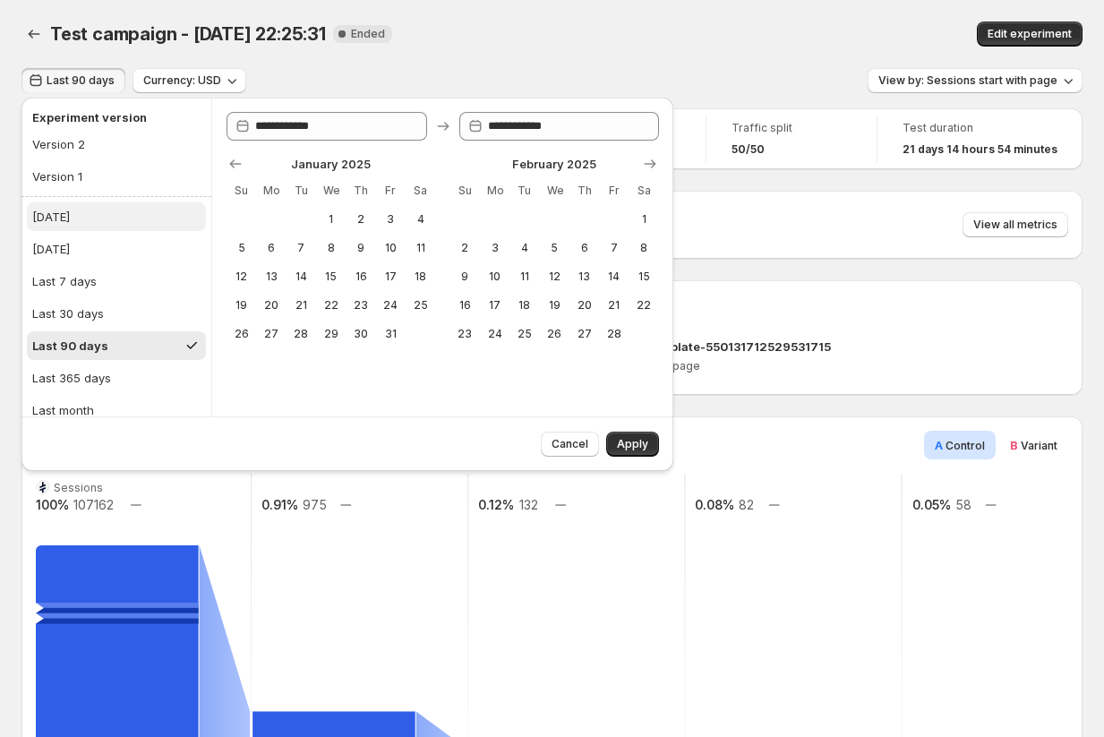
click at [78, 217] on button "[DATE]" at bounding box center [116, 216] width 179 height 29
type input "**********"
click at [625, 440] on span "Apply" at bounding box center [632, 444] width 31 height 14
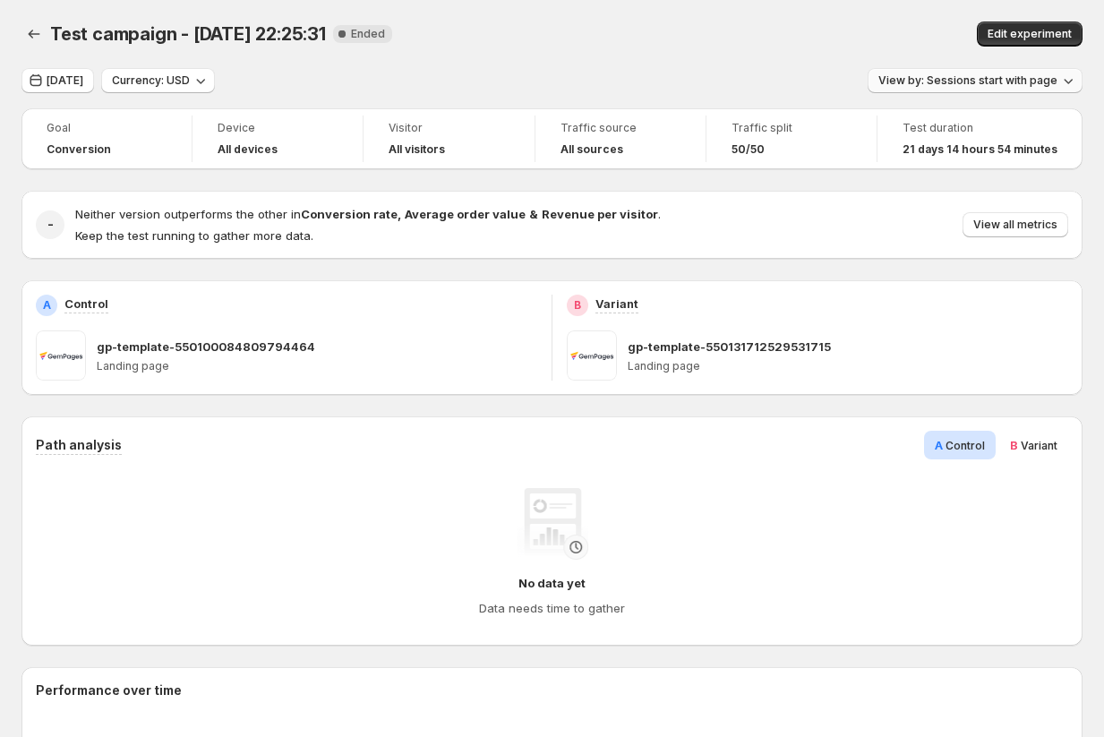
click at [1002, 82] on span "View by: Sessions start with page" at bounding box center [968, 80] width 179 height 14
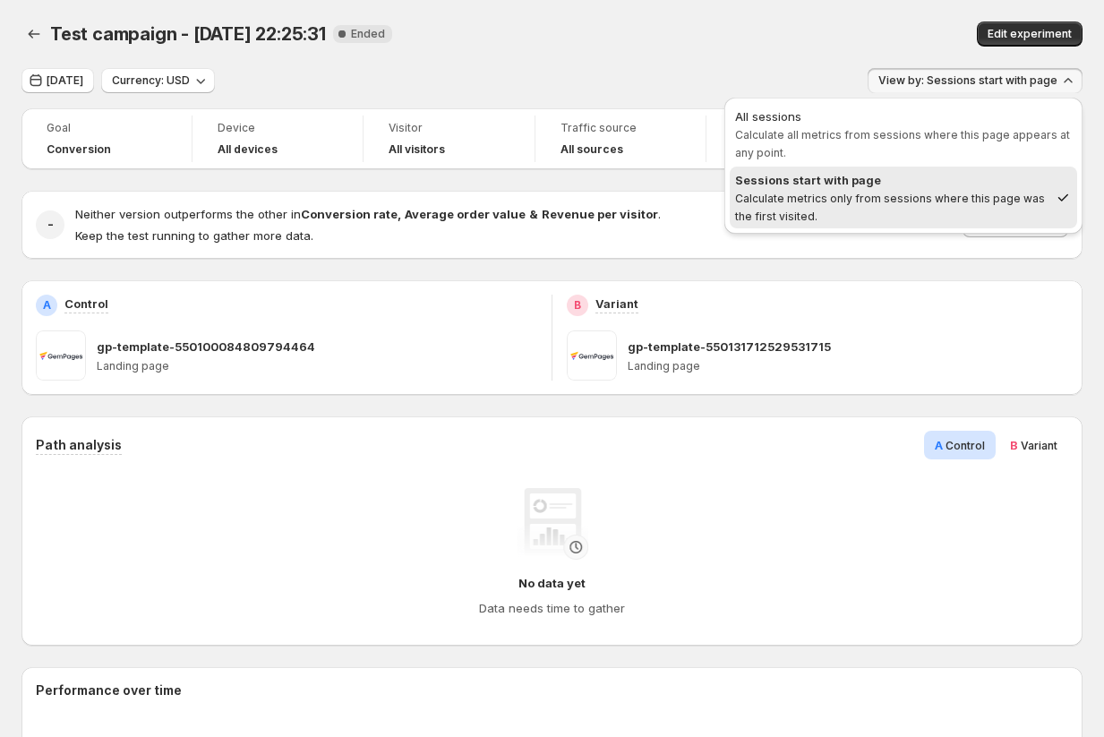
click at [613, 25] on div "Test campaign - Jan 20, 22:25:31 New Complete Ended" at bounding box center [361, 33] width 623 height 25
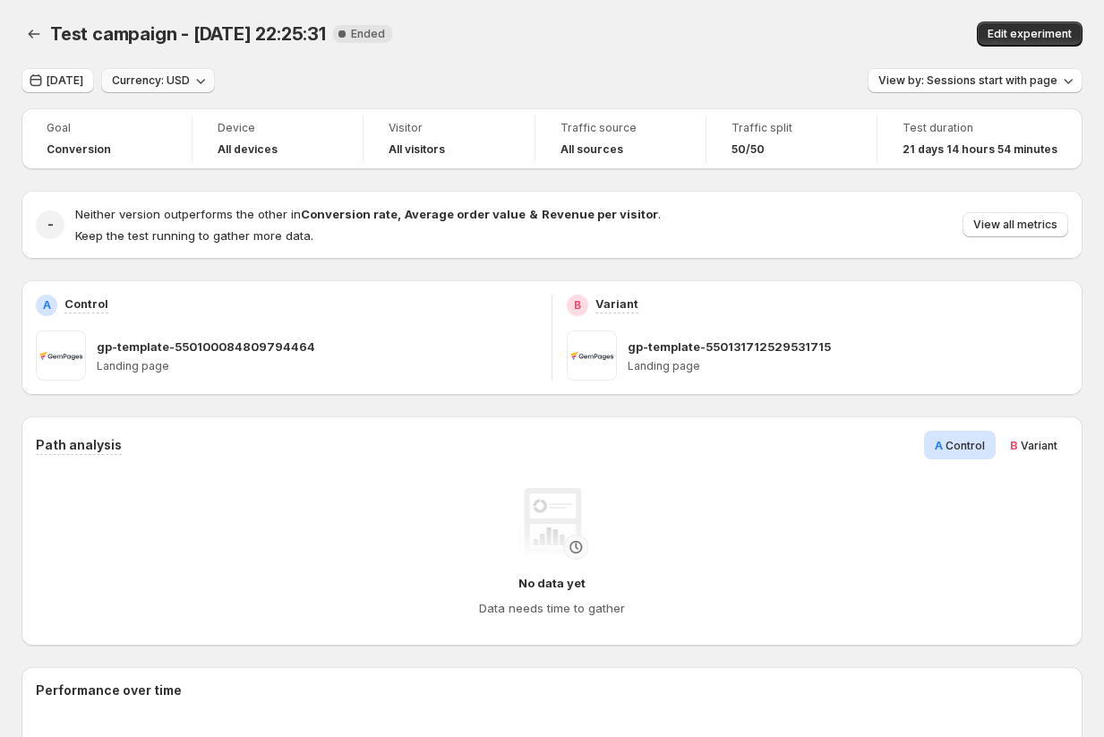
click at [175, 79] on span "Currency: USD" at bounding box center [151, 80] width 78 height 14
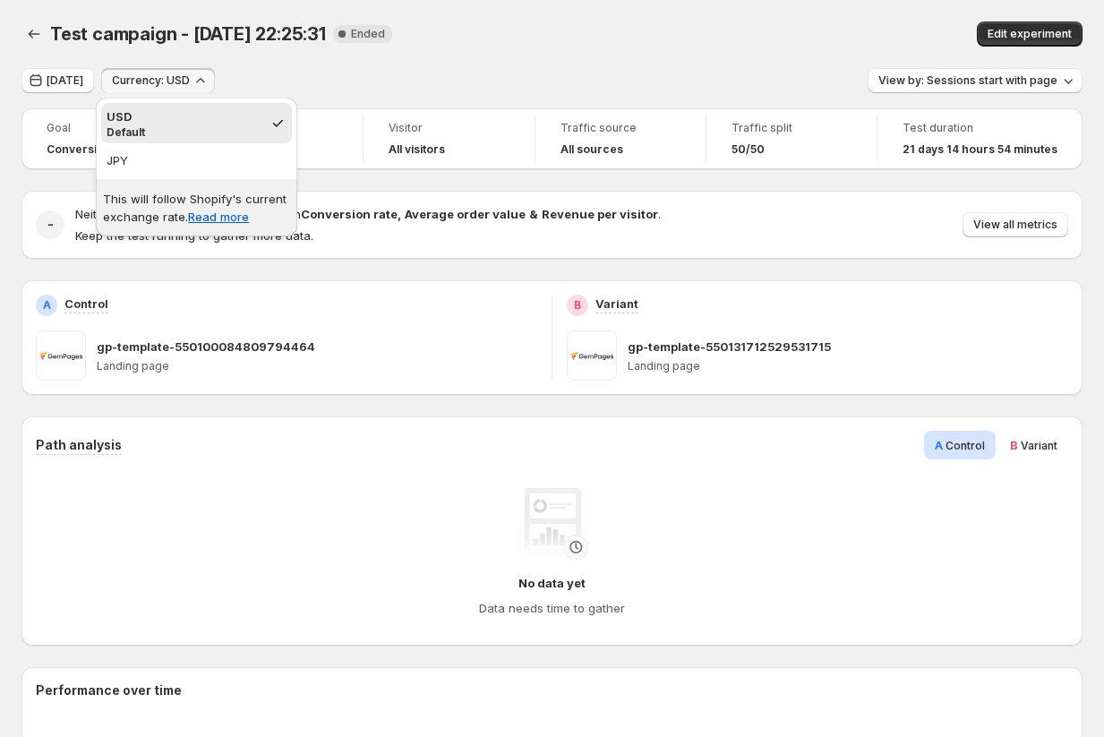
click at [203, 57] on div "Test campaign - Jan 20, 22:25:31. This page is ready Test campaign - Jan 20, 22…" at bounding box center [551, 34] width 1061 height 68
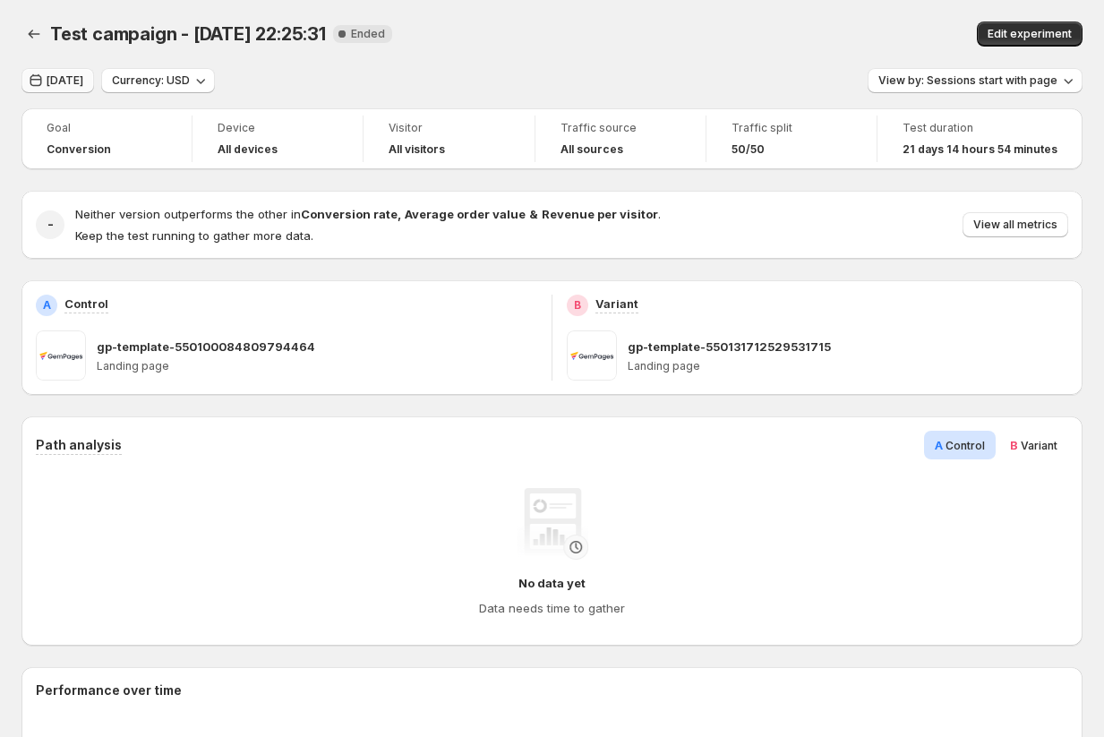
click at [56, 75] on span "[DATE]" at bounding box center [65, 80] width 37 height 14
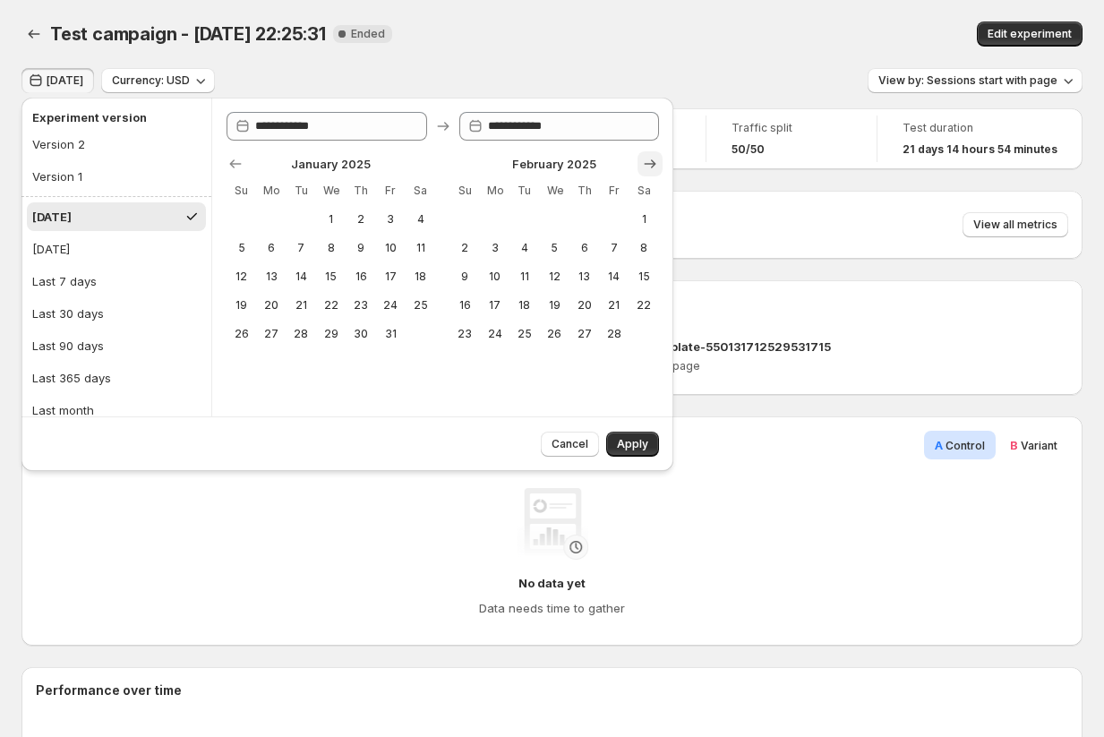
click at [655, 165] on icon "Show next month, March 2025" at bounding box center [650, 164] width 18 height 18
click at [655, 165] on icon "Show next month, April 2025" at bounding box center [650, 164] width 18 height 18
click at [655, 165] on icon "Show next month, May 2025" at bounding box center [650, 164] width 18 height 18
click at [655, 165] on icon "Show next month, June 2025" at bounding box center [650, 164] width 18 height 18
click at [648, 165] on icon "Show next month, July 2025" at bounding box center [650, 164] width 18 height 18
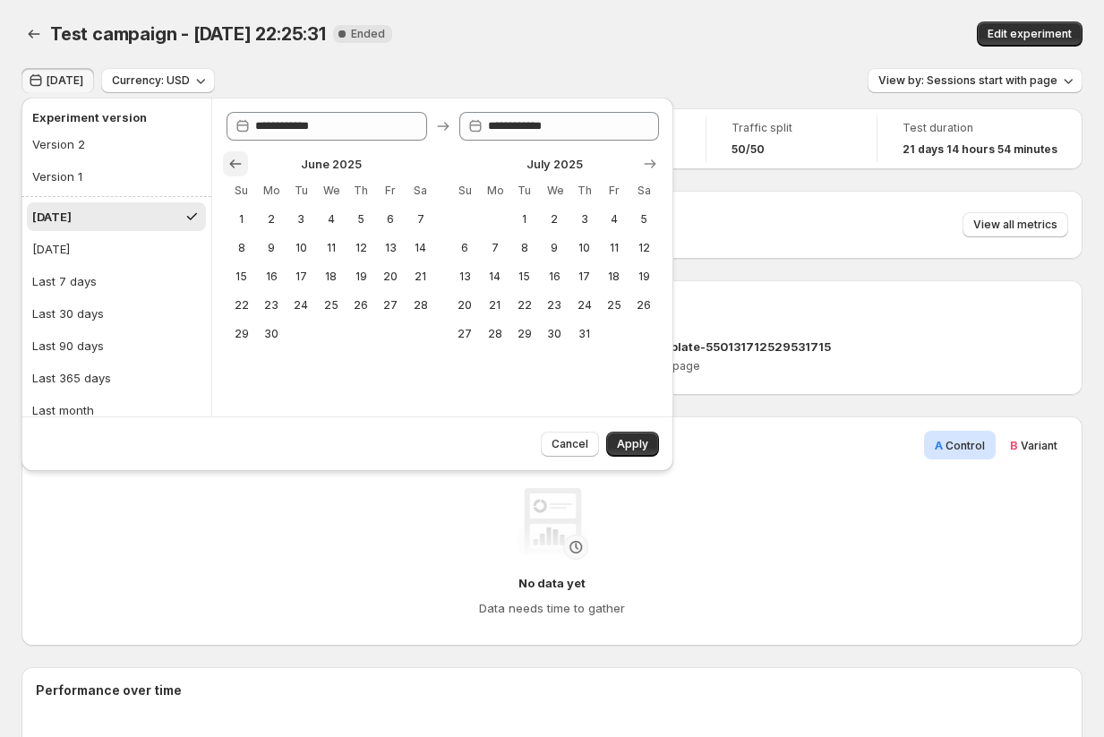
click at [241, 167] on icon "Show previous month, May 2025" at bounding box center [236, 164] width 18 height 18
click at [658, 164] on icon "Show next month, July 2025" at bounding box center [650, 164] width 18 height 18
click at [658, 164] on icon "Show next month, August 2025" at bounding box center [650, 164] width 18 height 18
click at [302, 221] on span "1" at bounding box center [301, 219] width 15 height 14
type input "**********"
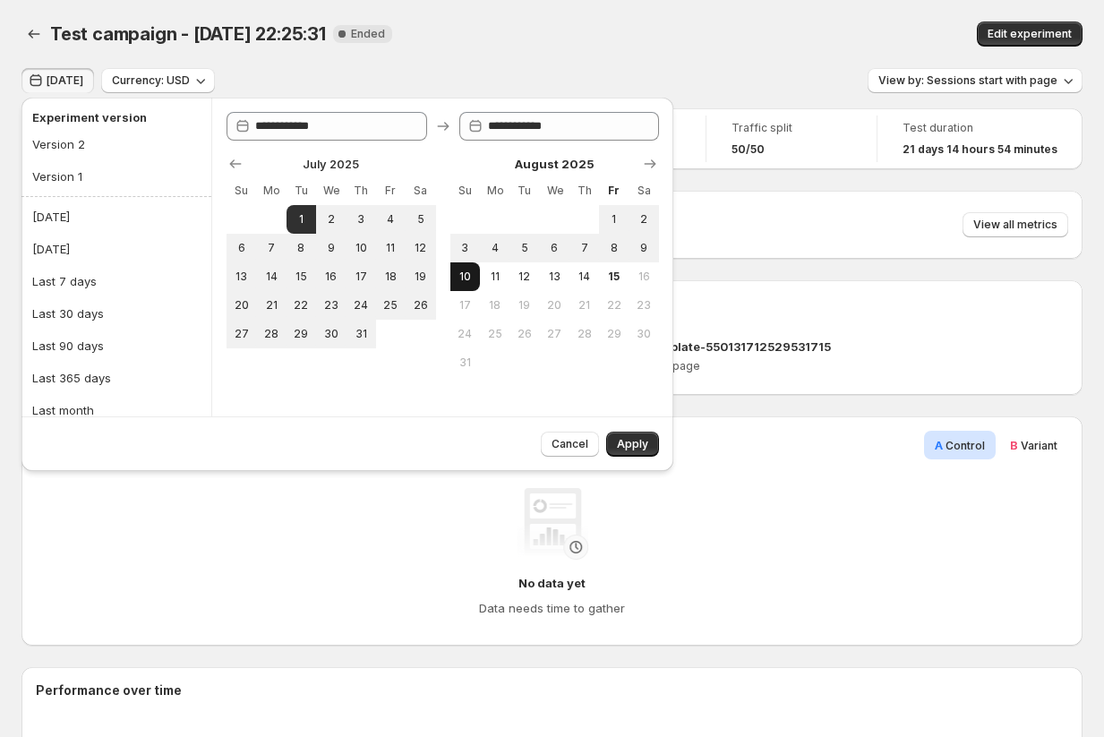
click at [473, 279] on button "10" at bounding box center [465, 276] width 30 height 29
type input "**********"
click at [631, 444] on span "Apply" at bounding box center [632, 444] width 31 height 14
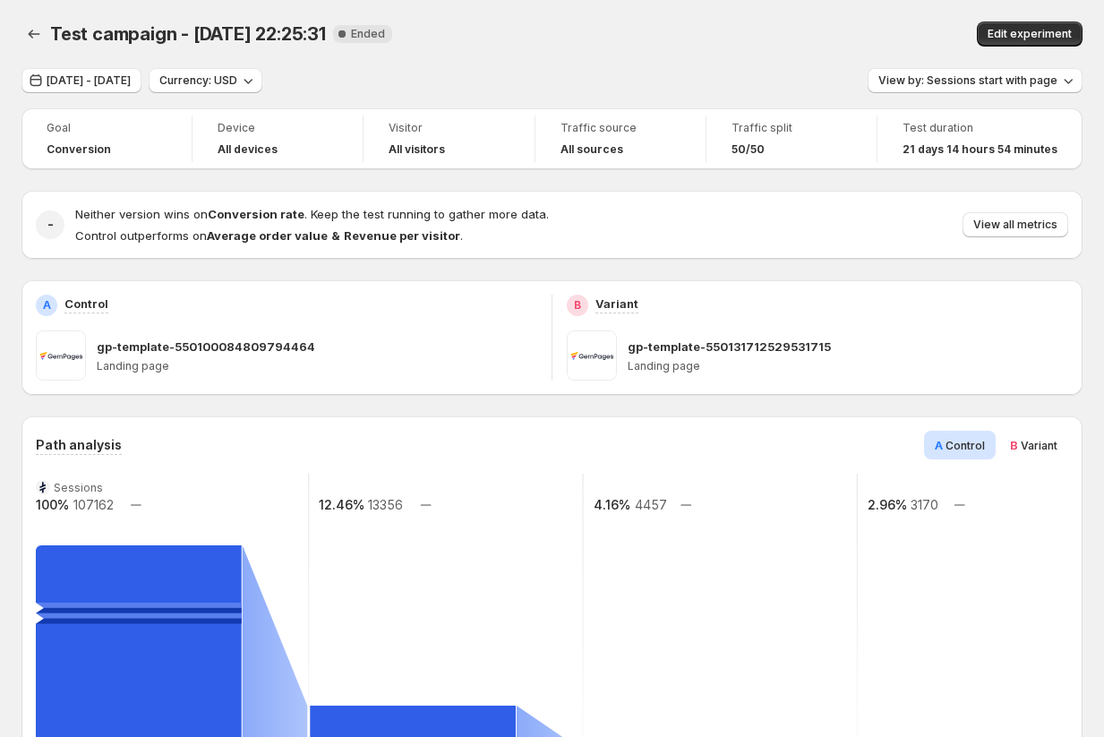
click at [241, 149] on h4 "All devices" at bounding box center [248, 149] width 60 height 14
click at [240, 138] on div "Device" at bounding box center [278, 129] width 120 height 21
click at [240, 132] on span "Device" at bounding box center [278, 128] width 120 height 14
click at [957, 137] on div "Test duration" at bounding box center [980, 129] width 155 height 21
click at [766, 139] on div "Traffic split" at bounding box center [792, 129] width 120 height 21
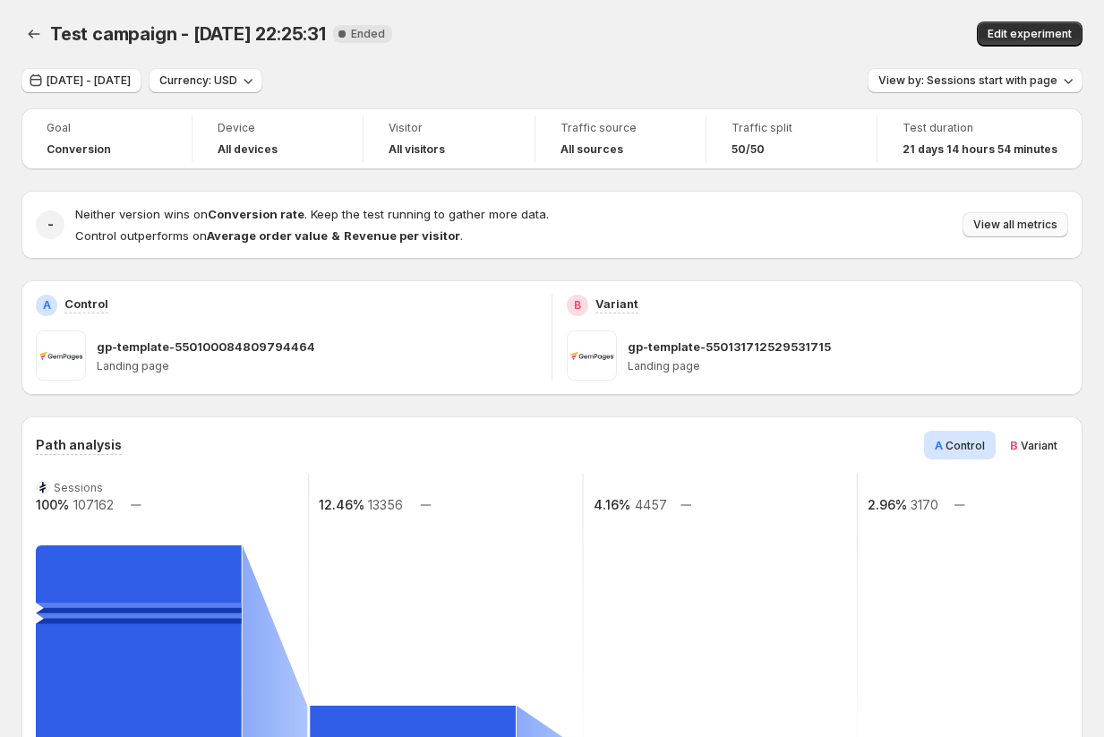
click at [1008, 226] on span "View all metrics" at bounding box center [1016, 225] width 84 height 14
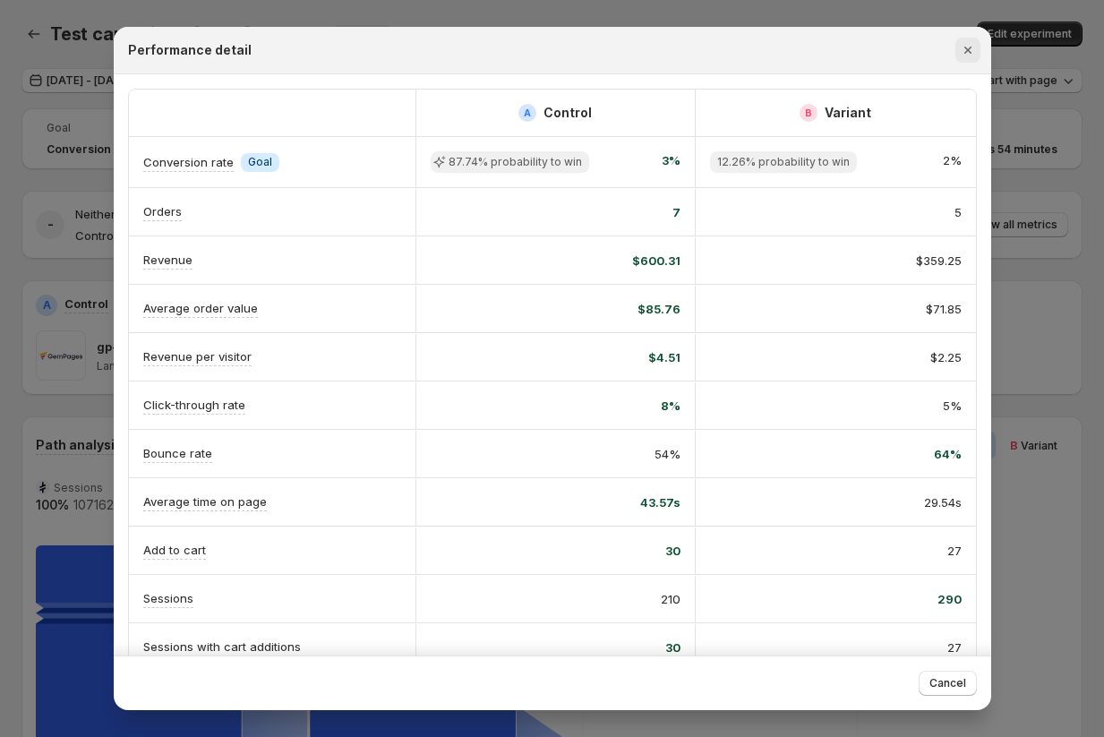
click at [966, 48] on icon "Close" at bounding box center [967, 50] width 7 height 7
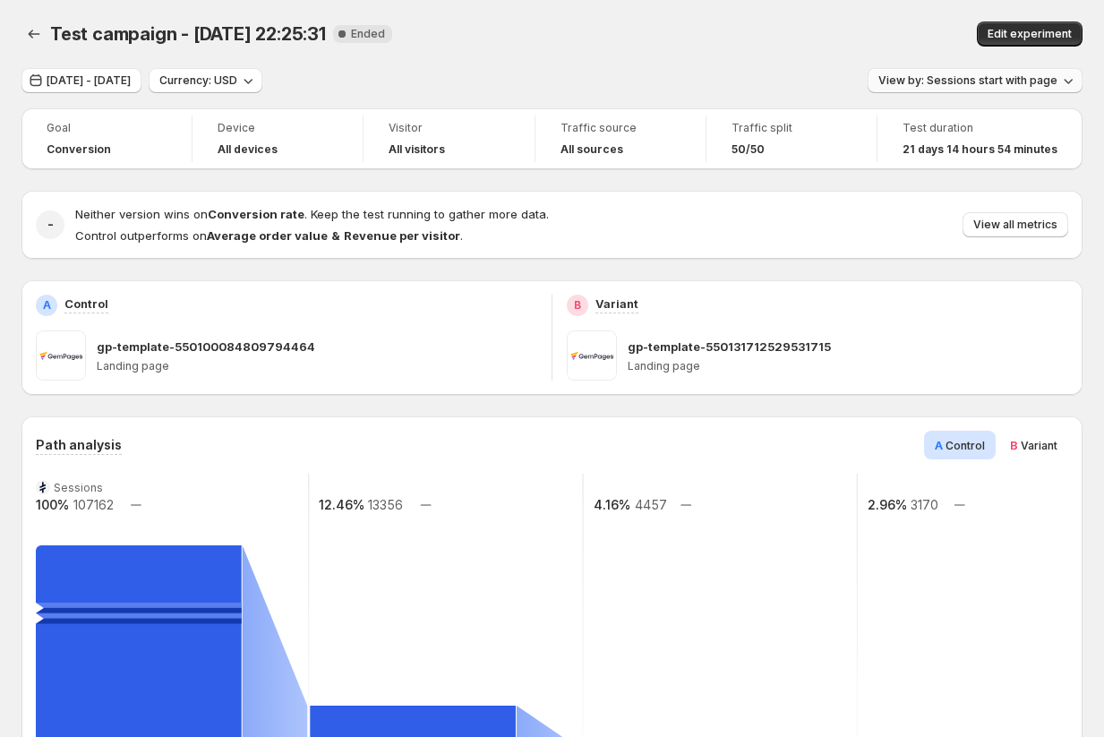
click at [1006, 83] on span "View by: Sessions start with page" at bounding box center [968, 80] width 179 height 14
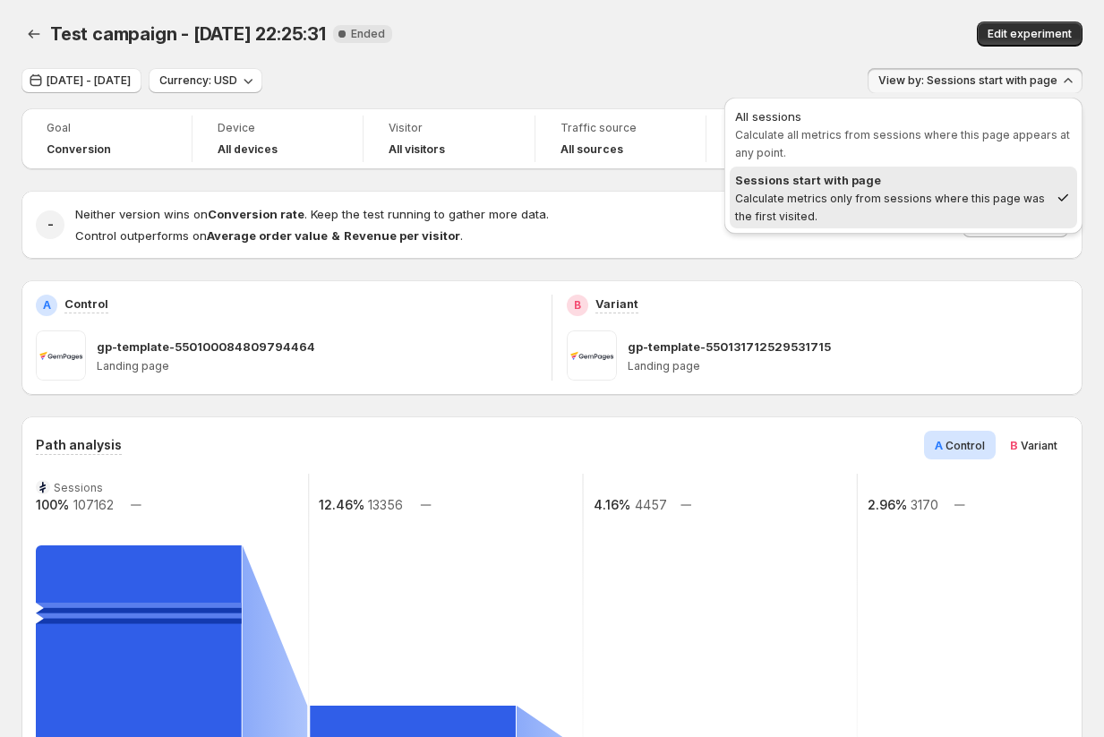
click at [999, 81] on span "View by: Sessions start with page" at bounding box center [968, 80] width 179 height 14
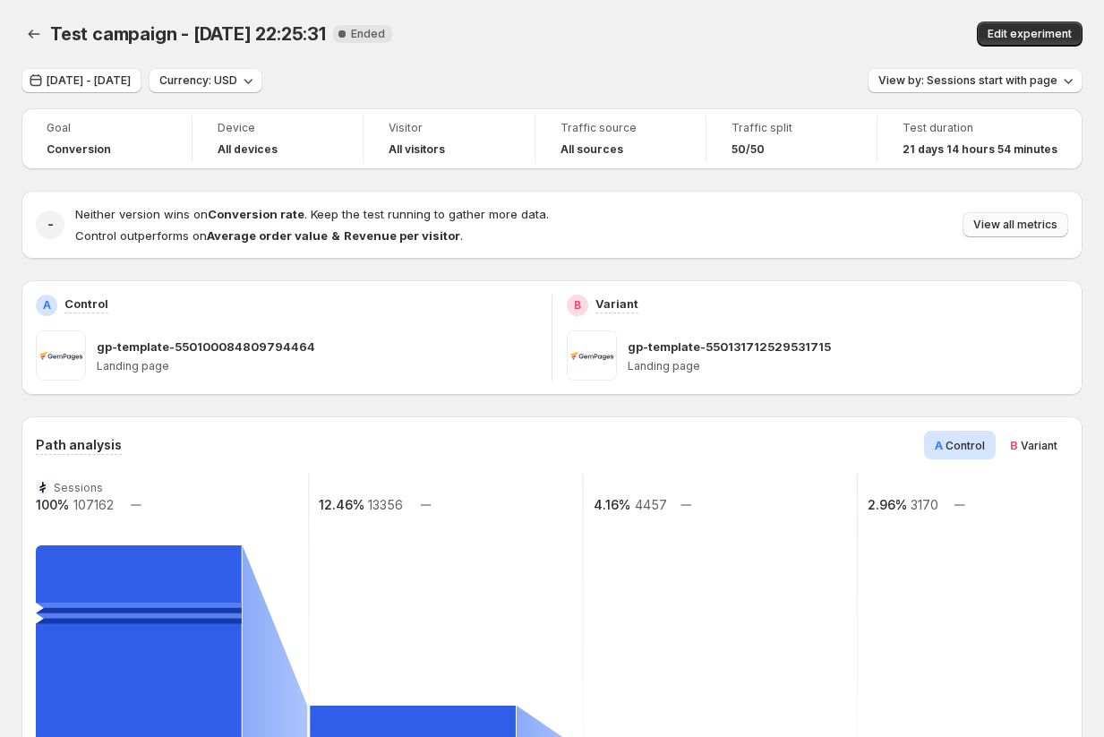
click at [1011, 221] on span "View all metrics" at bounding box center [1016, 225] width 84 height 14
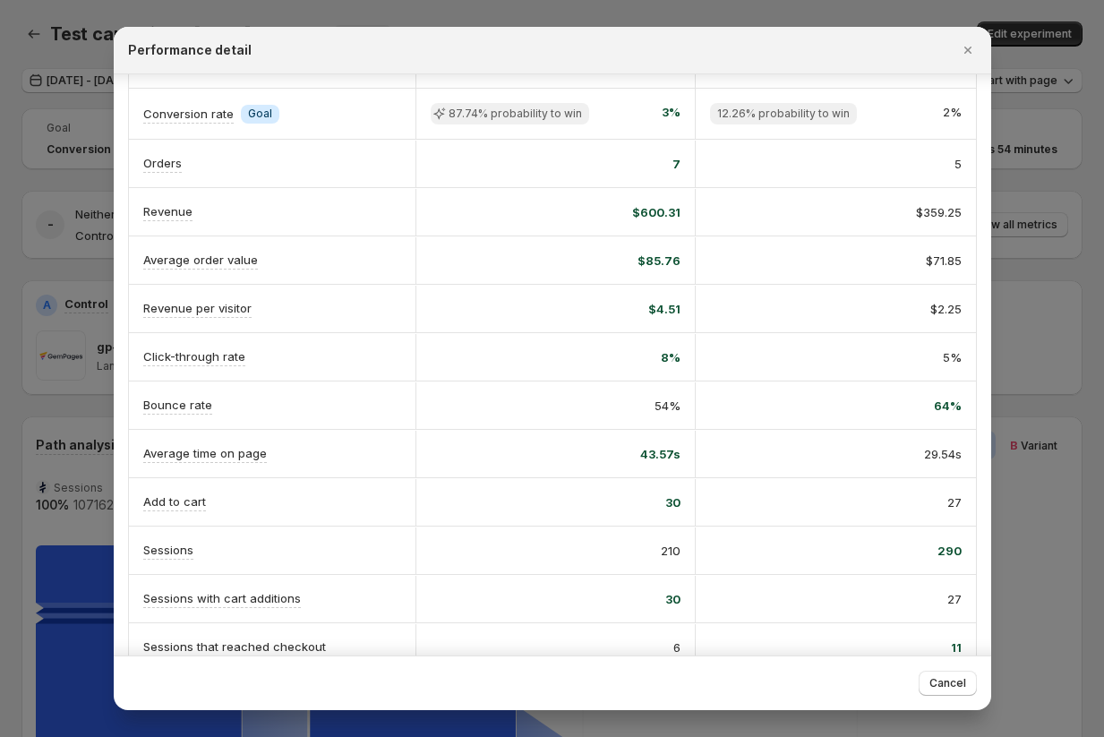
scroll to position [55, 0]
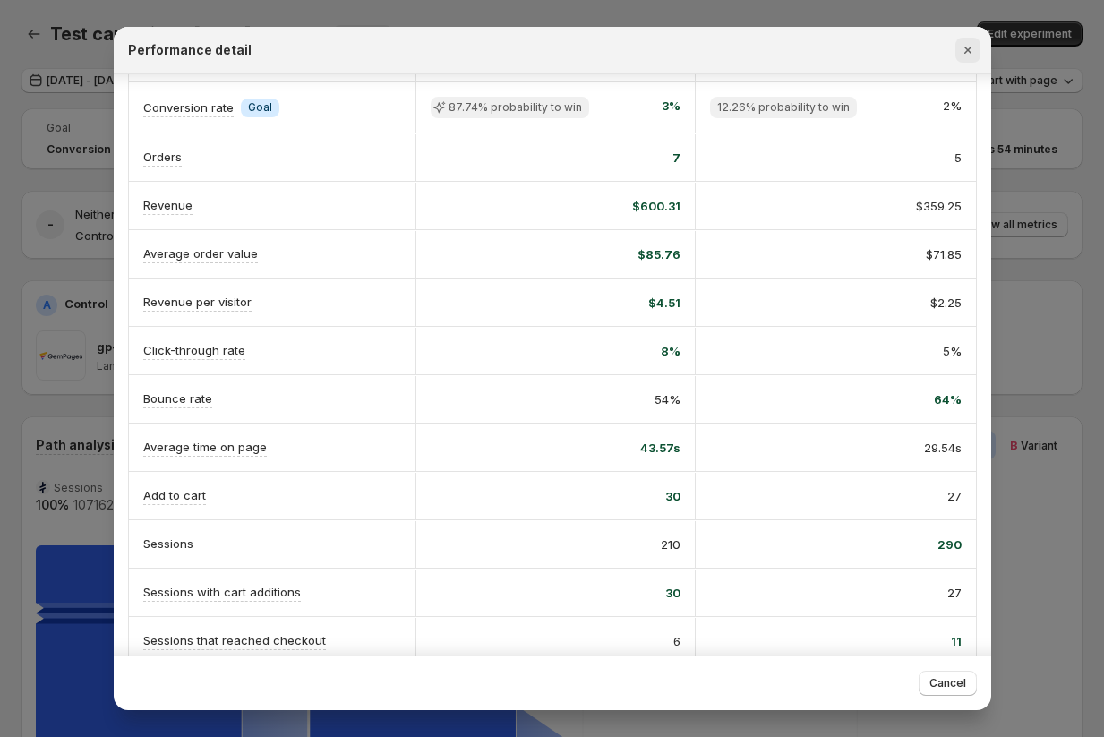
click at [969, 43] on icon "Close" at bounding box center [968, 50] width 18 height 18
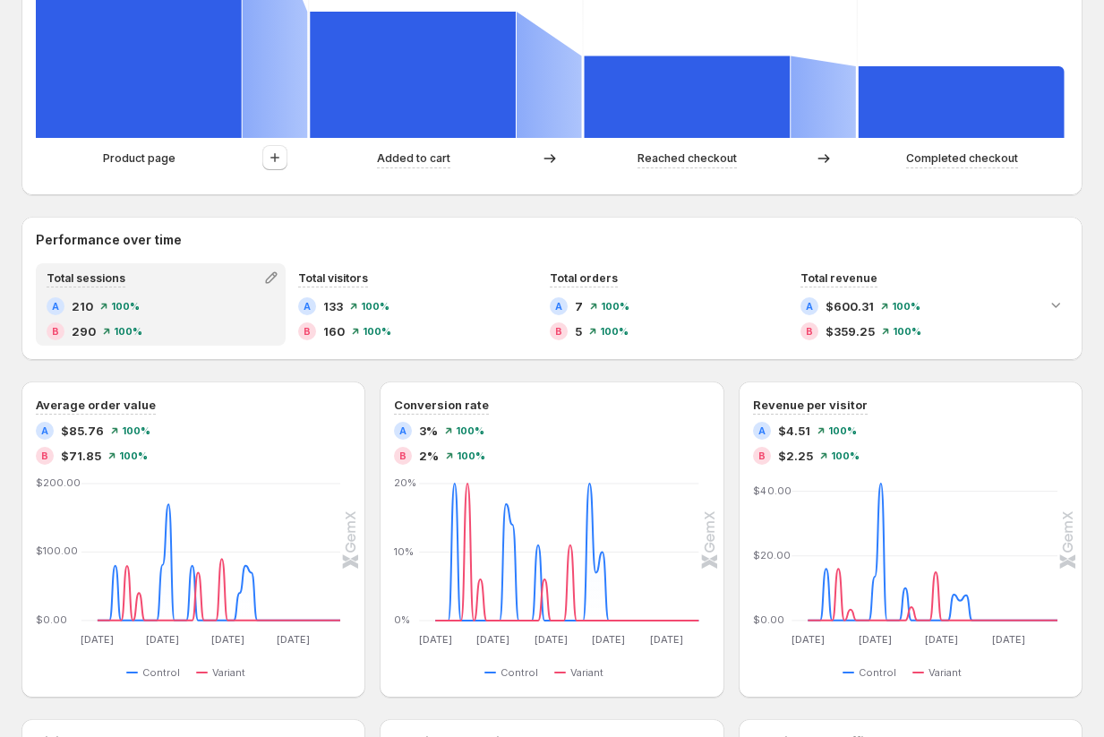
scroll to position [671, 0]
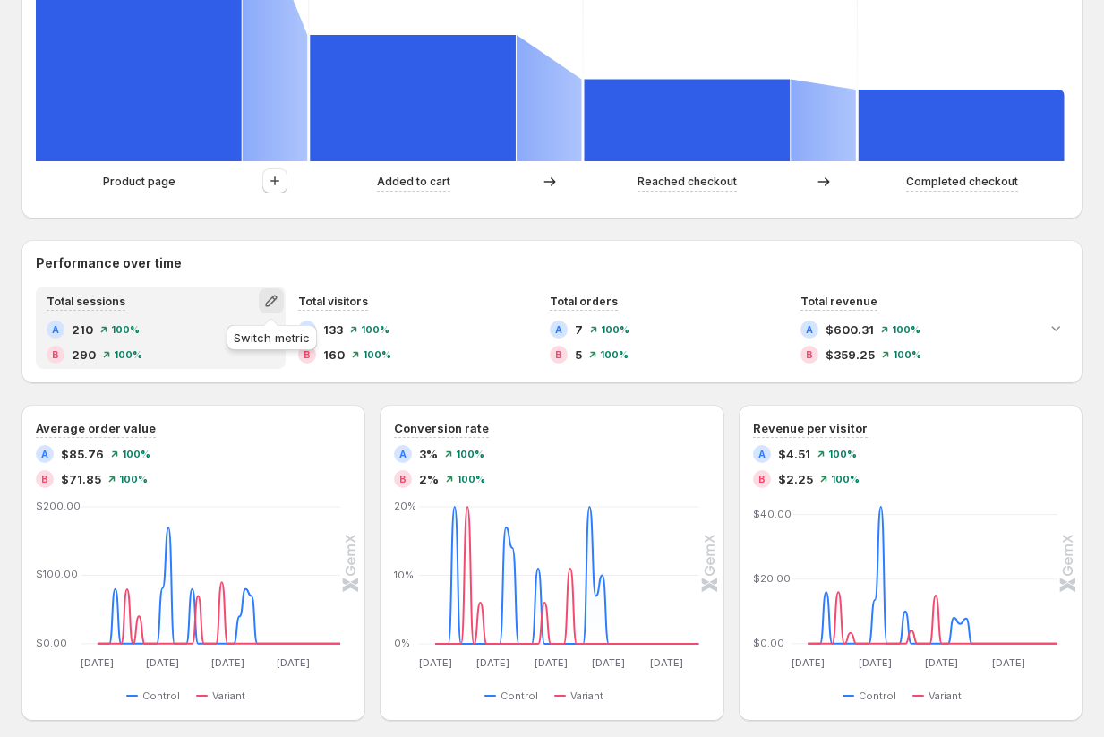
click at [270, 303] on icon "button" at bounding box center [271, 301] width 18 height 18
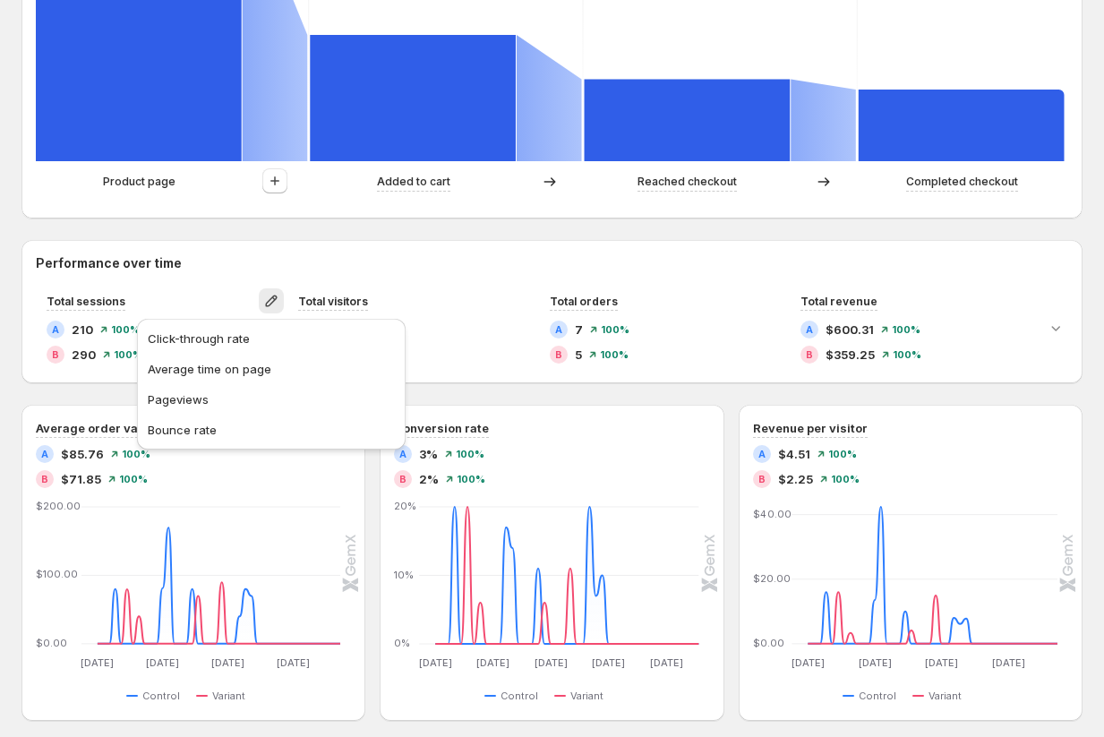
click at [368, 251] on div "Performance over time Total sessions A 210 100% B 290 100% Total visitors A 133…" at bounding box center [551, 311] width 1061 height 143
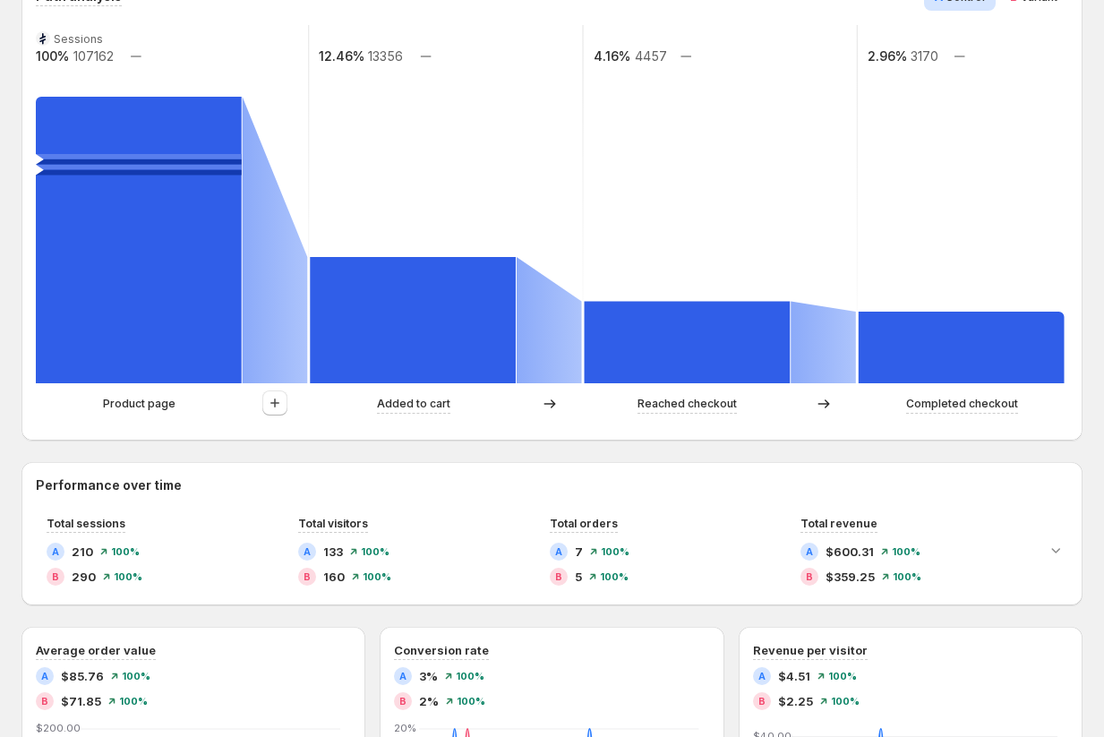
scroll to position [363, 0]
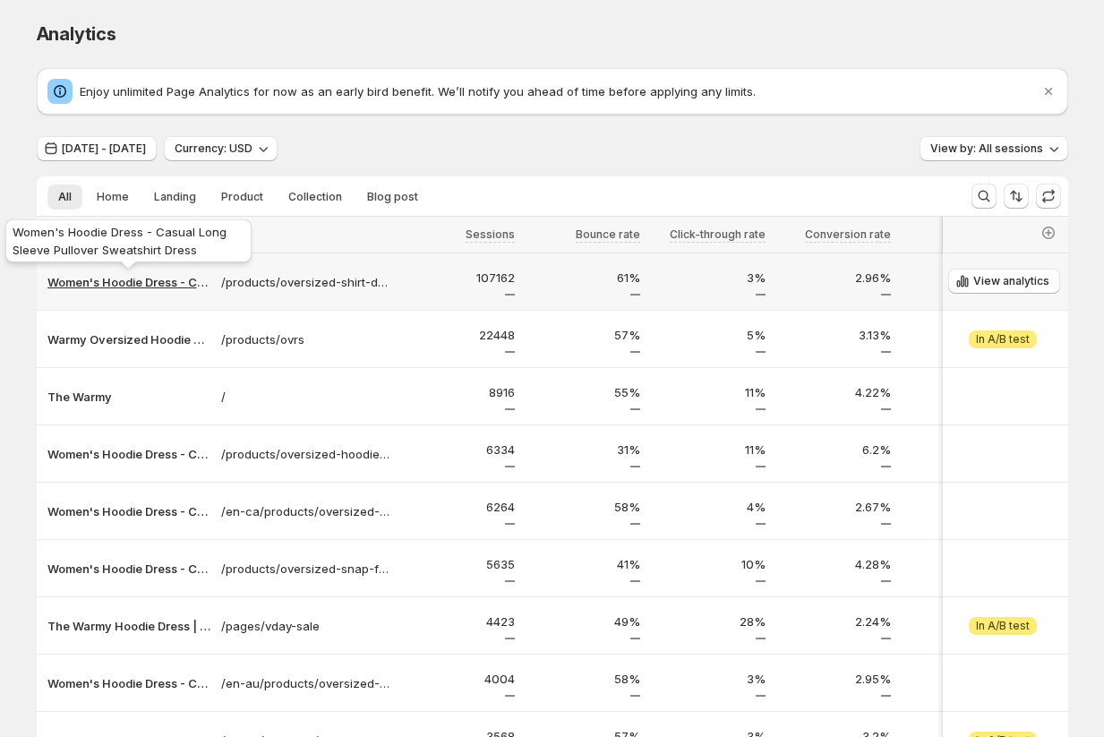
click at [144, 280] on p "Women's Hoodie Dress - Casual Long Sleeve Pullover Sweatshirt Dress" at bounding box center [128, 282] width 163 height 18
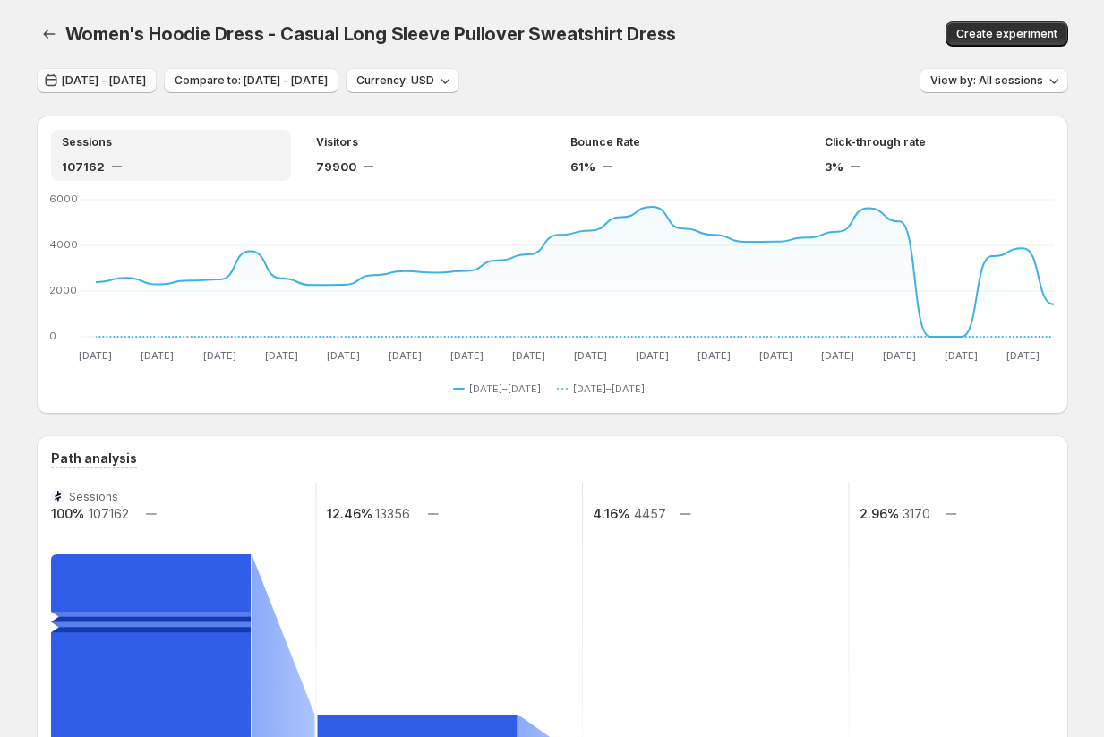
click at [131, 81] on span "Jul 01, 2025 - Aug 01, 2025" at bounding box center [104, 80] width 84 height 14
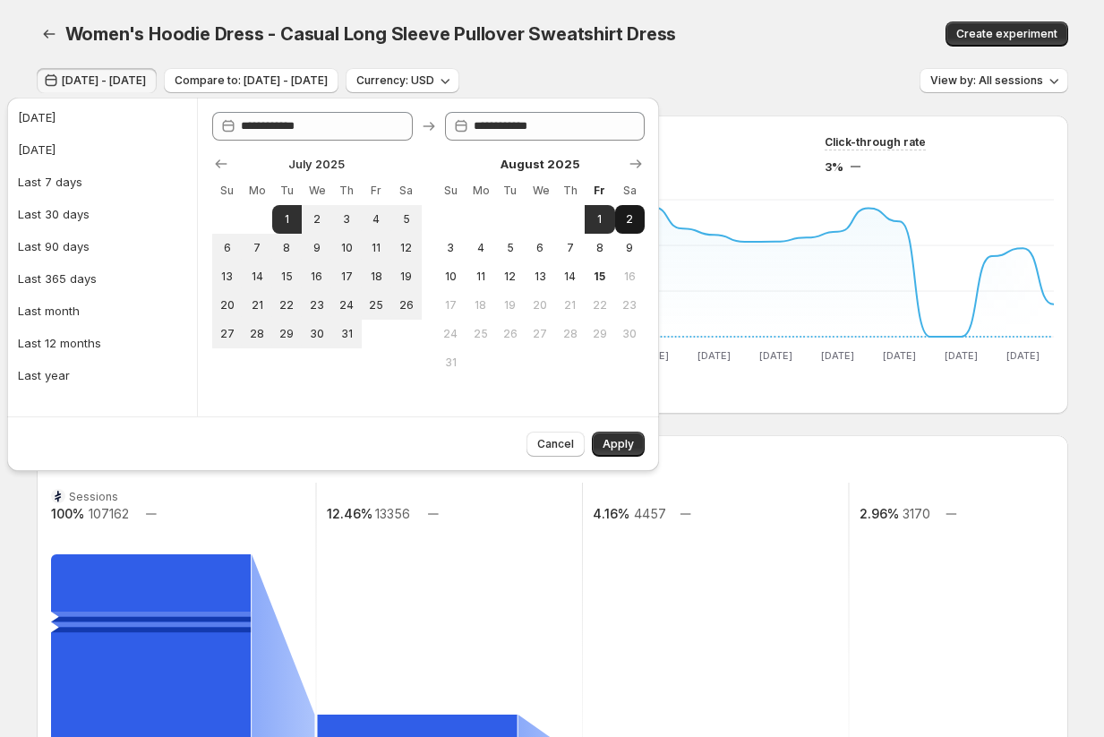
click at [627, 221] on span "2" at bounding box center [629, 219] width 15 height 14
type input "**********"
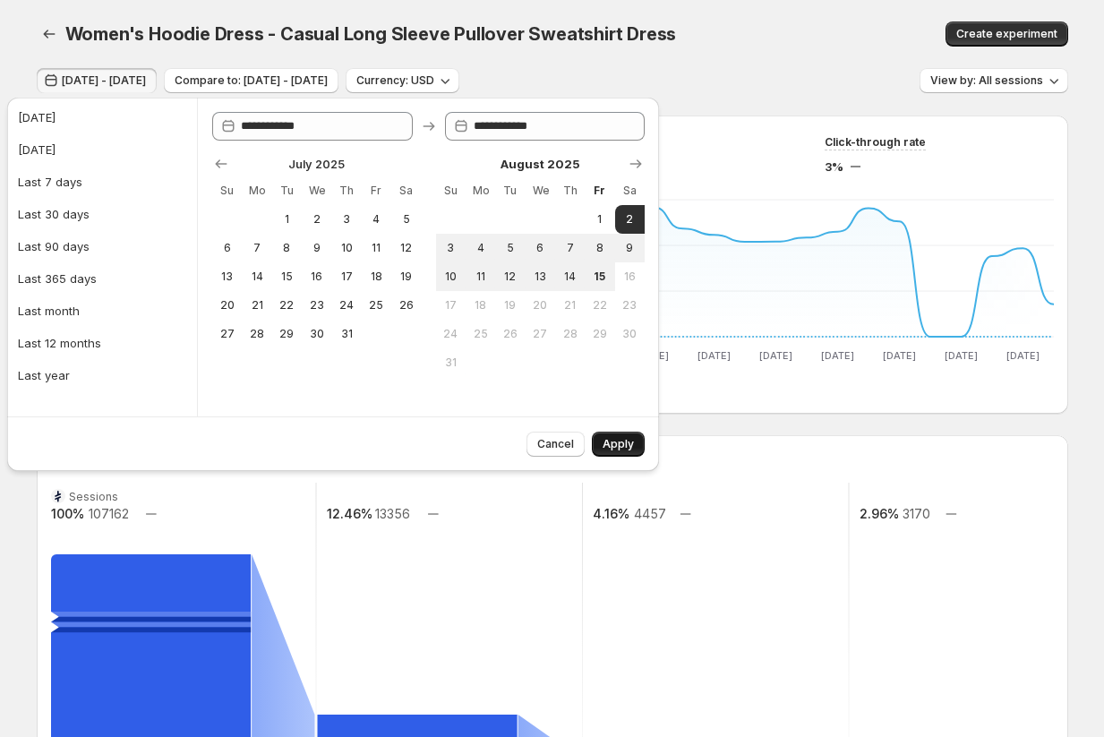
click at [618, 438] on span "Apply" at bounding box center [618, 444] width 31 height 14
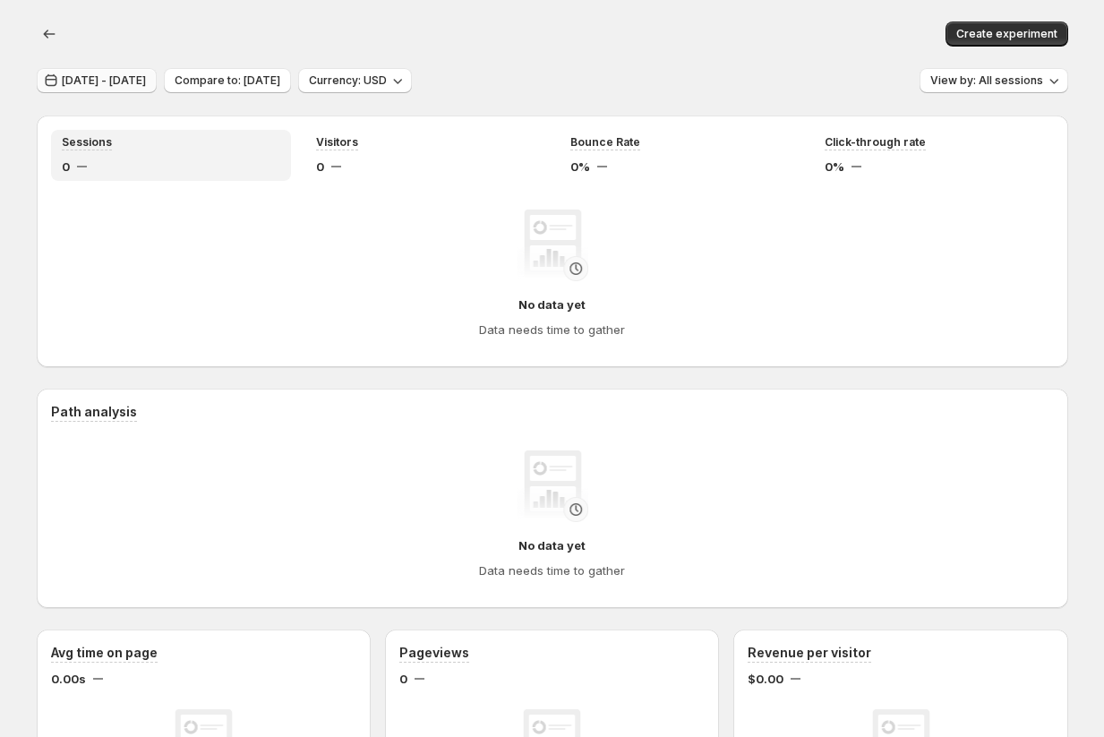
click at [146, 82] on span "Aug 02, 2025 - Aug 02, 2025" at bounding box center [104, 80] width 84 height 14
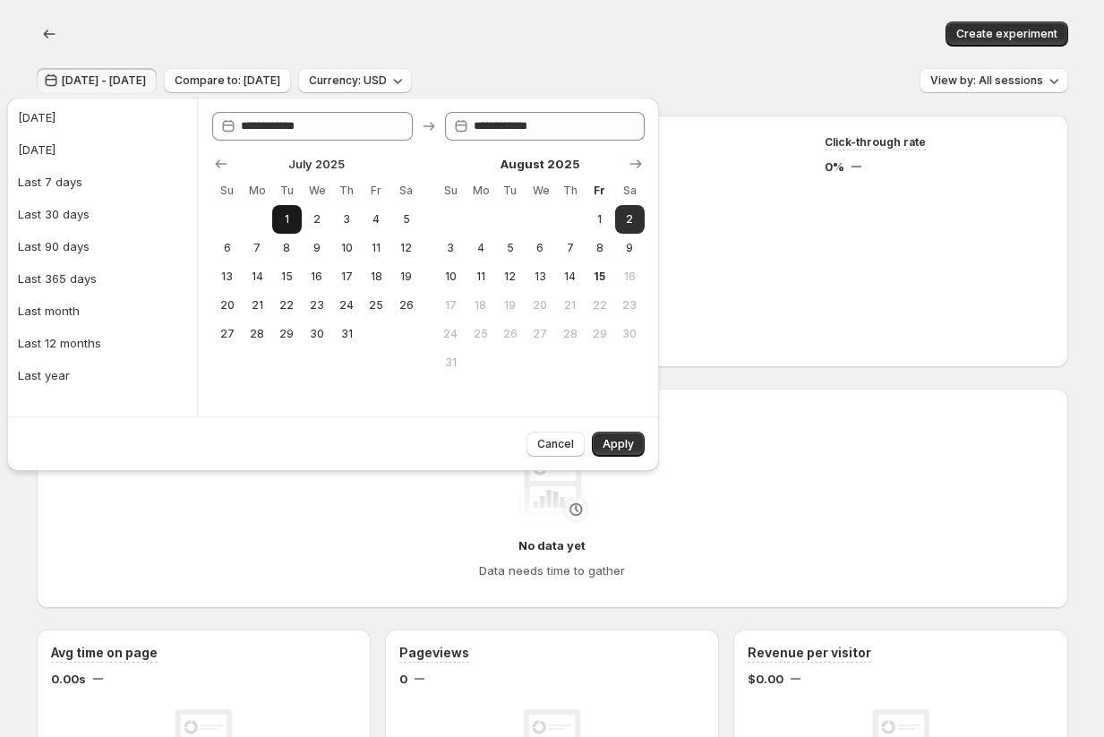
click at [289, 221] on span "1" at bounding box center [286, 219] width 15 height 14
type input "**********"
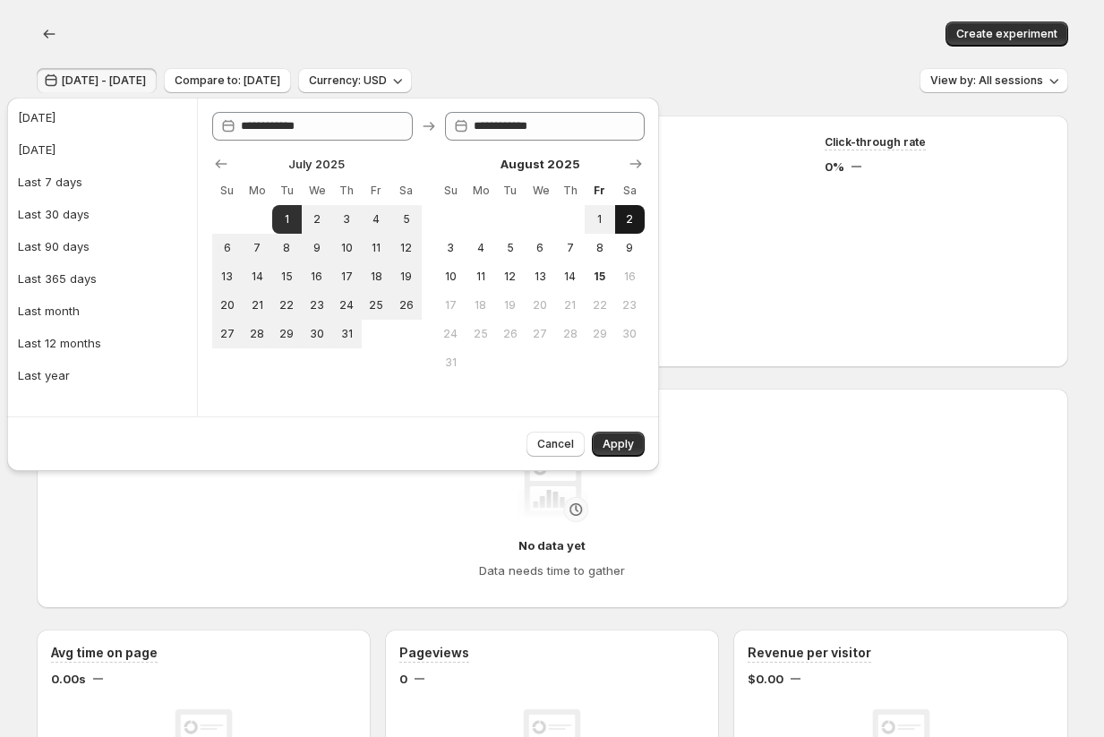
click at [635, 220] on span "2" at bounding box center [629, 219] width 15 height 14
type input "**********"
click at [625, 444] on span "Apply" at bounding box center [618, 444] width 31 height 14
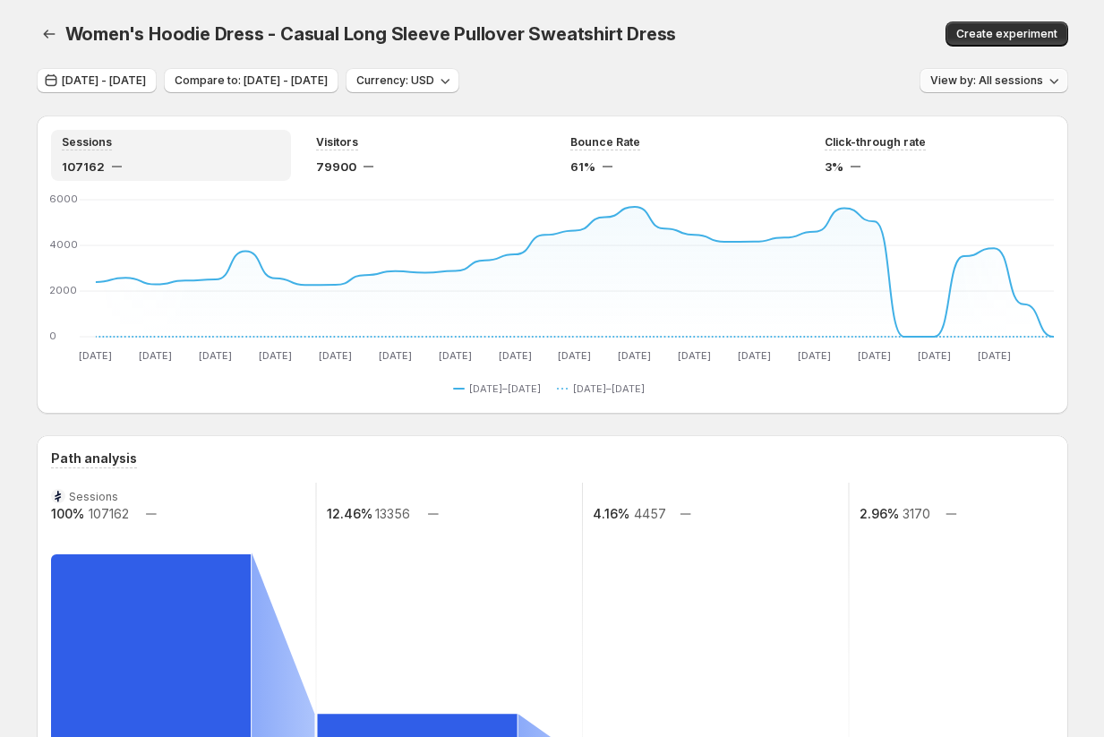
click at [1026, 85] on span "View by: All sessions" at bounding box center [987, 80] width 113 height 14
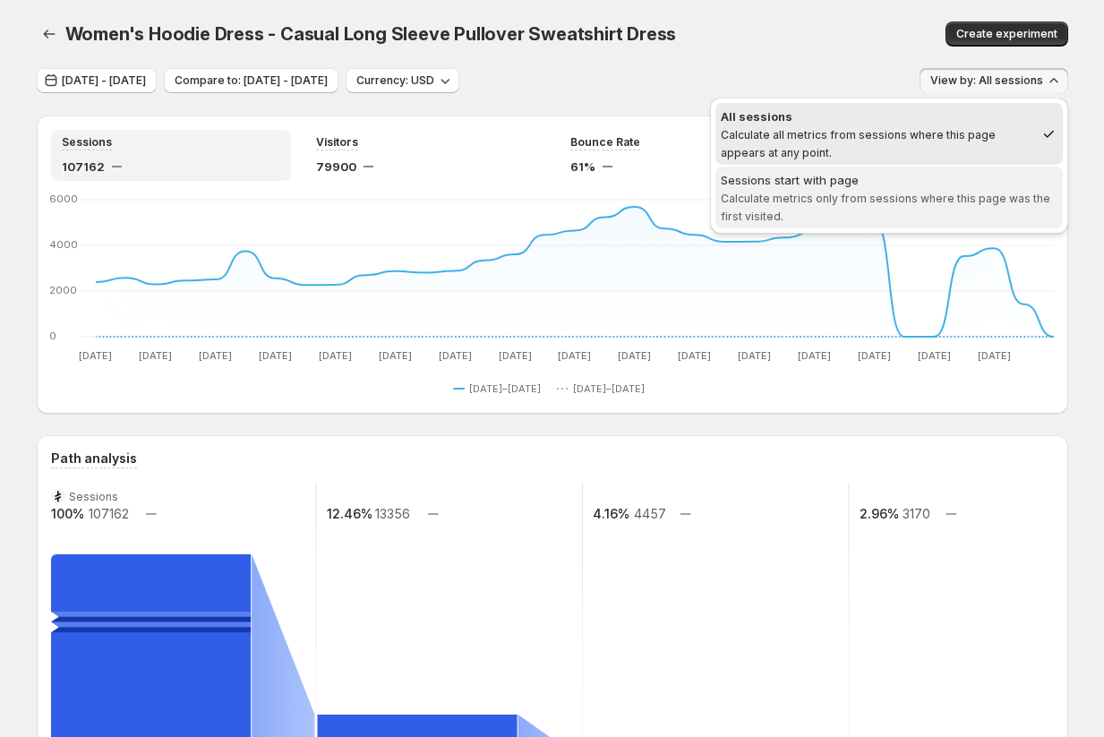
click at [993, 183] on div "Sessions start with page" at bounding box center [889, 180] width 337 height 18
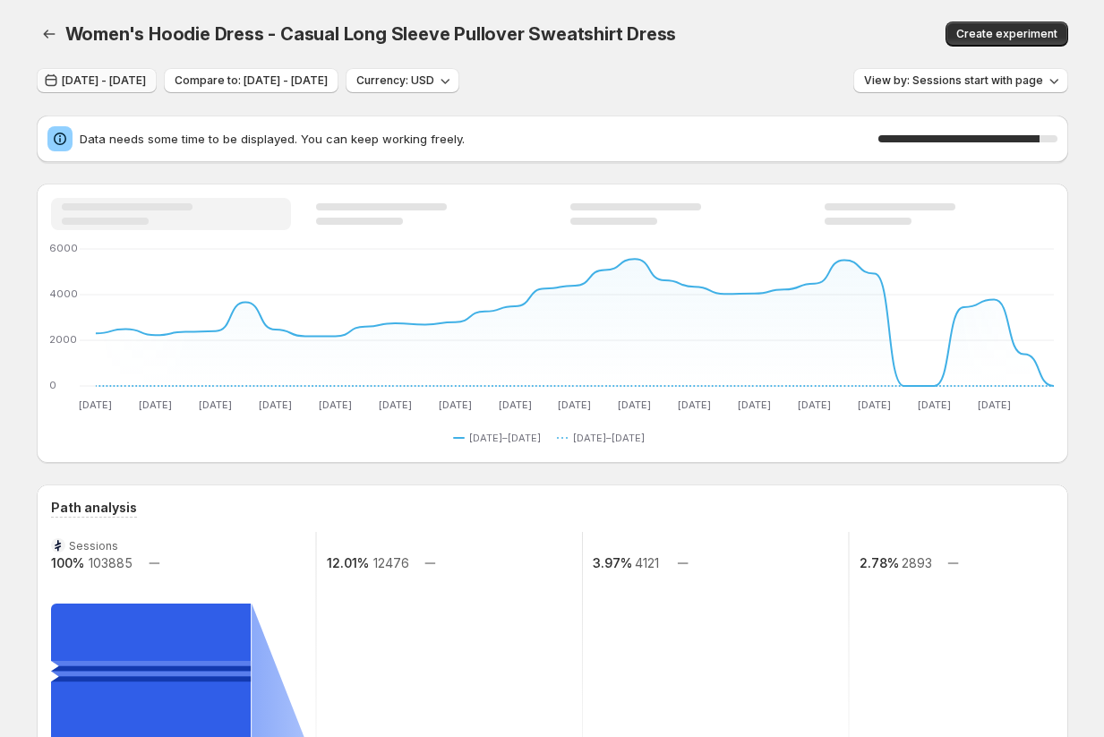
click at [146, 80] on span "Jul 01, 2025 - Aug 02, 2025" at bounding box center [104, 80] width 84 height 14
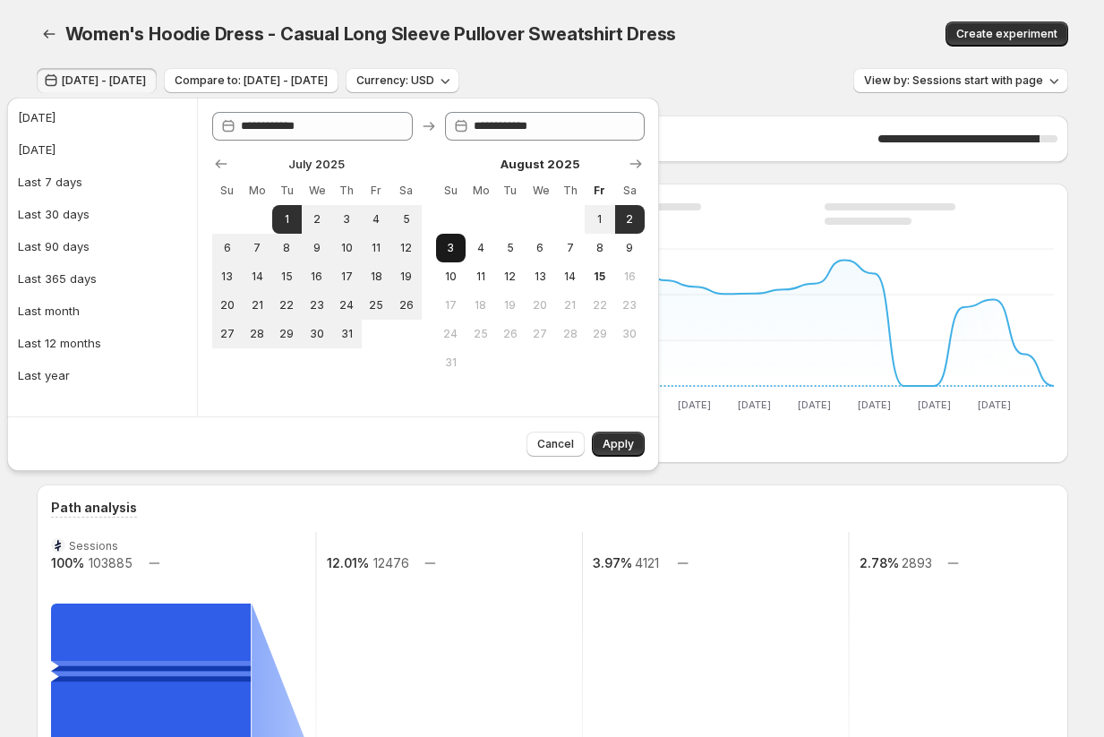
click at [456, 247] on span "3" at bounding box center [450, 248] width 15 height 14
type input "**********"
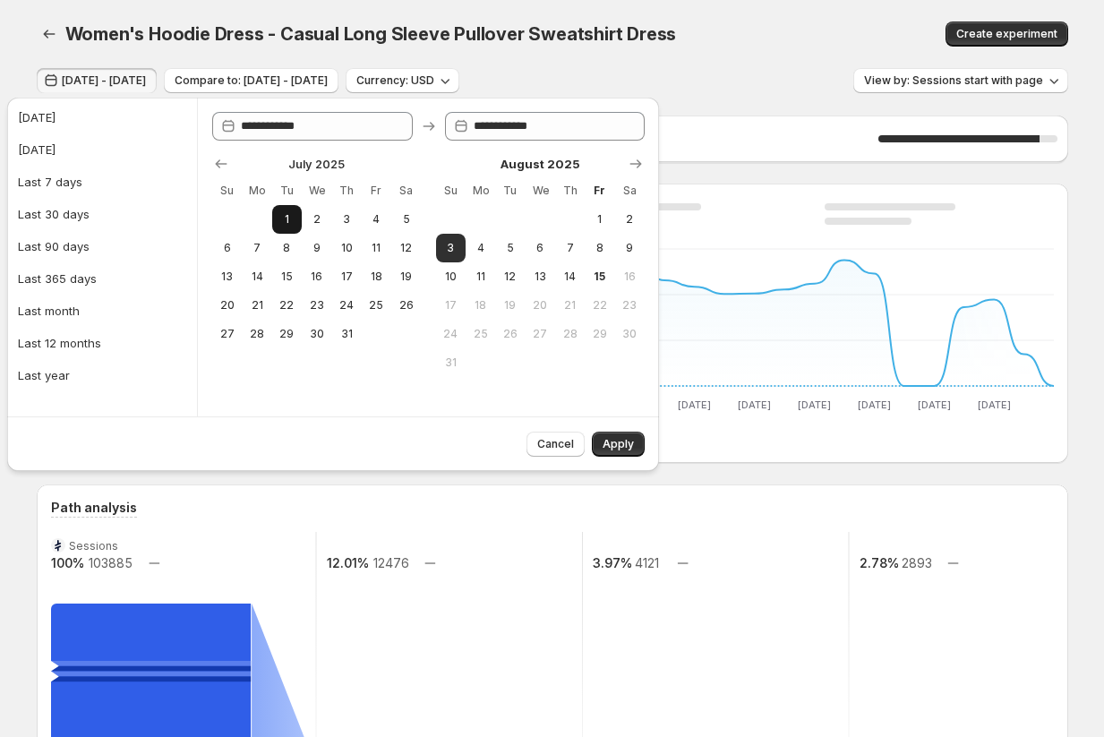
click at [289, 216] on span "1" at bounding box center [286, 219] width 15 height 14
type input "**********"
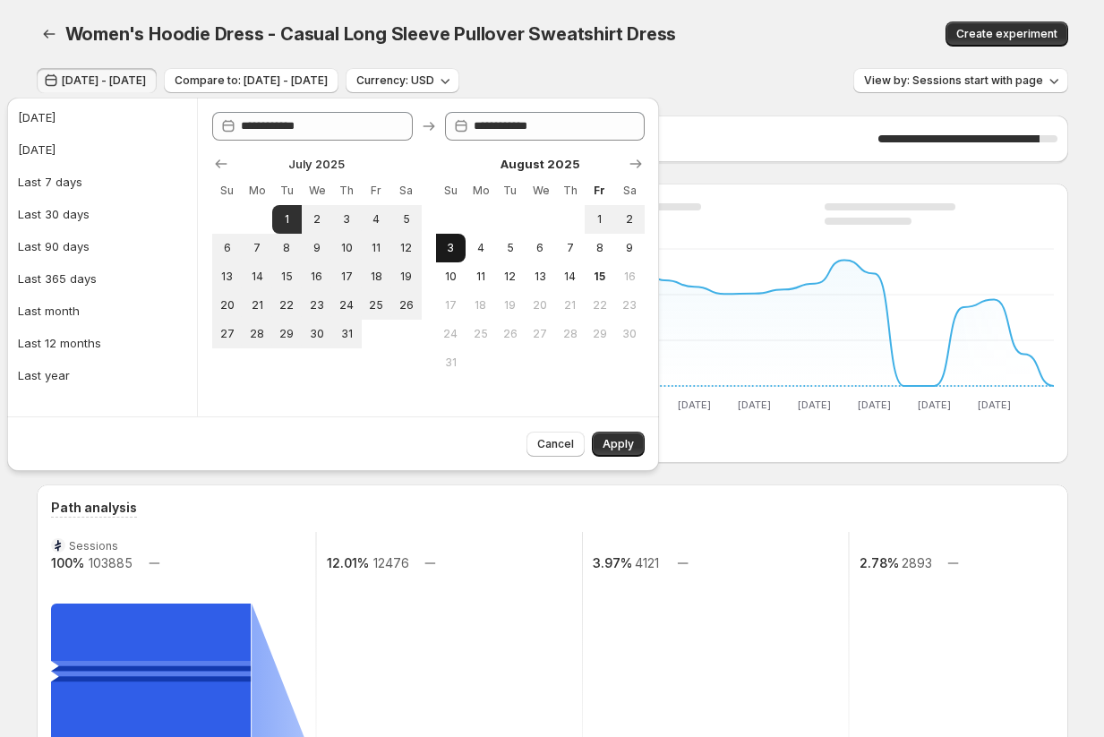
click at [450, 247] on span "3" at bounding box center [450, 248] width 15 height 14
type input "**********"
click at [614, 445] on span "Apply" at bounding box center [618, 444] width 31 height 14
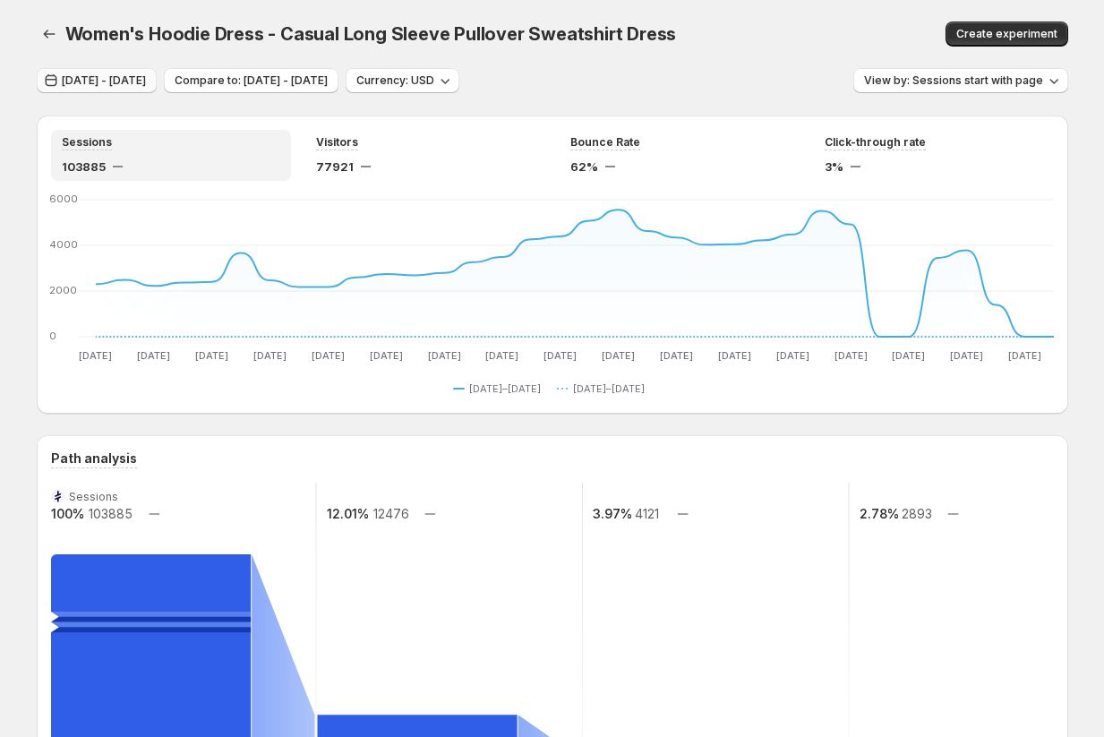
click at [124, 82] on span "Jul 01, 2025 - Aug 03, 2025" at bounding box center [104, 80] width 84 height 14
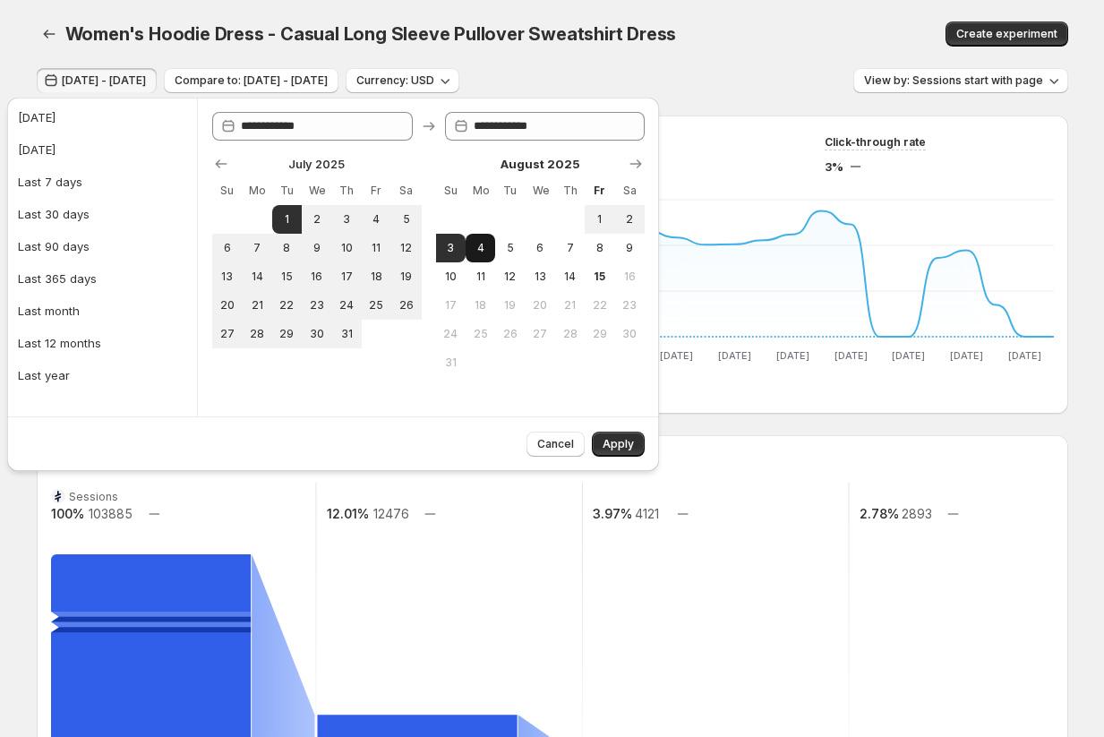
click at [477, 253] on span "4" at bounding box center [480, 248] width 15 height 14
type input "**********"
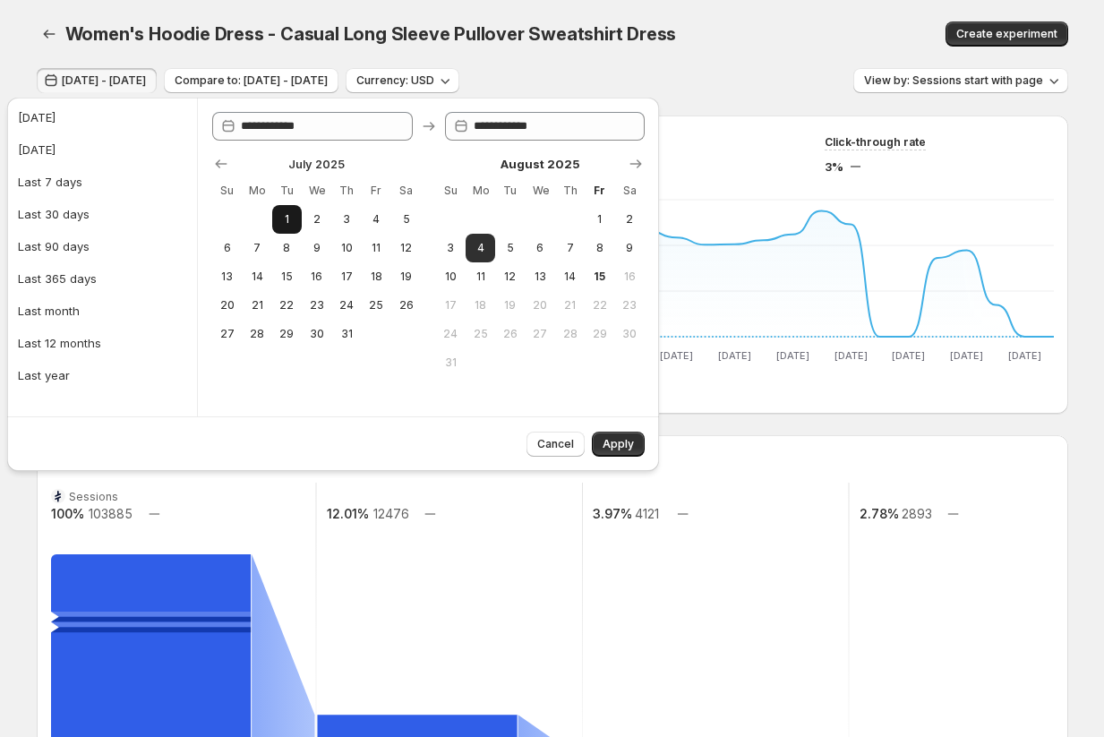
click at [281, 221] on span "1" at bounding box center [286, 219] width 15 height 14
type input "**********"
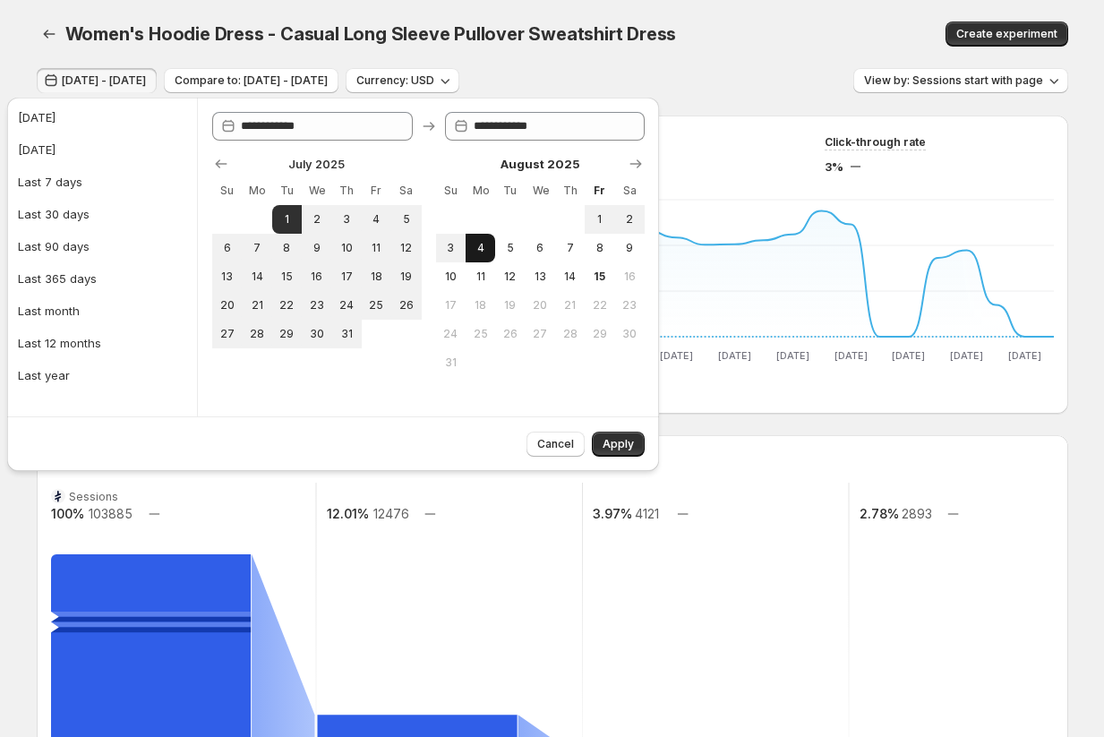
click at [479, 253] on span "4" at bounding box center [480, 248] width 15 height 14
type input "**********"
click at [612, 446] on span "Apply" at bounding box center [618, 444] width 31 height 14
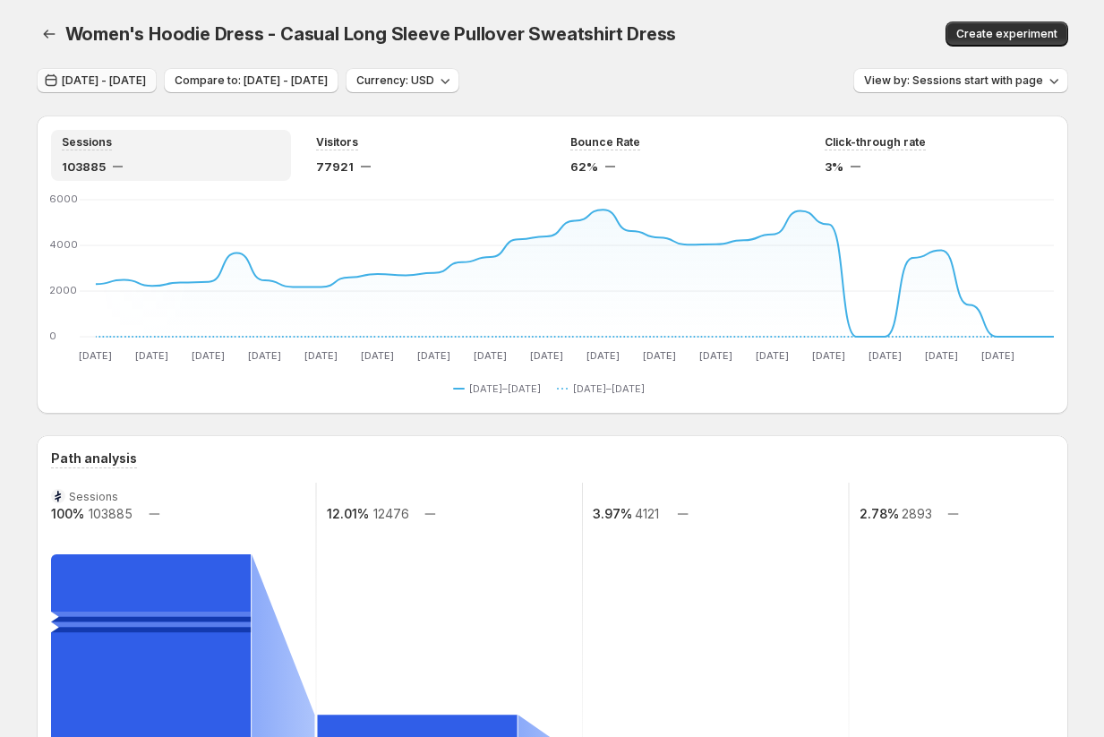
click at [146, 82] on span "Jul 01, 2025 - Aug 04, 2025" at bounding box center [104, 80] width 84 height 14
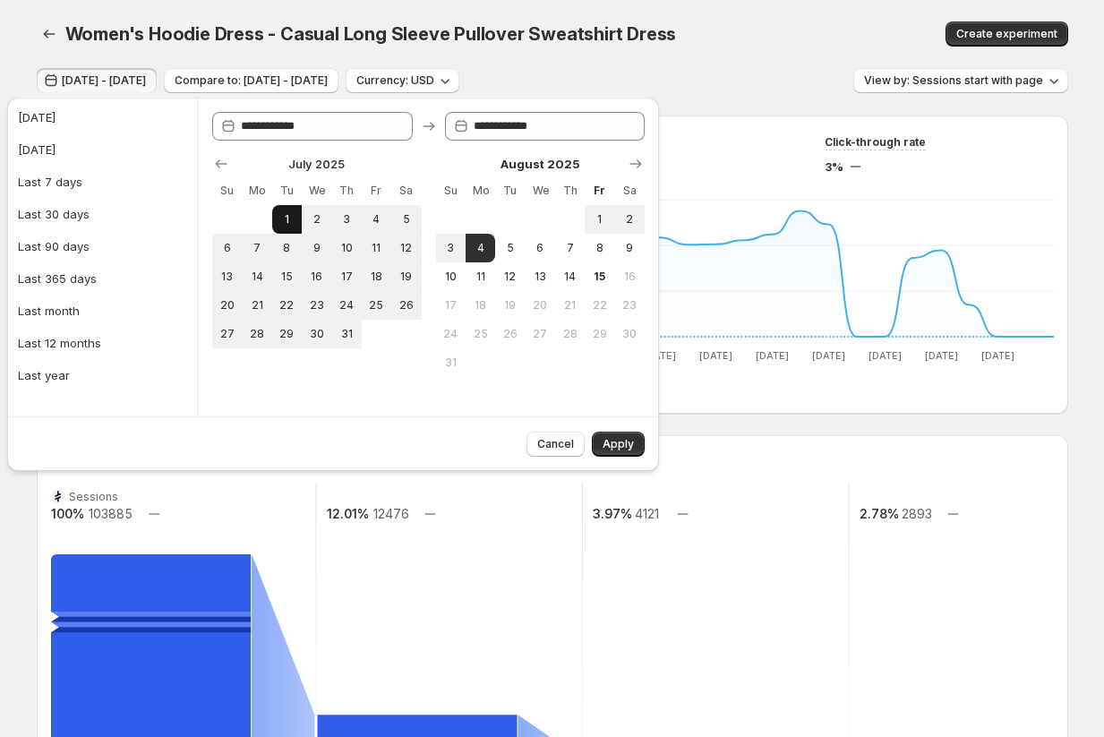
click at [280, 215] on span "1" at bounding box center [286, 219] width 15 height 14
click at [519, 252] on button "5" at bounding box center [510, 248] width 30 height 29
type input "**********"
click at [622, 441] on span "Apply" at bounding box center [618, 444] width 31 height 14
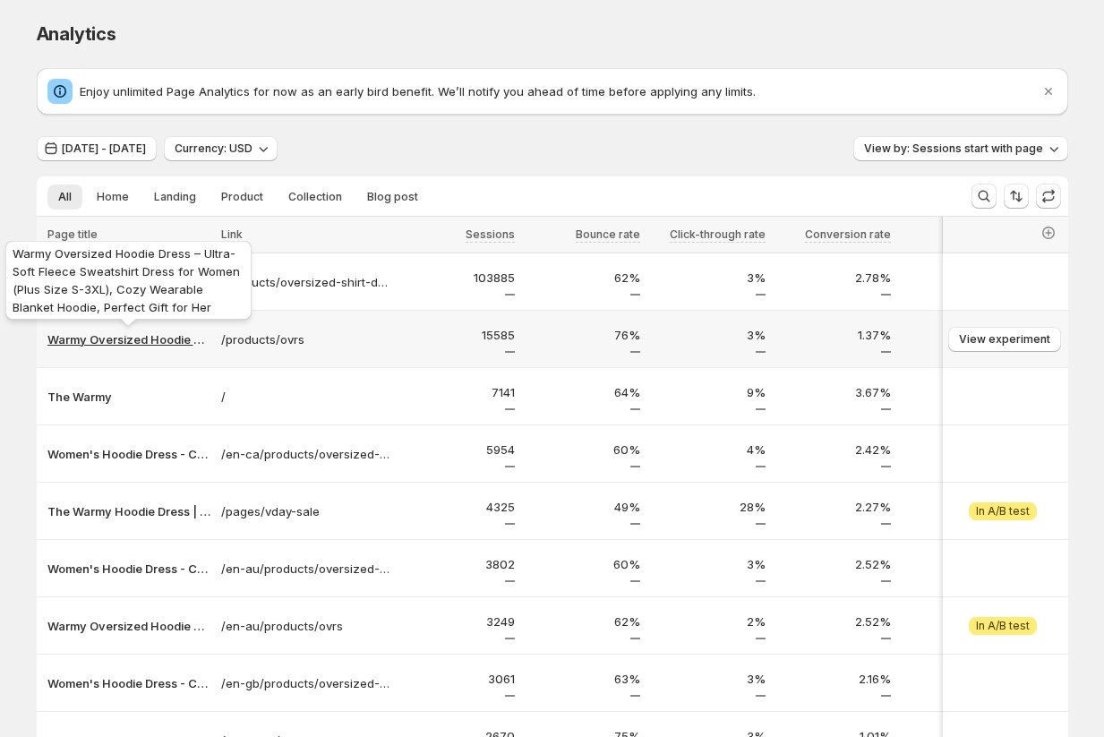
click at [107, 343] on p "Warmy Oversized Hoodie Dress – Ultra-Soft Fleece Sweatshirt Dress for Women (Pl…" at bounding box center [128, 339] width 163 height 18
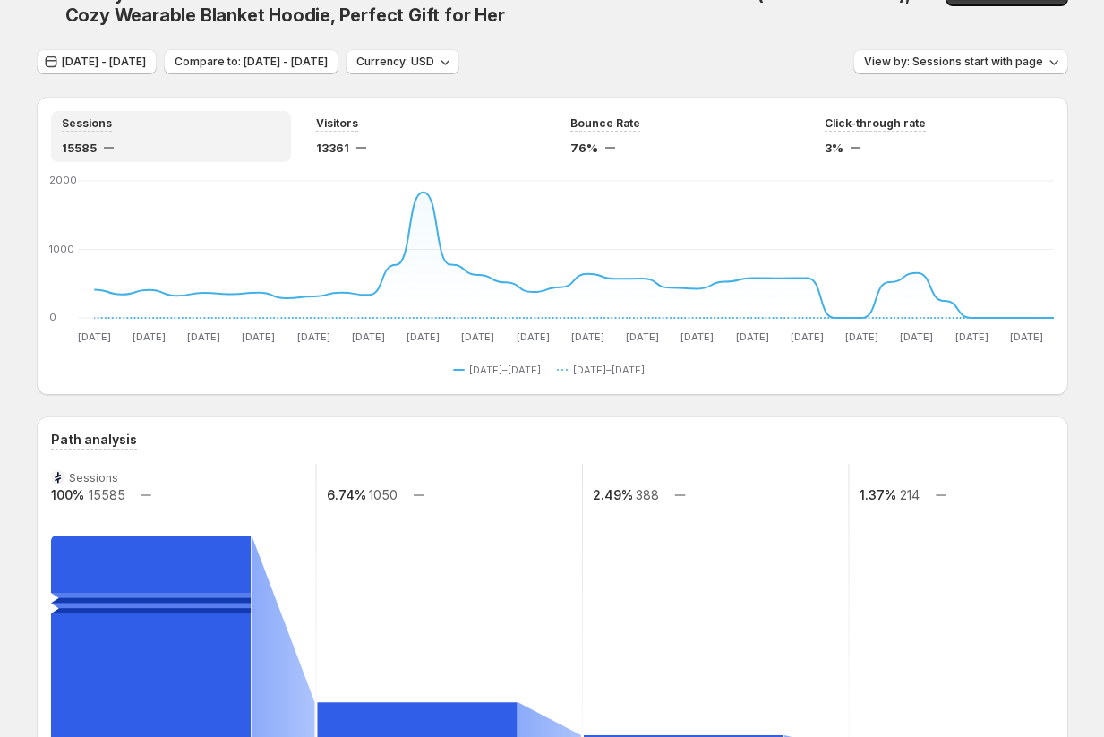
scroll to position [41, 0]
click at [951, 69] on button "View by: Sessions start with page" at bounding box center [961, 60] width 215 height 25
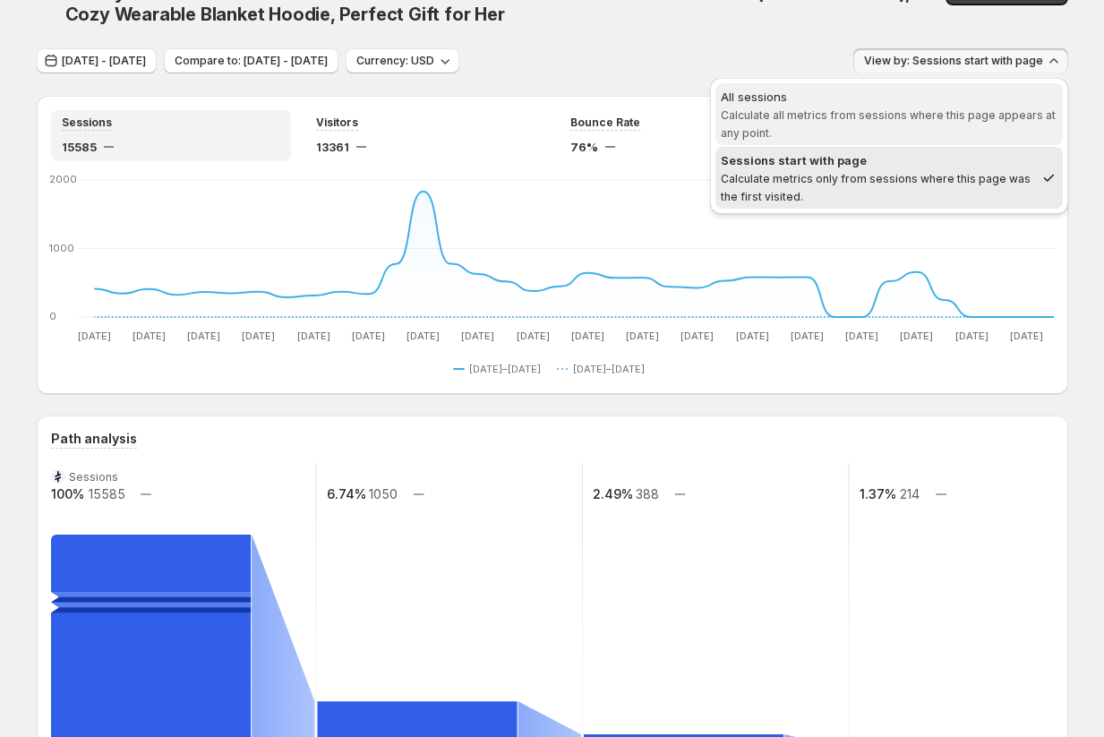
click at [905, 115] on span "Calculate all metrics from sessions where this page appears at any point." at bounding box center [888, 123] width 335 height 31
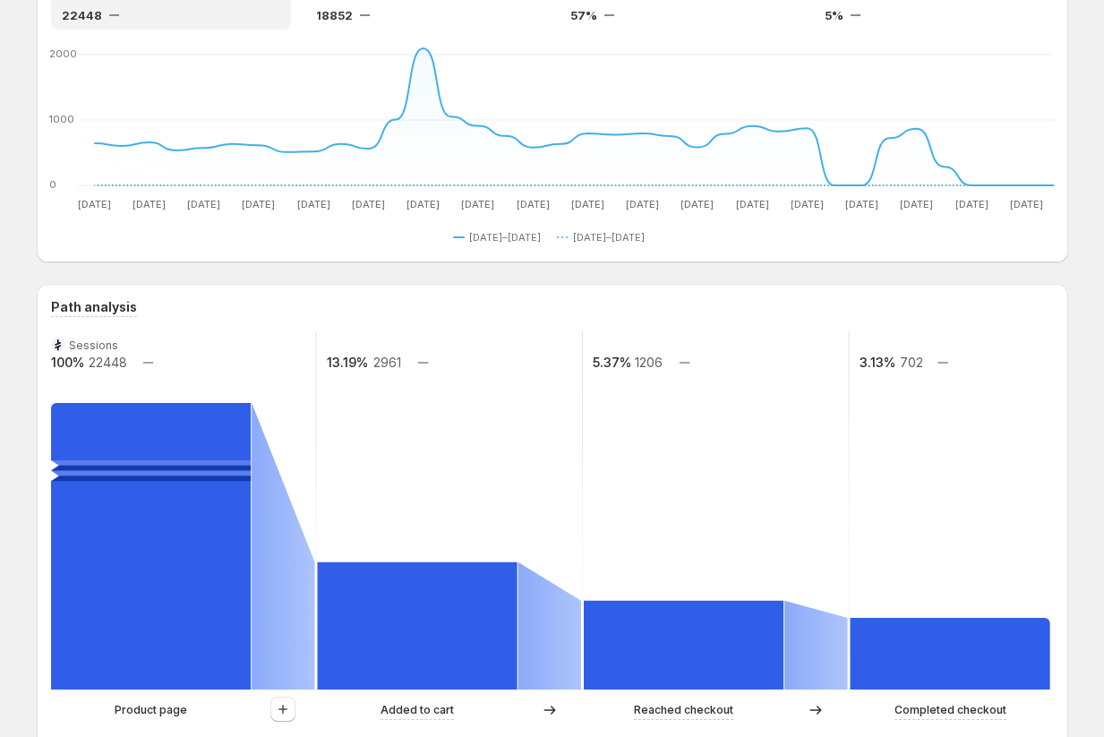
scroll to position [0, 0]
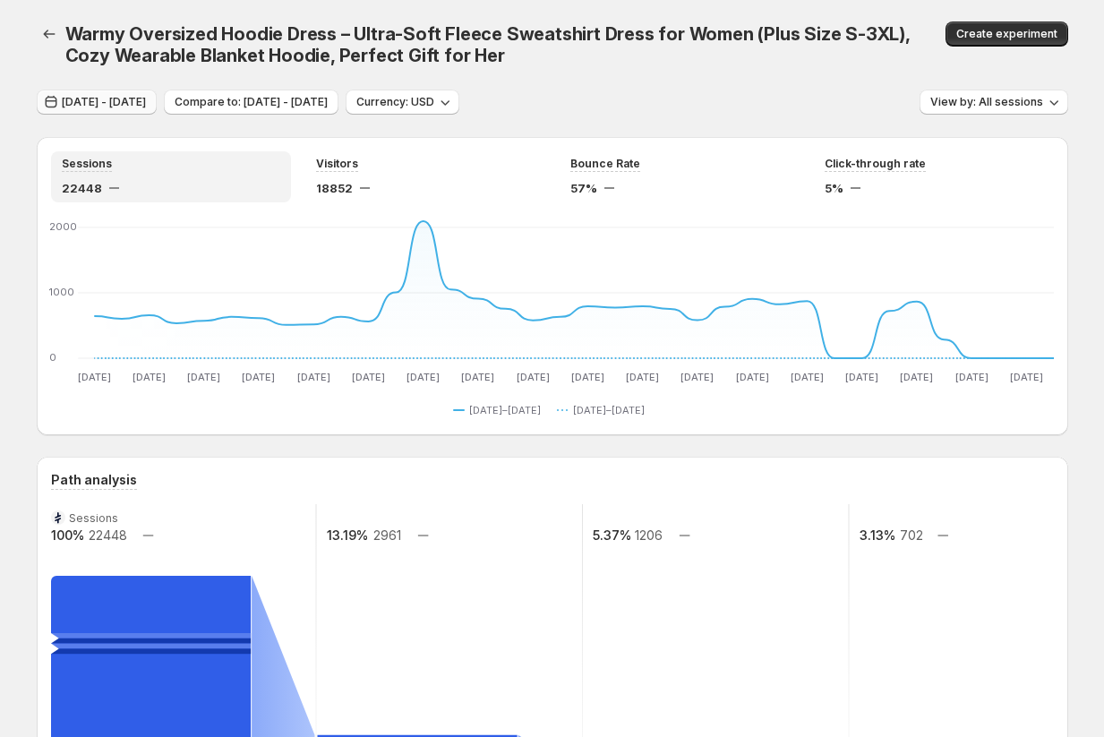
click at [146, 106] on span "Jul 01, 2025 - Aug 05, 2025" at bounding box center [104, 102] width 84 height 14
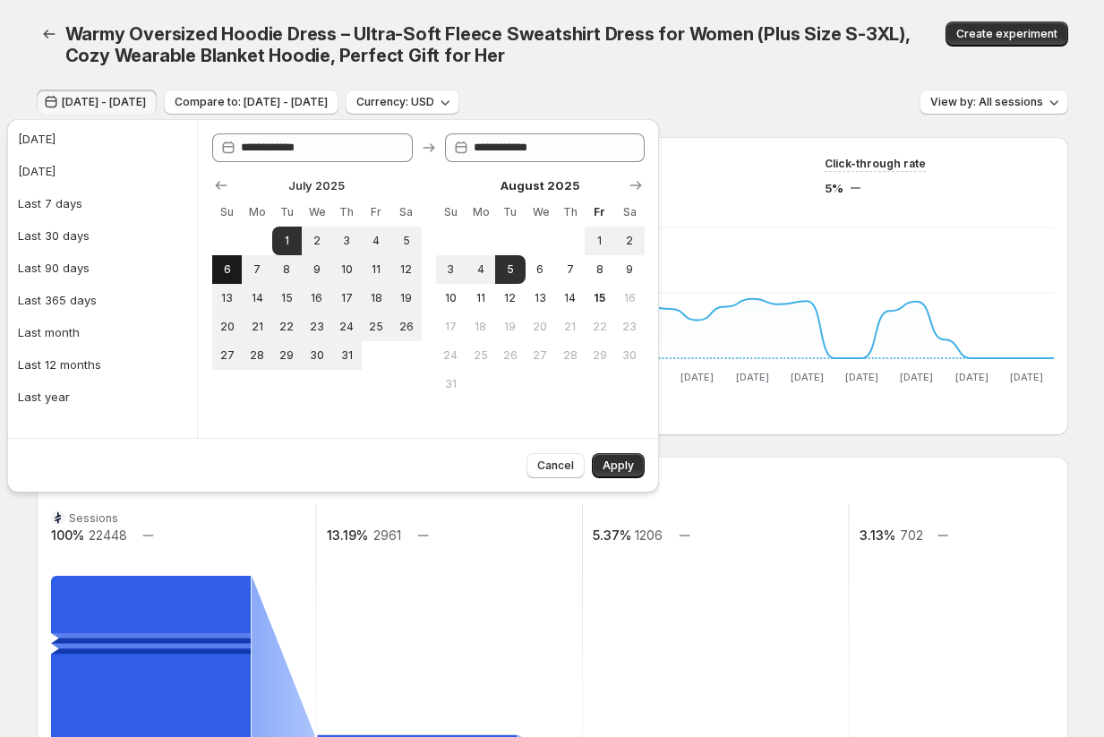
click at [227, 268] on span "6" at bounding box center [226, 269] width 15 height 14
type input "**********"
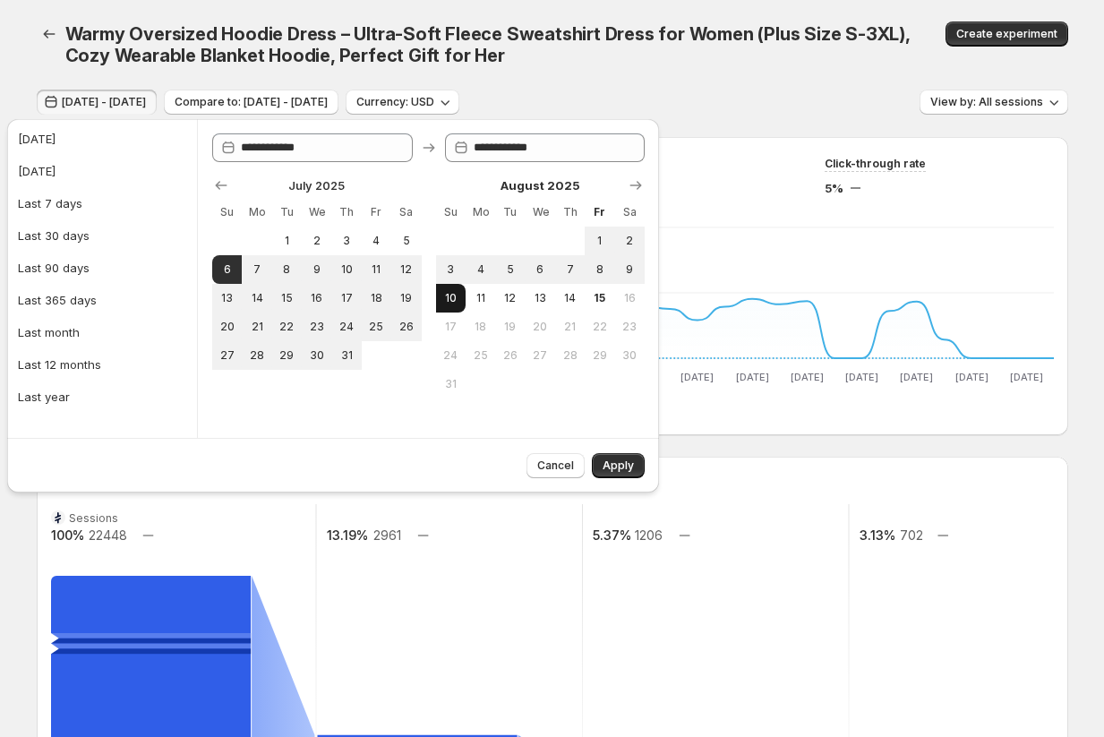
click at [456, 294] on span "10" at bounding box center [450, 298] width 15 height 14
type input "**********"
click at [621, 466] on span "Apply" at bounding box center [618, 466] width 31 height 14
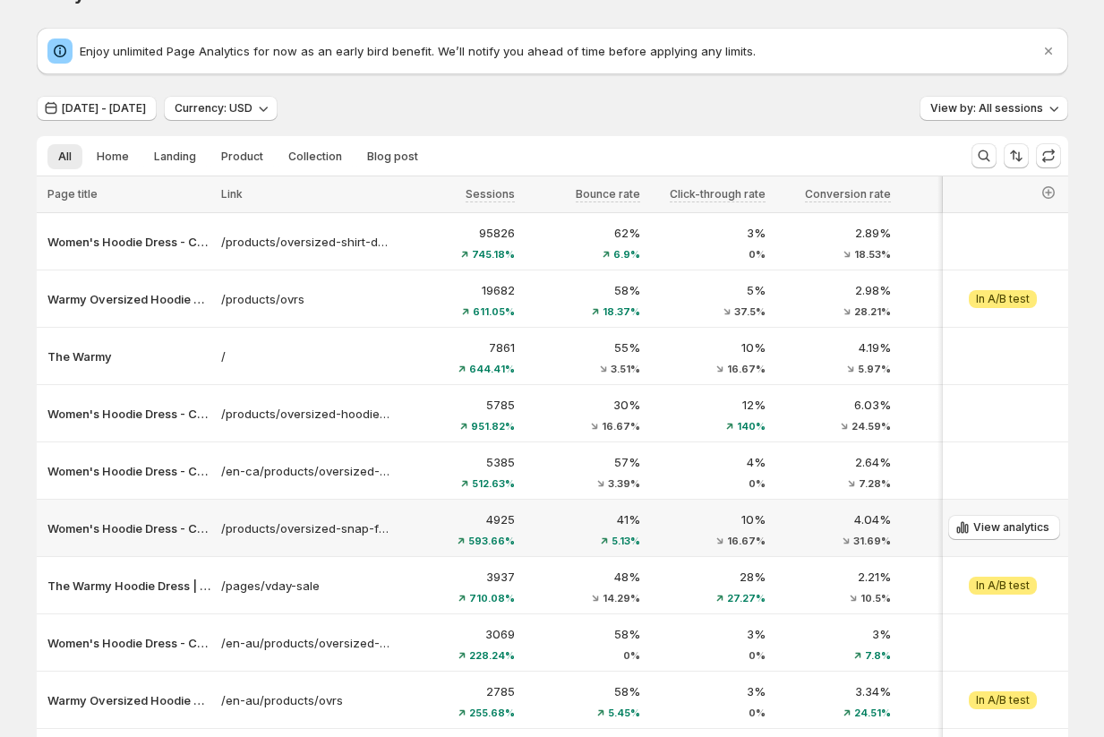
scroll to position [45, 0]
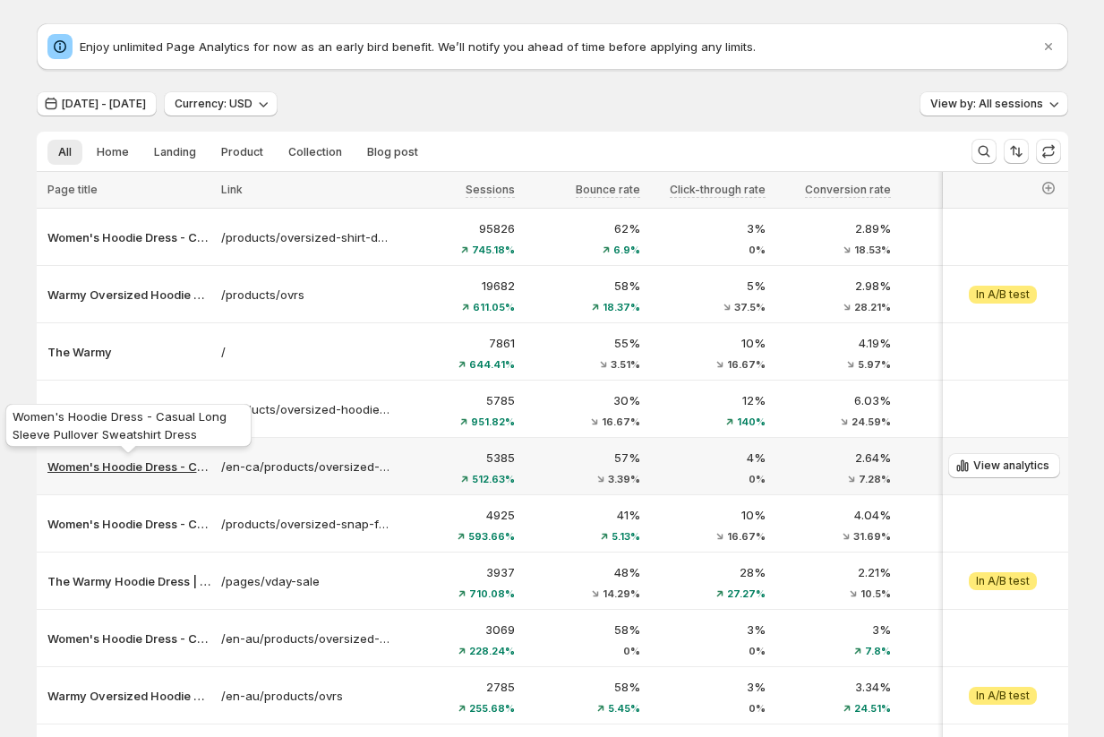
click at [106, 464] on p "Women's Hoodie Dress - Casual Long Sleeve Pullover Sweatshirt Dress" at bounding box center [128, 467] width 163 height 18
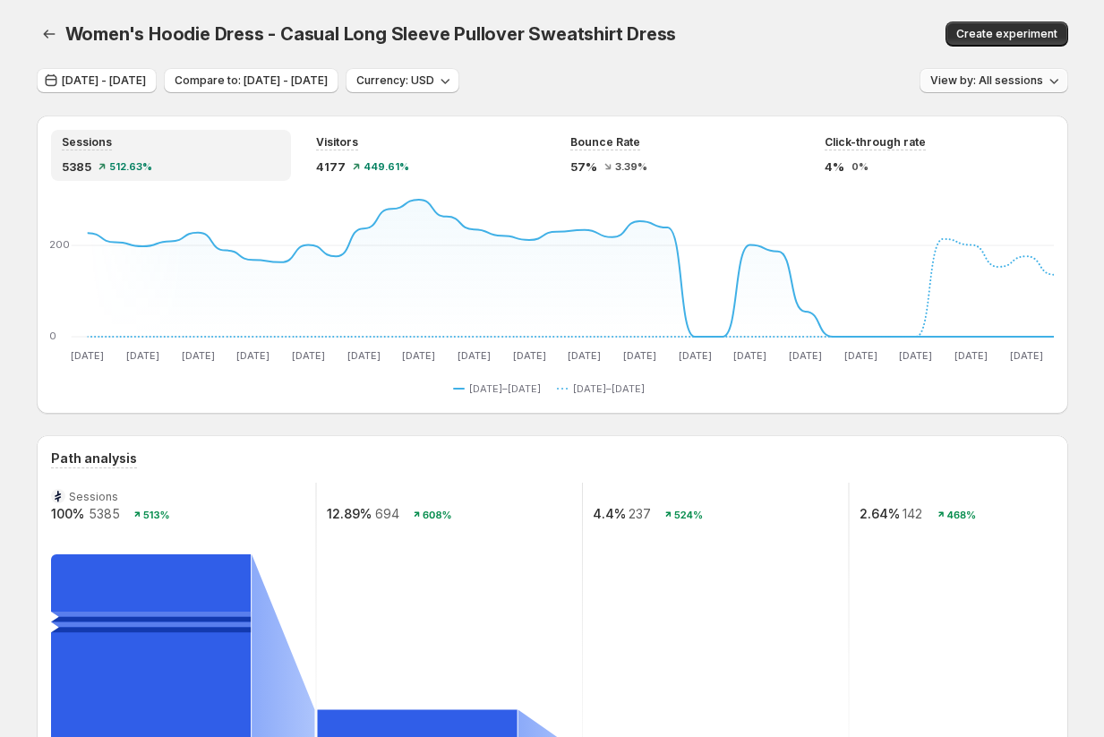
click at [985, 86] on span "View by: All sessions" at bounding box center [987, 80] width 113 height 14
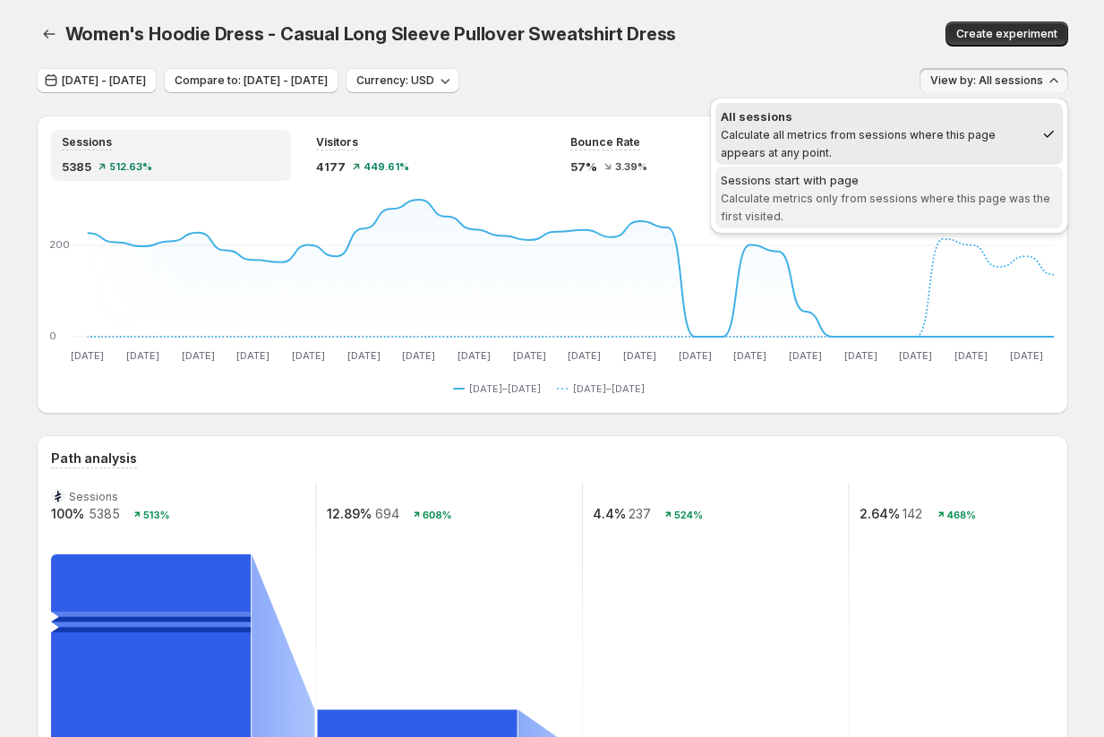
click at [965, 184] on div "Sessions start with page" at bounding box center [889, 180] width 337 height 18
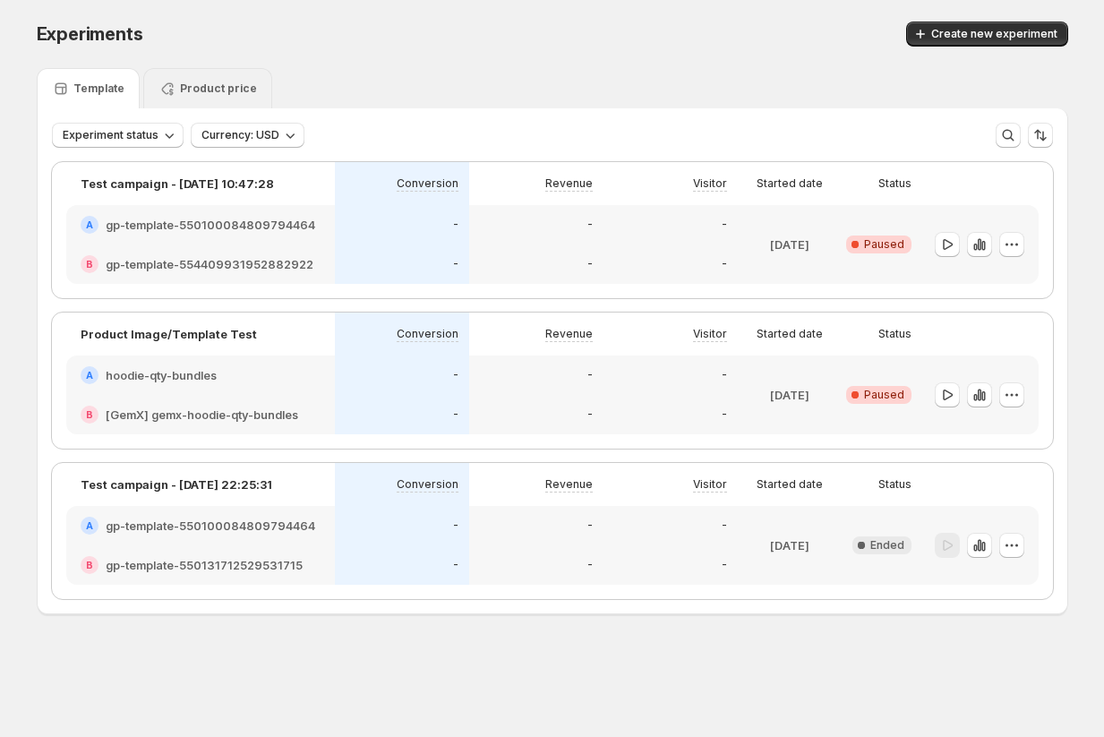
click at [202, 88] on p "Product price" at bounding box center [218, 89] width 77 height 14
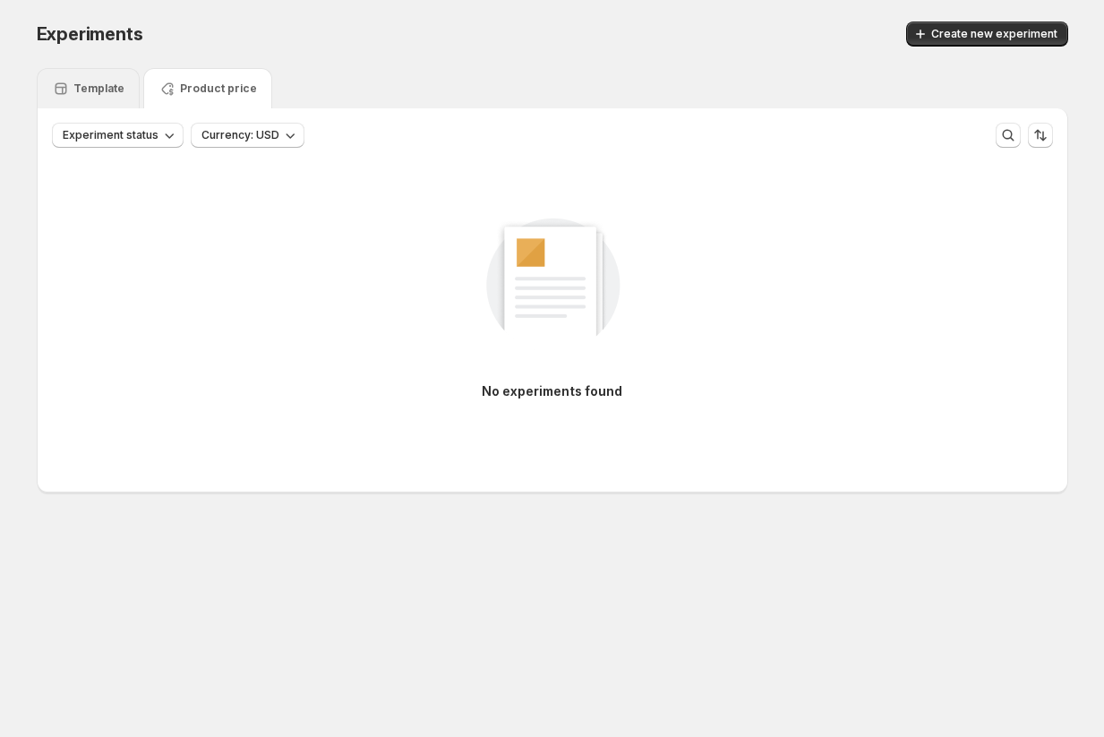
click at [84, 88] on p "Template" at bounding box center [98, 89] width 51 height 14
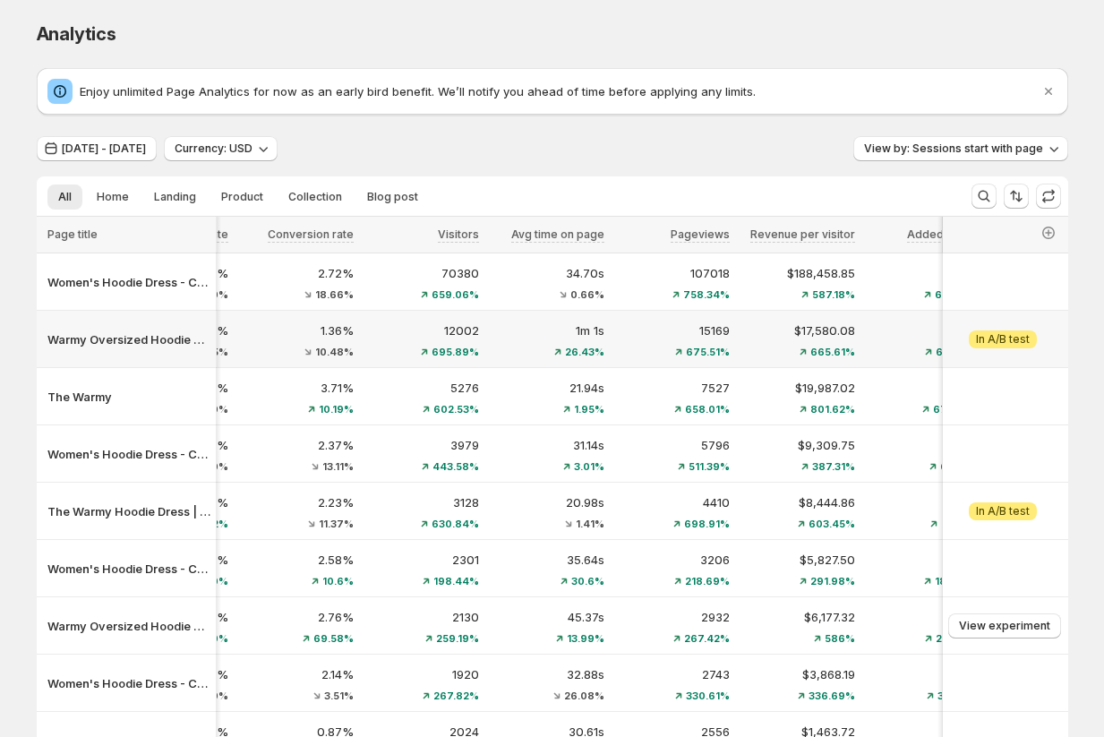
scroll to position [0, 507]
